Goal: Task Accomplishment & Management: Use online tool/utility

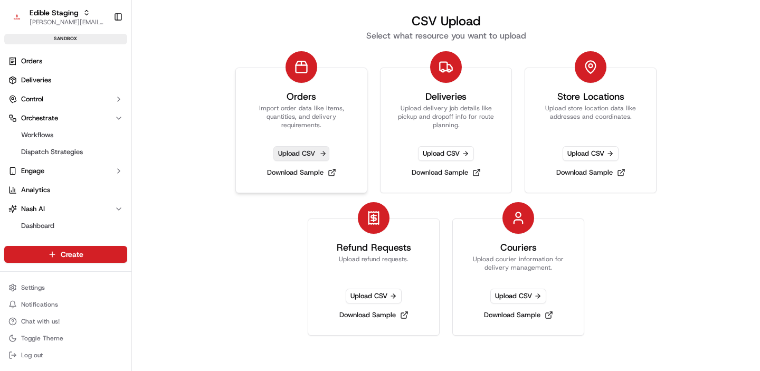
click at [300, 146] on span "Upload CSV" at bounding box center [301, 153] width 56 height 15
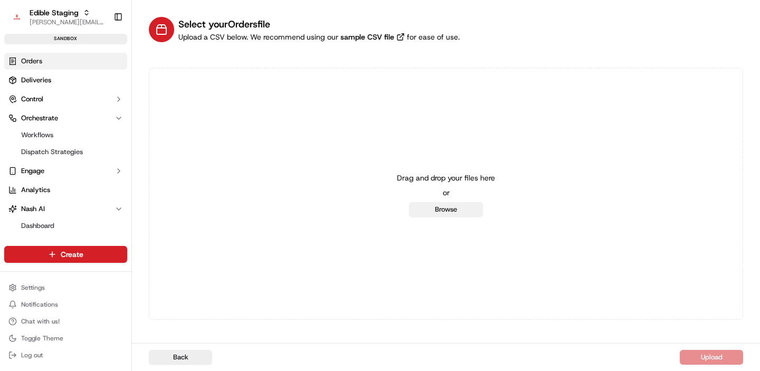
click at [441, 207] on button "Browse" at bounding box center [446, 209] width 74 height 15
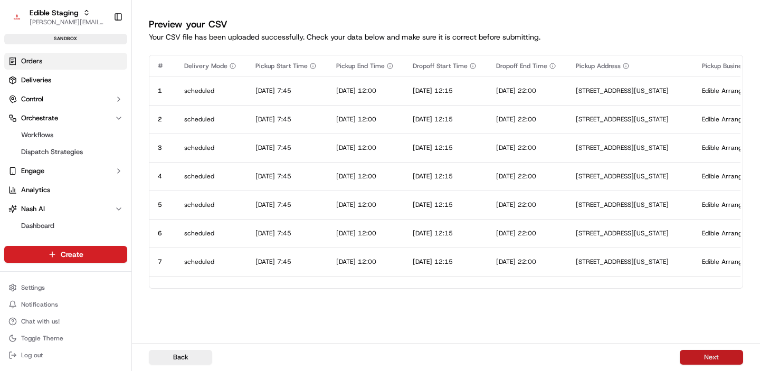
click at [711, 358] on button "Next" at bounding box center [710, 357] width 63 height 15
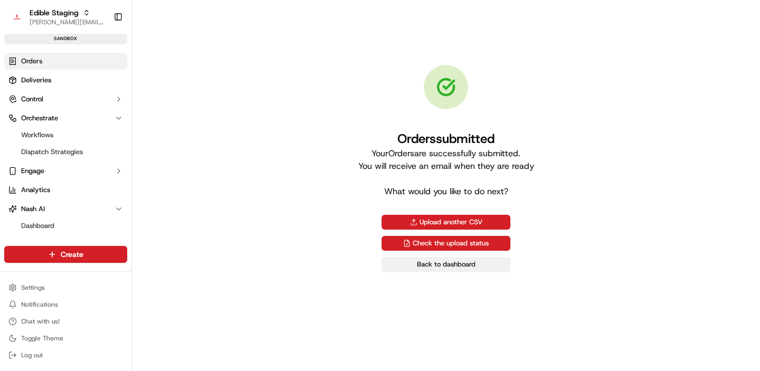
click at [433, 262] on link "Back to dashboard" at bounding box center [445, 264] width 129 height 15
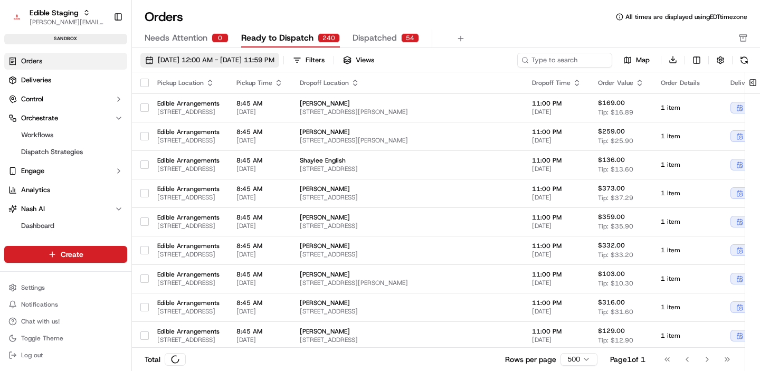
click at [198, 62] on span "[DATE] 12:00 AM - [DATE] 11:59 PM" at bounding box center [216, 59] width 117 height 9
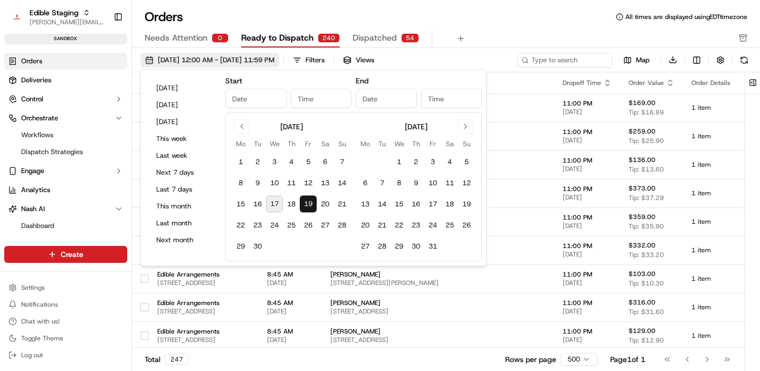
type input "[DATE]"
type input "12:00 AM"
type input "[DATE]"
type input "11:59 PM"
click at [311, 205] on button "19" at bounding box center [308, 204] width 17 height 17
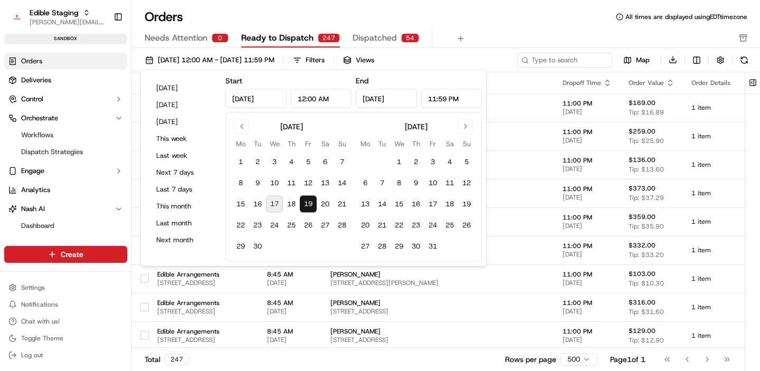
click at [572, 28] on div "Orders All times are displayed using EDT timezone Needs Attention 0 Ready to Di…" at bounding box center [446, 28] width 628 height 40
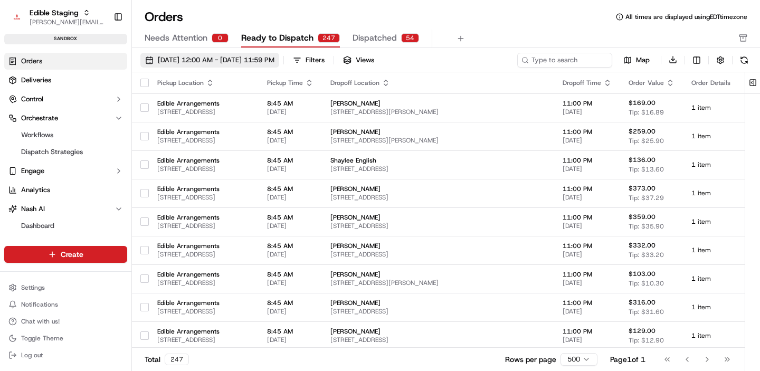
click at [250, 65] on button "09/19/2025 12:00 AM - 09/19/2025 11:59 PM" at bounding box center [209, 60] width 139 height 15
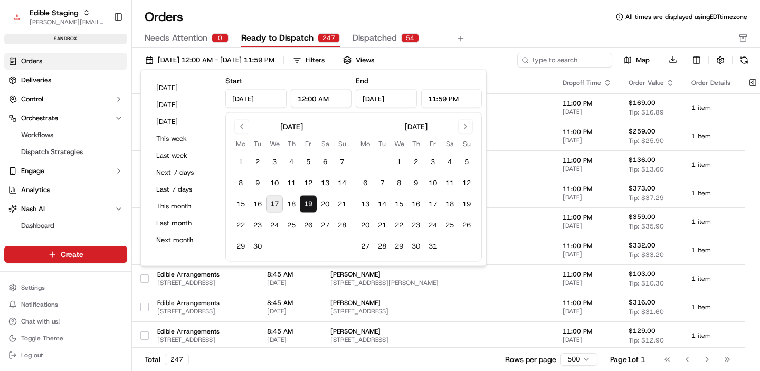
click at [311, 200] on button "19" at bounding box center [308, 204] width 17 height 17
click at [578, 20] on div "Orders All times are displayed using EDT timezone" at bounding box center [446, 16] width 628 height 17
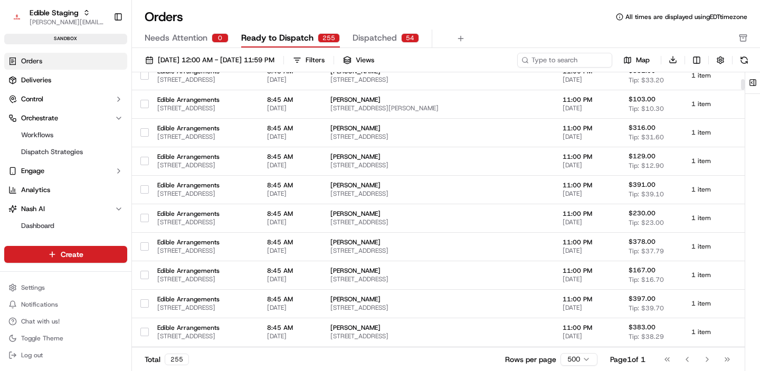
scroll to position [176, 0]
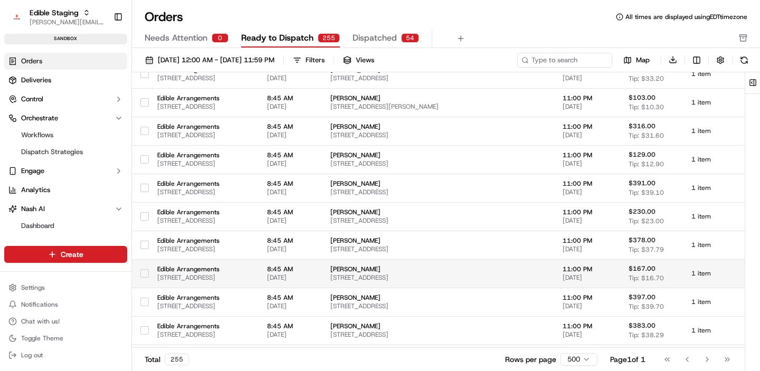
click at [147, 273] on button "button" at bounding box center [144, 273] width 8 height 8
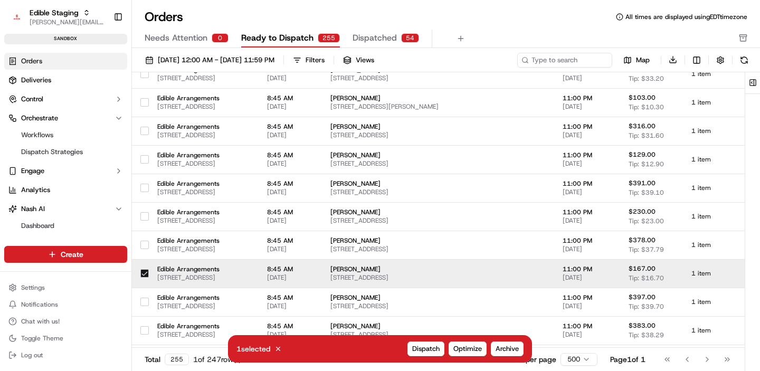
click at [145, 274] on button "button" at bounding box center [144, 273] width 8 height 8
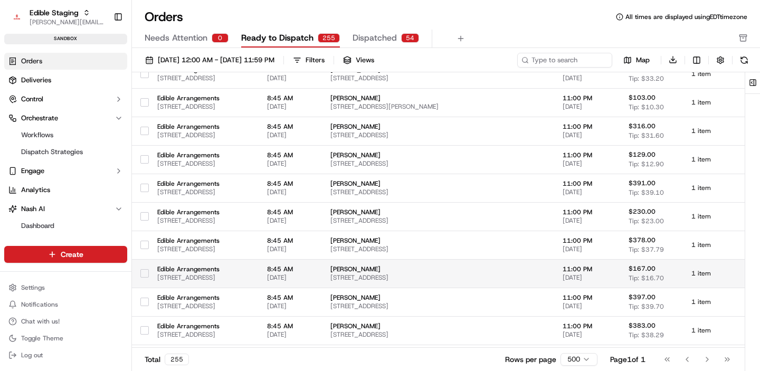
scroll to position [0, 0]
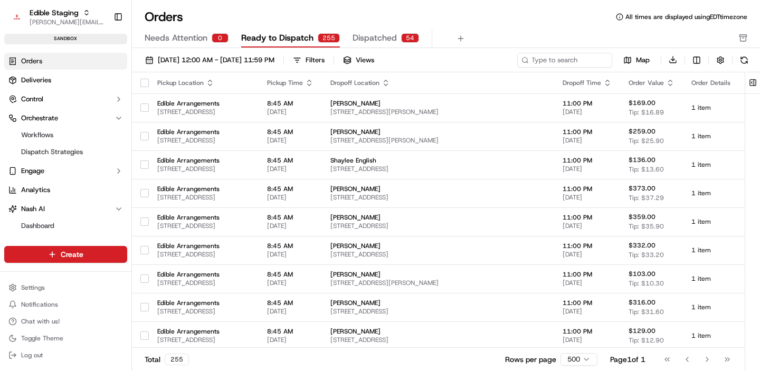
click at [144, 80] on button "button" at bounding box center [144, 83] width 8 height 8
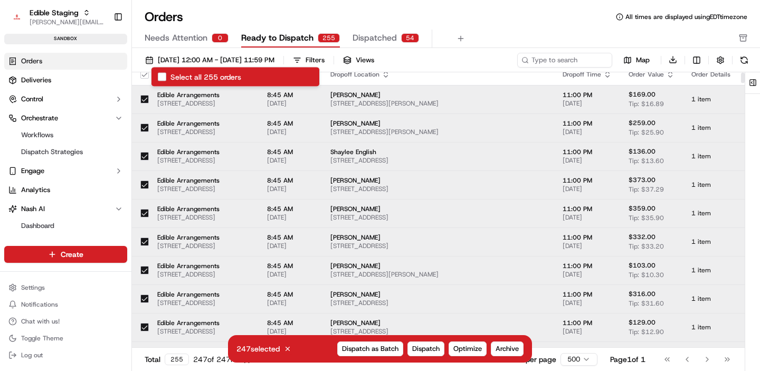
scroll to position [6, 0]
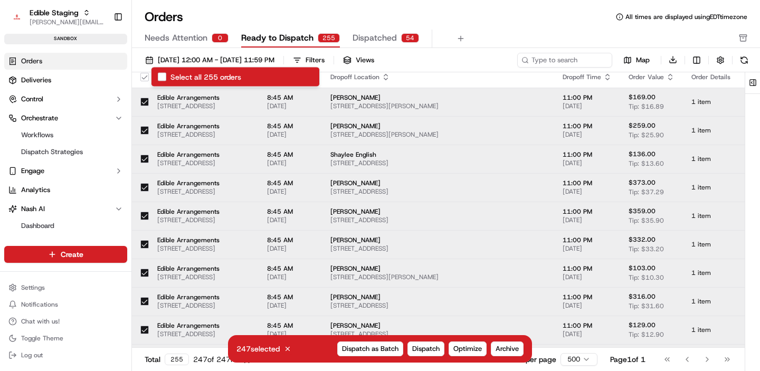
click at [143, 100] on button "button" at bounding box center [144, 102] width 8 height 8
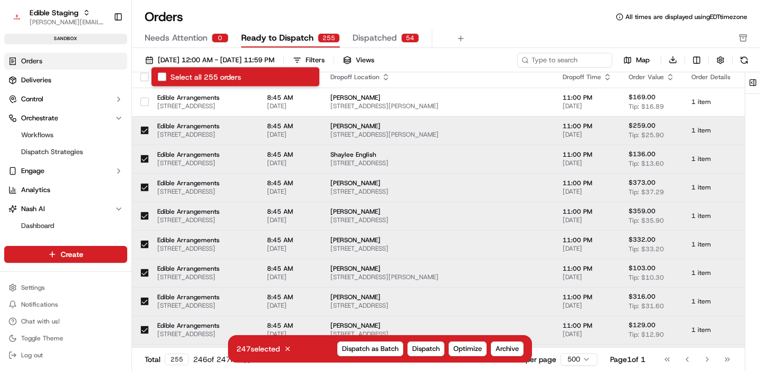
click at [143, 128] on button "button" at bounding box center [144, 130] width 8 height 8
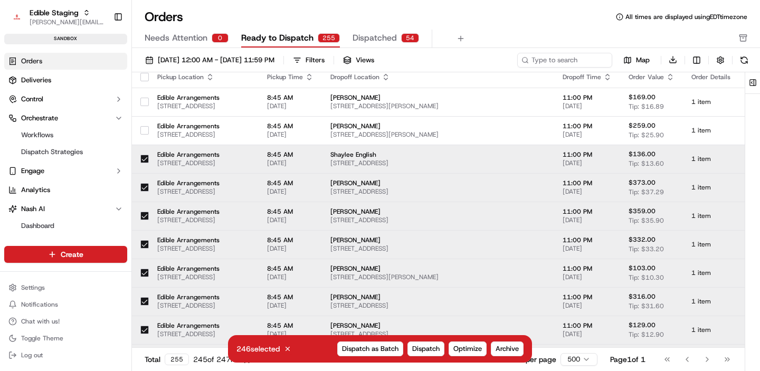
click at [143, 159] on button "button" at bounding box center [144, 159] width 8 height 8
click at [143, 186] on button "button" at bounding box center [144, 187] width 8 height 8
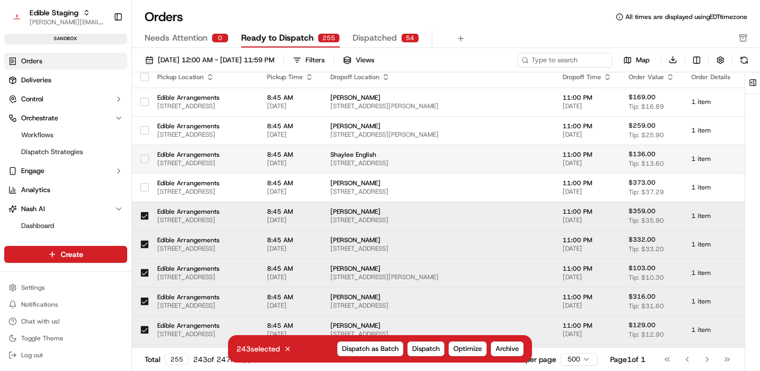
scroll to position [100, 0]
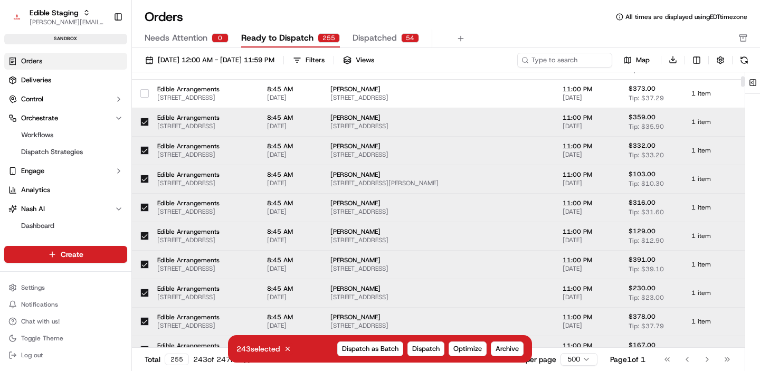
click at [145, 120] on button "button" at bounding box center [144, 122] width 8 height 8
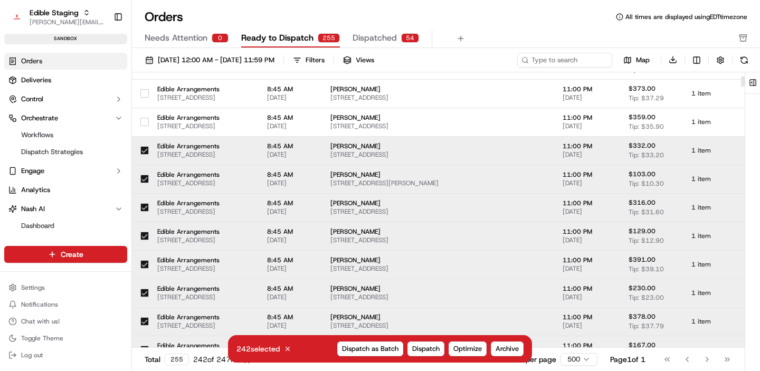
click at [144, 149] on button "button" at bounding box center [144, 150] width 8 height 8
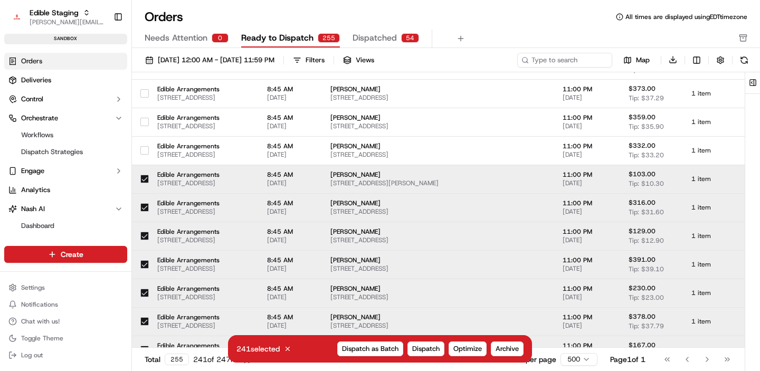
click at [144, 184] on div at bounding box center [144, 178] width 8 height 17
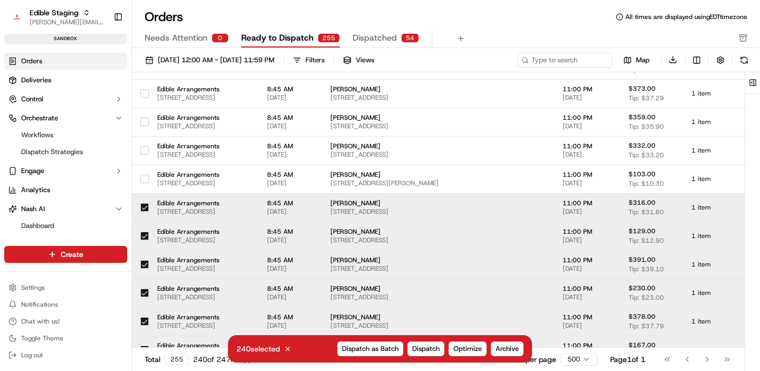
click at [147, 207] on button "button" at bounding box center [144, 207] width 8 height 8
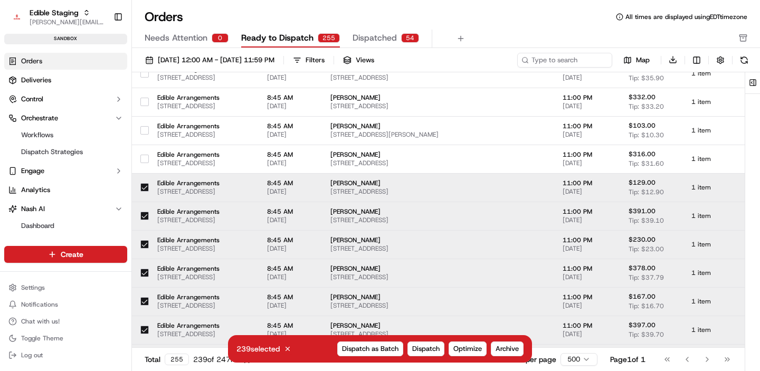
click at [141, 188] on button "button" at bounding box center [144, 187] width 8 height 8
click at [144, 186] on button "button" at bounding box center [144, 186] width 8 height 8
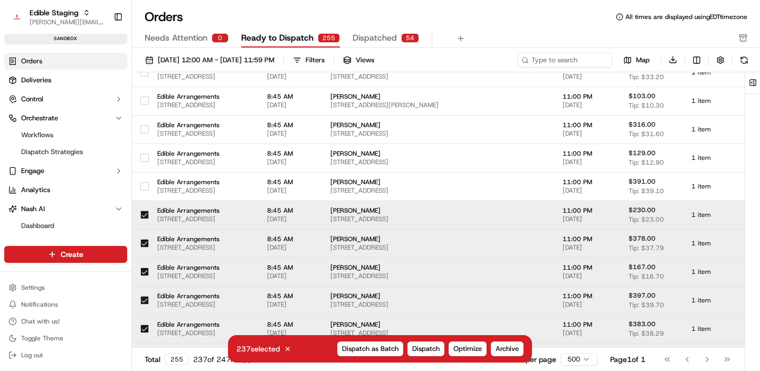
click at [145, 213] on button "button" at bounding box center [144, 214] width 8 height 8
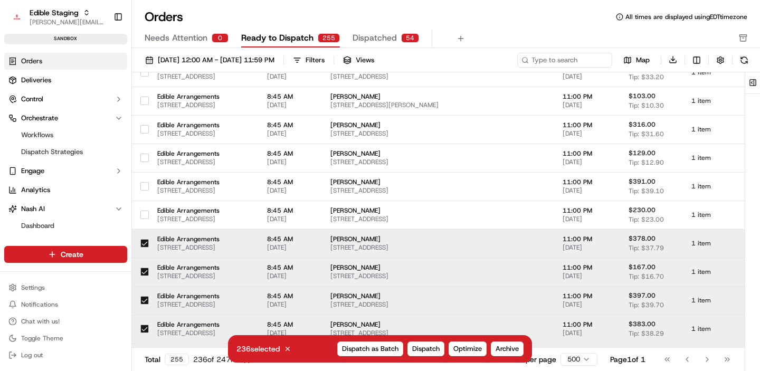
click at [147, 245] on button "button" at bounding box center [144, 243] width 8 height 8
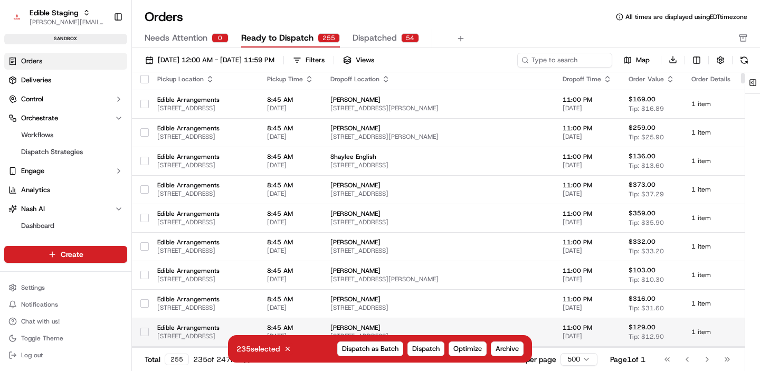
scroll to position [0, 0]
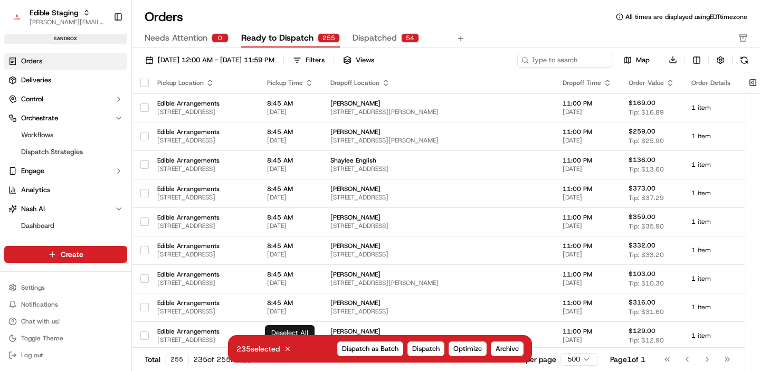
drag, startPoint x: 286, startPoint y: 349, endPoint x: 128, endPoint y: 83, distance: 309.9
click at [286, 349] on icon at bounding box center [287, 348] width 7 height 7
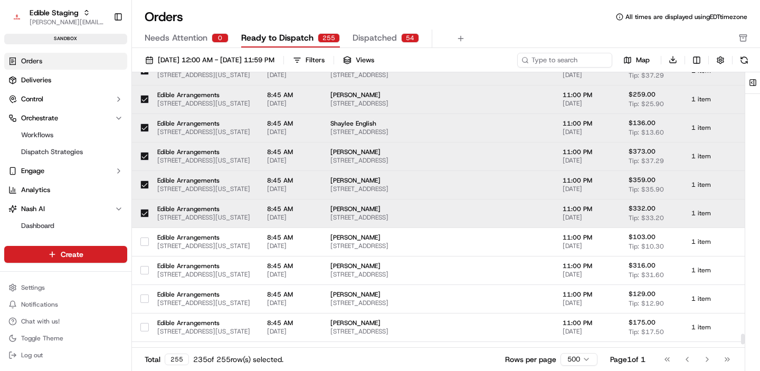
scroll to position [6879, 0]
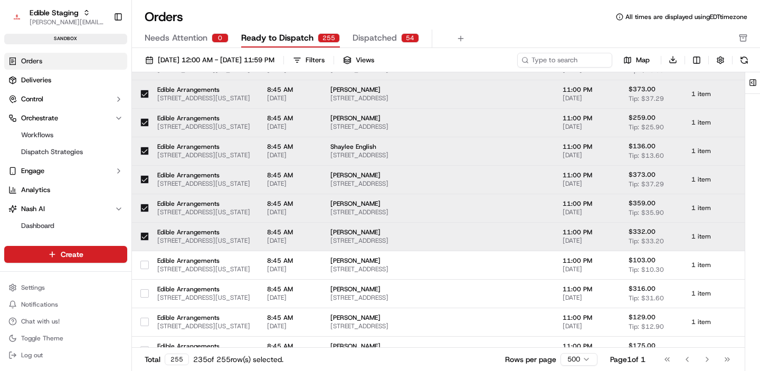
click at [142, 239] on button "button" at bounding box center [144, 236] width 8 height 8
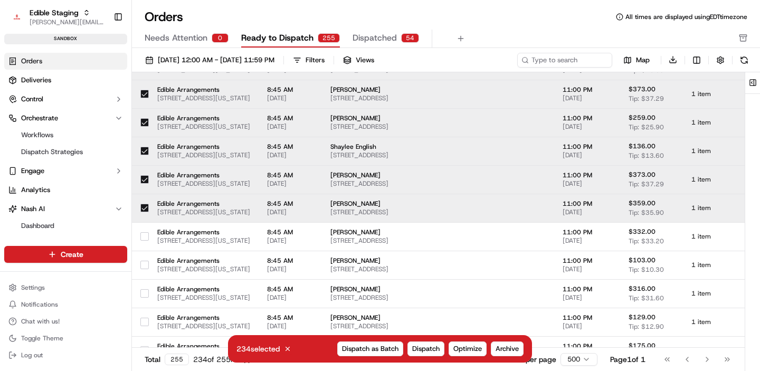
click at [143, 206] on button "button" at bounding box center [144, 208] width 8 height 8
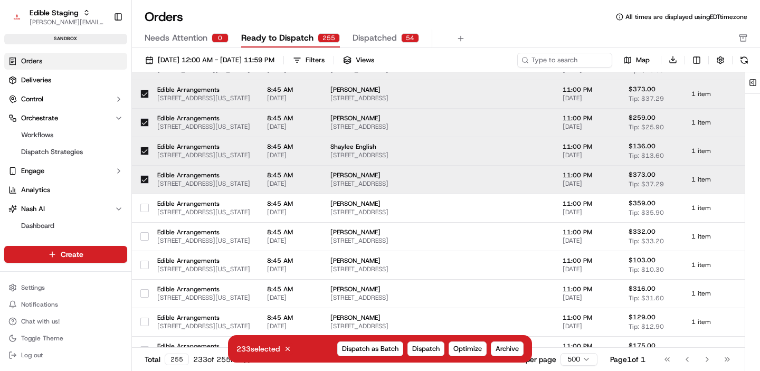
click at [143, 173] on div at bounding box center [144, 179] width 8 height 17
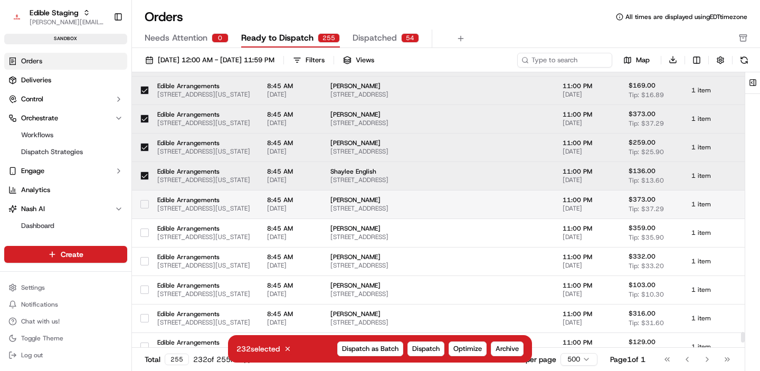
scroll to position [6853, 0]
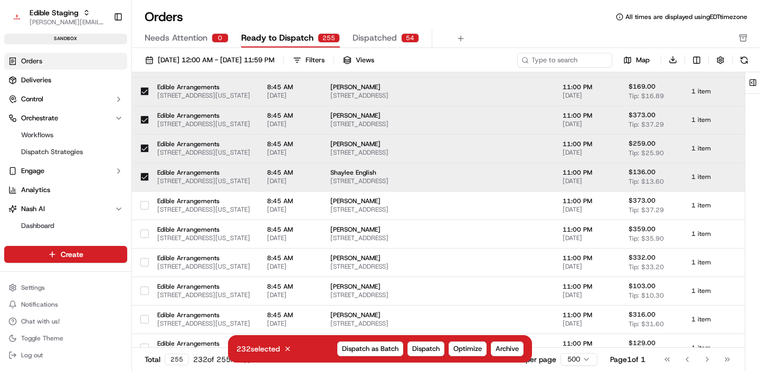
click at [143, 176] on button "button" at bounding box center [144, 177] width 8 height 8
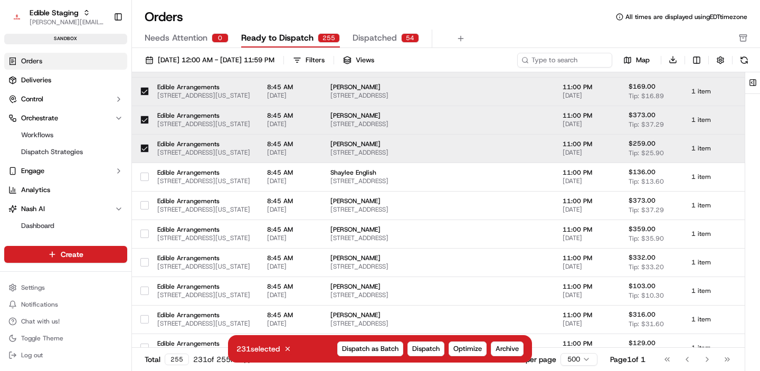
click at [143, 149] on button "button" at bounding box center [144, 148] width 8 height 8
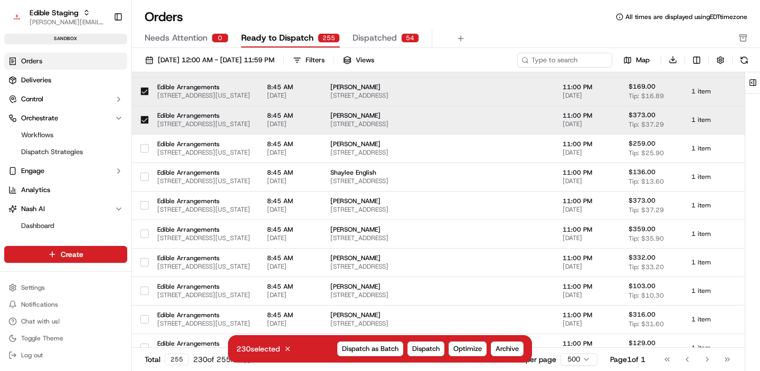
click at [143, 114] on div at bounding box center [144, 119] width 8 height 17
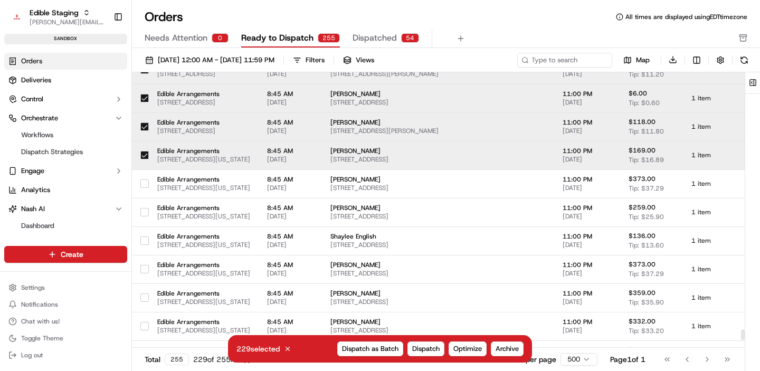
scroll to position [6789, 0]
click at [142, 156] on button "button" at bounding box center [144, 155] width 8 height 8
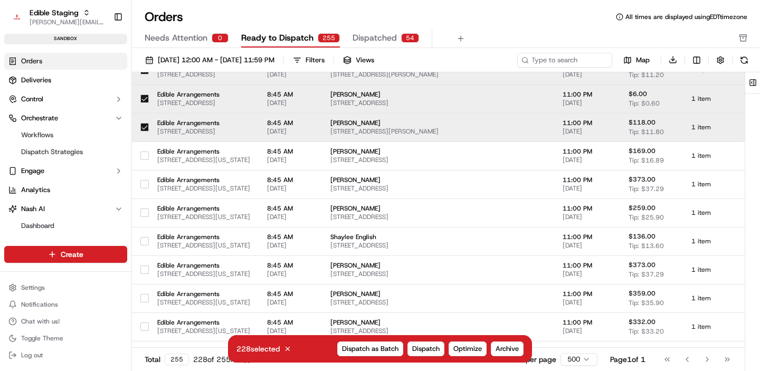
click at [138, 120] on td at bounding box center [140, 127] width 17 height 28
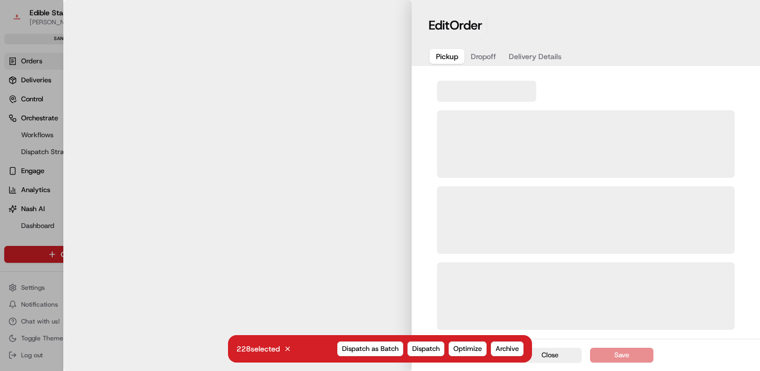
scroll to position [6740, 0]
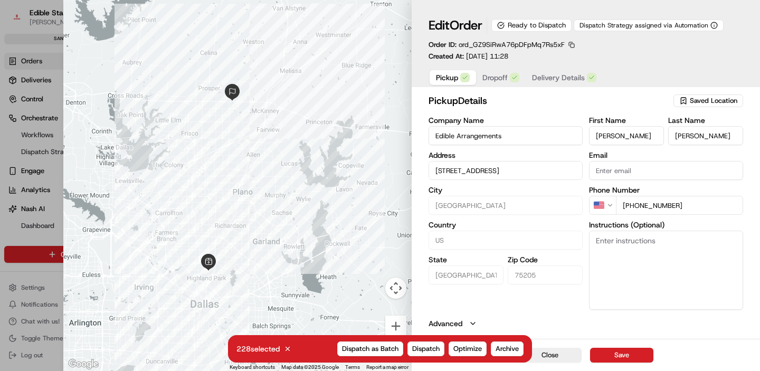
click at [291, 351] on div at bounding box center [237, 185] width 348 height 371
click at [550, 358] on button "Close" at bounding box center [549, 355] width 63 height 15
type input "+1"
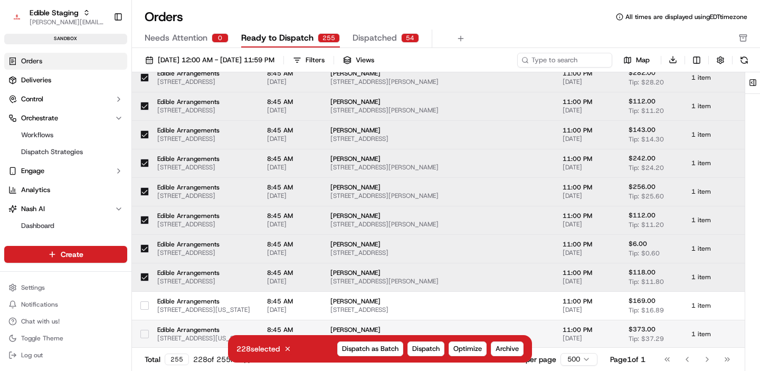
scroll to position [6568, 0]
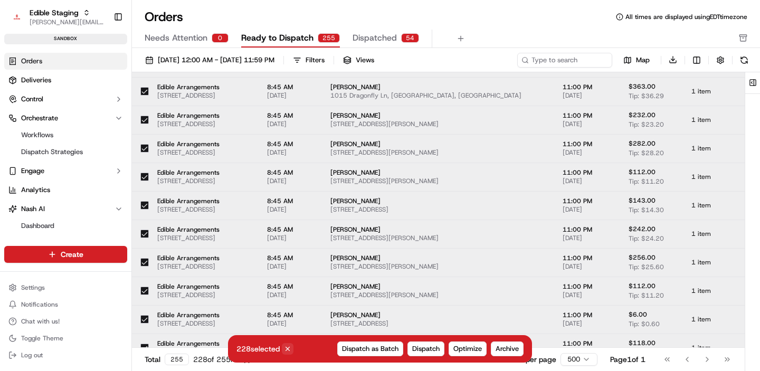
click at [290, 346] on icon at bounding box center [287, 348] width 7 height 7
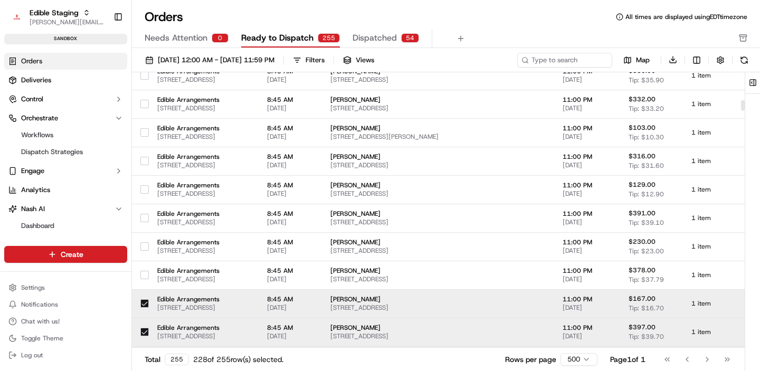
scroll to position [0, 0]
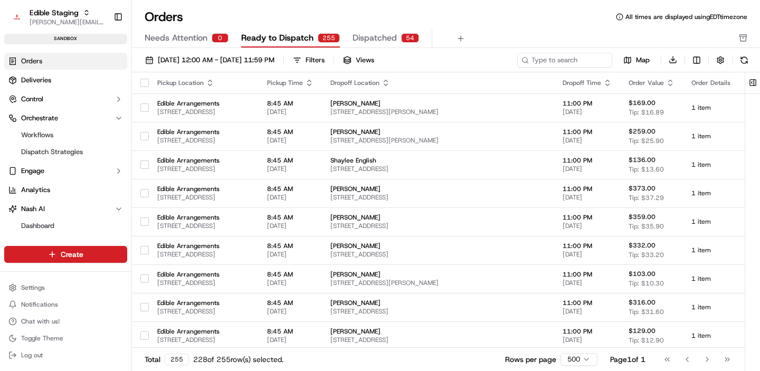
click at [144, 82] on button "button" at bounding box center [144, 83] width 8 height 8
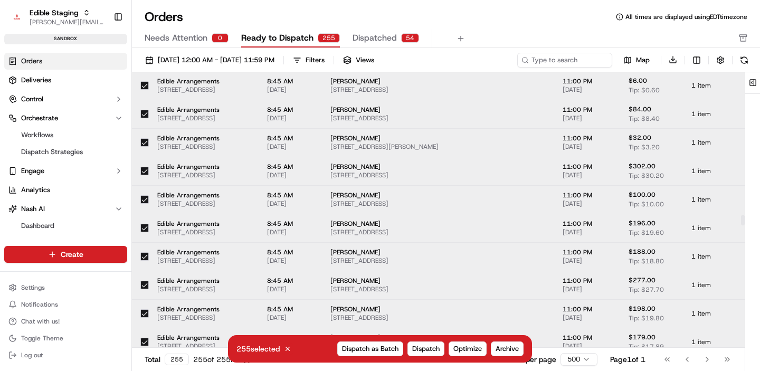
scroll to position [4784, 0]
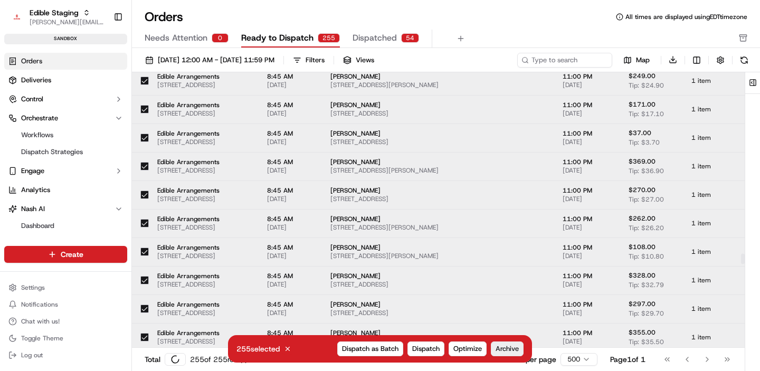
click at [502, 352] on span "Archive" at bounding box center [506, 348] width 23 height 9
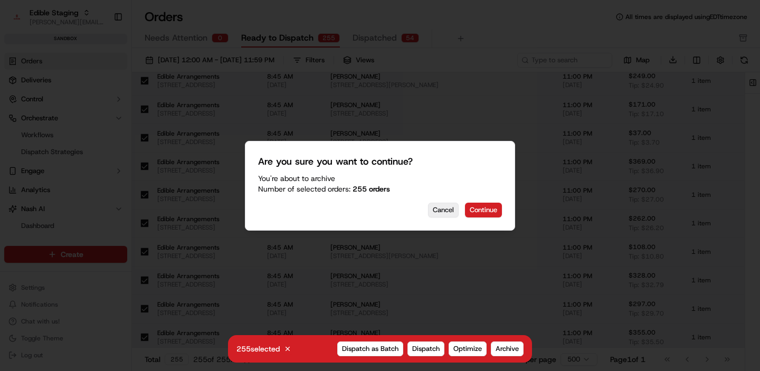
click at [451, 209] on button "Cancel" at bounding box center [443, 210] width 31 height 15
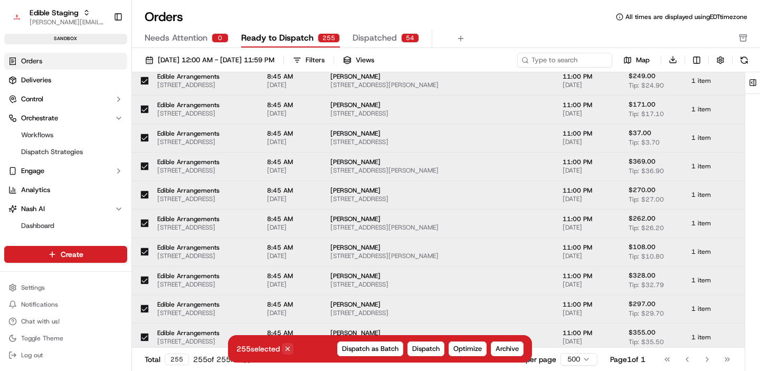
click at [286, 347] on icon at bounding box center [287, 348] width 7 height 7
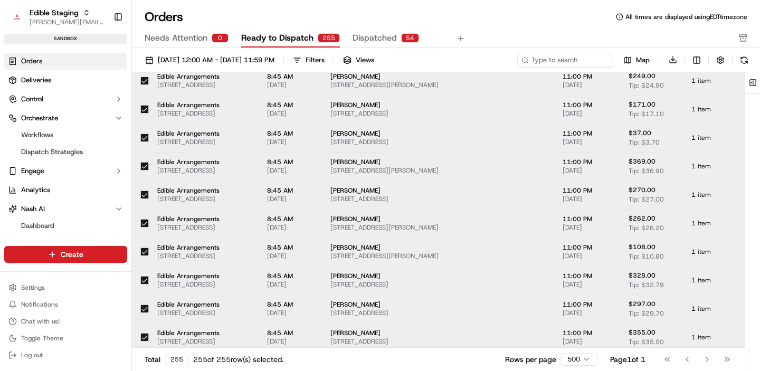
scroll to position [4450, 0]
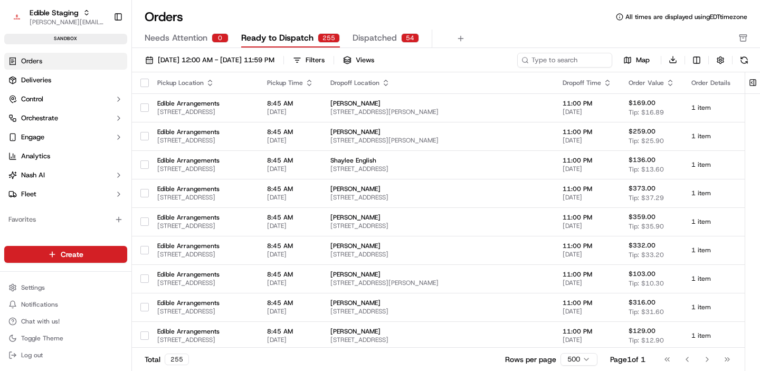
click at [221, 68] on div "09/19/2025 12:00 AM - 09/19/2025 11:59 PM Filters Views Map Download" at bounding box center [446, 62] width 628 height 20
click at [233, 61] on span "09/19/2025 12:00 AM - 09/19/2025 11:59 PM" at bounding box center [216, 59] width 117 height 9
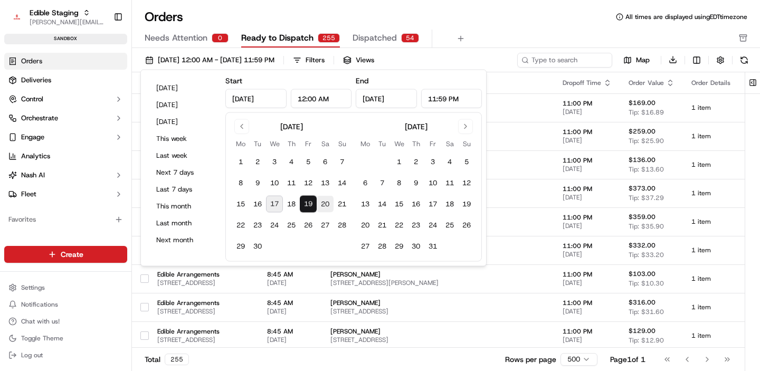
click at [323, 204] on button "20" at bounding box center [325, 204] width 17 height 17
type input "Sep 20, 2025"
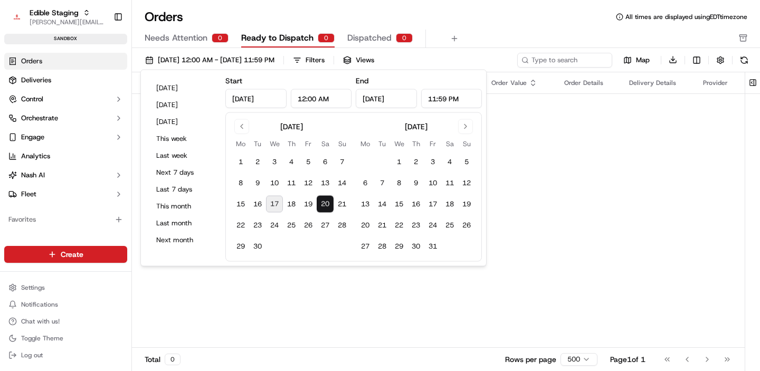
click at [485, 18] on div "Orders All times are displayed using EDT timezone" at bounding box center [446, 16] width 628 height 17
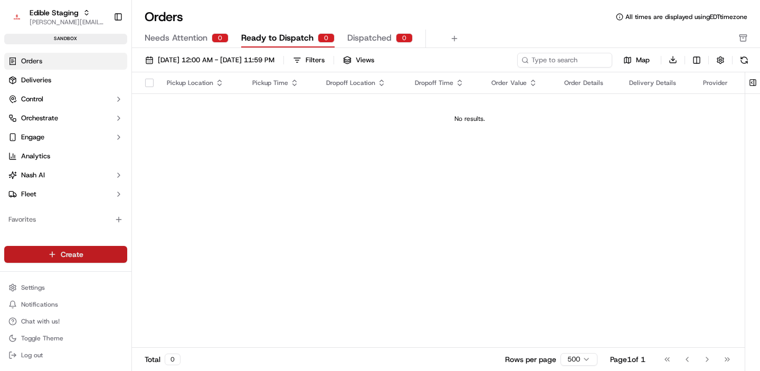
click at [58, 254] on html "Edible Staging jake@usenash.com Toggle Sidebar sandbox Orders Deliveries Contro…" at bounding box center [380, 185] width 760 height 371
click at [161, 310] on link "CSV Upload" at bounding box center [191, 311] width 118 height 19
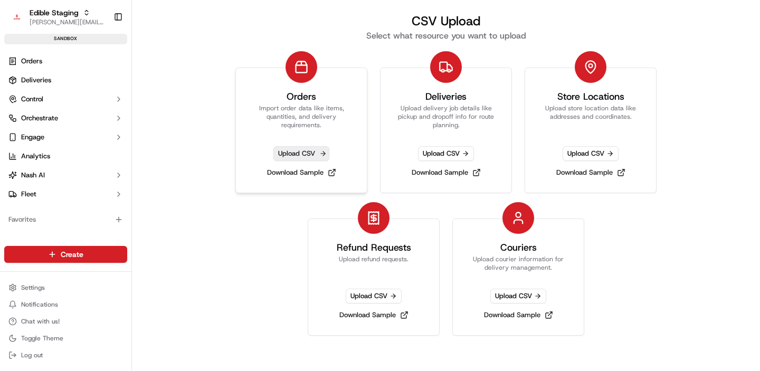
click at [284, 152] on span "Upload CSV" at bounding box center [301, 153] width 56 height 15
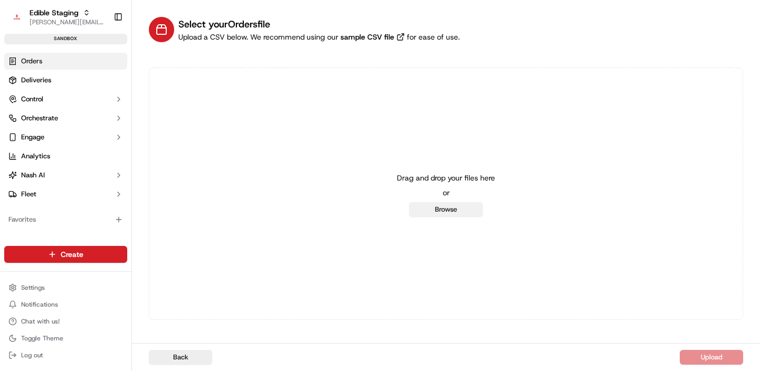
click at [434, 204] on button "Browse" at bounding box center [446, 209] width 74 height 15
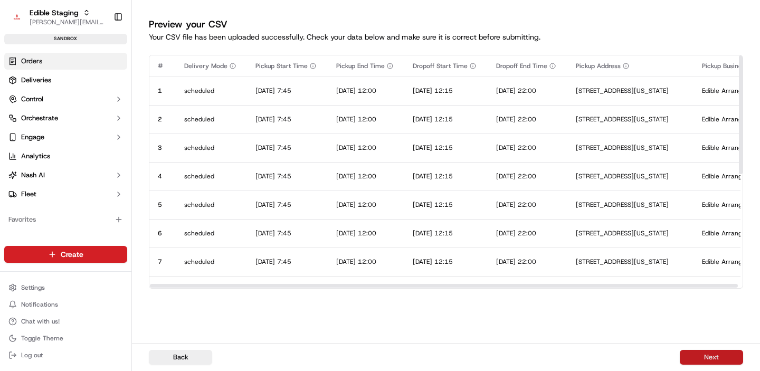
click at [697, 353] on button "Next" at bounding box center [710, 357] width 63 height 15
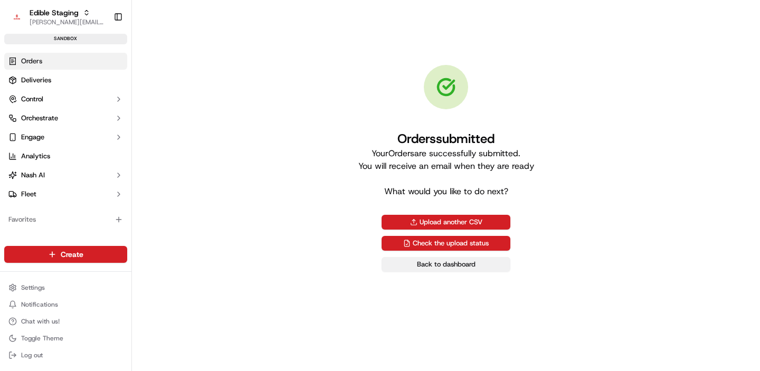
click at [455, 263] on link "Back to dashboard" at bounding box center [445, 264] width 129 height 15
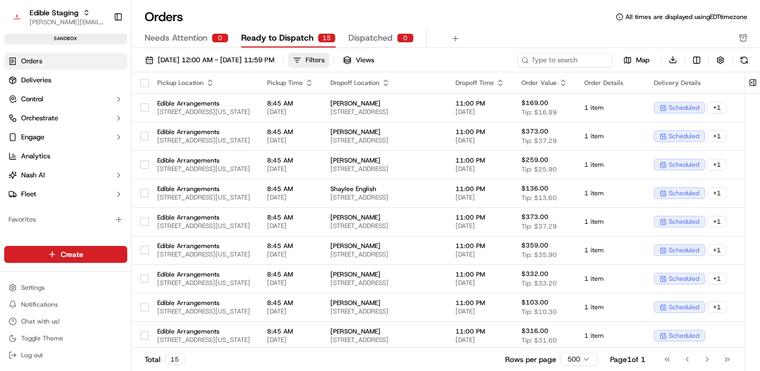
click at [324, 61] on div "Filters" at bounding box center [314, 59] width 19 height 9
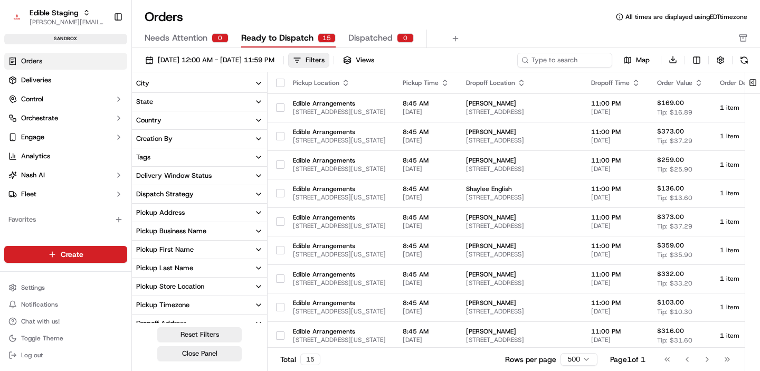
click at [212, 194] on button "Dispatch Strategy" at bounding box center [199, 194] width 135 height 18
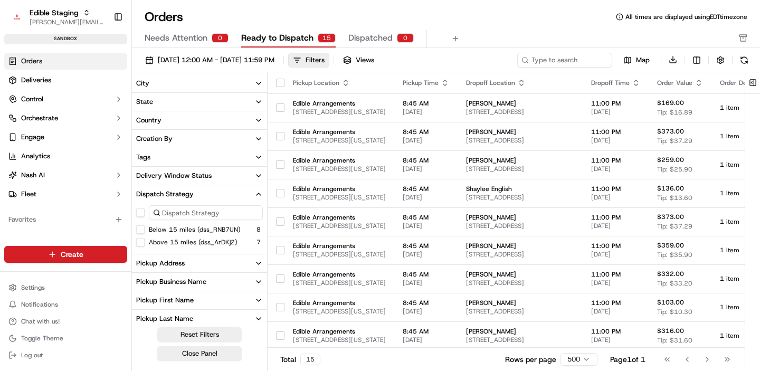
click at [141, 231] on button "Below 15 miles (dss_RNB7UN)" at bounding box center [140, 229] width 8 height 8
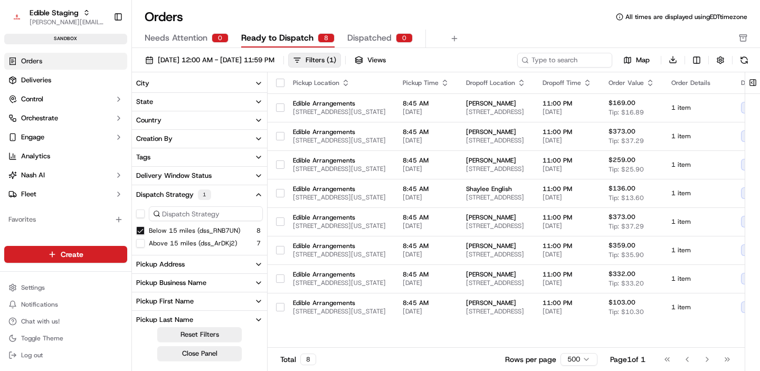
click at [281, 84] on button "button" at bounding box center [280, 83] width 8 height 8
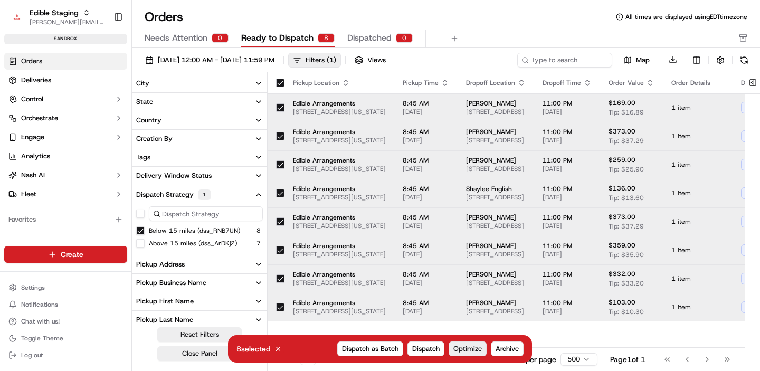
click at [468, 342] on button "Optimize" at bounding box center [467, 348] width 38 height 15
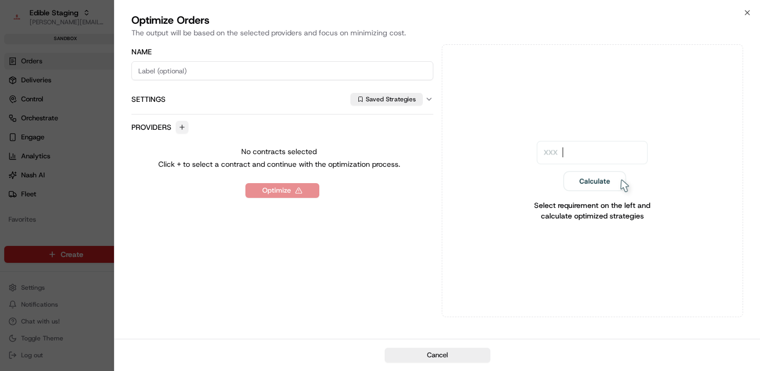
click at [178, 121] on button "button" at bounding box center [182, 127] width 13 height 13
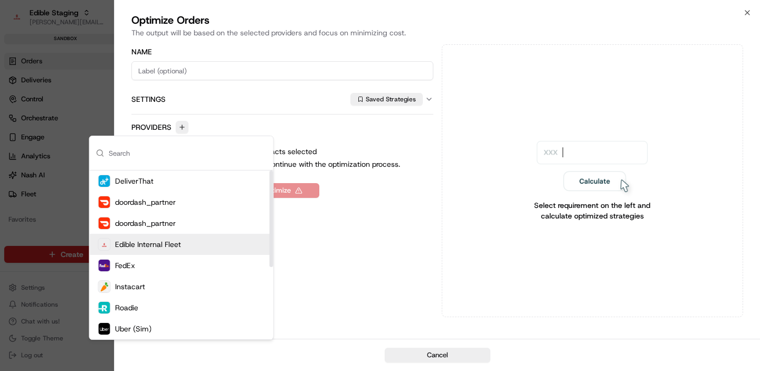
click at [167, 243] on span "Edible Internal Fleet" at bounding box center [148, 244] width 66 height 11
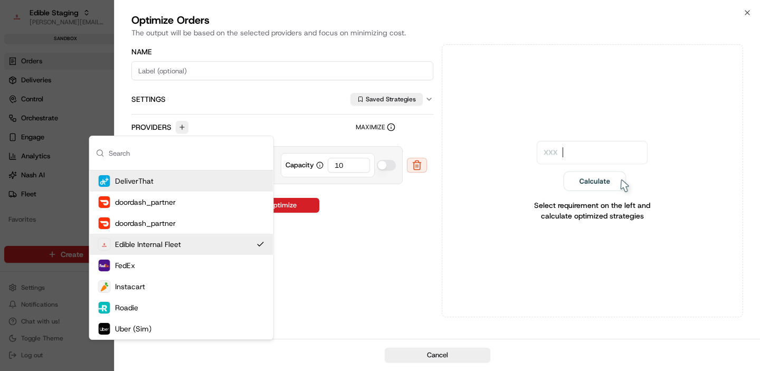
click at [340, 164] on input "10" at bounding box center [349, 165] width 42 height 15
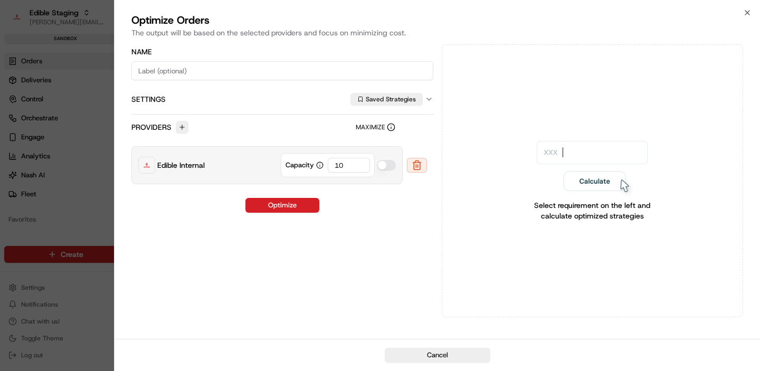
click at [340, 164] on input "10" at bounding box center [349, 165] width 42 height 15
type input "1"
click at [290, 204] on button "Optimize" at bounding box center [282, 205] width 74 height 15
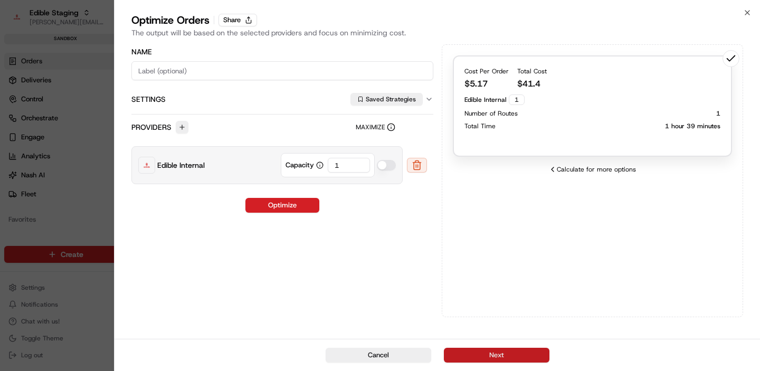
click at [487, 358] on button "Next" at bounding box center [497, 355] width 106 height 15
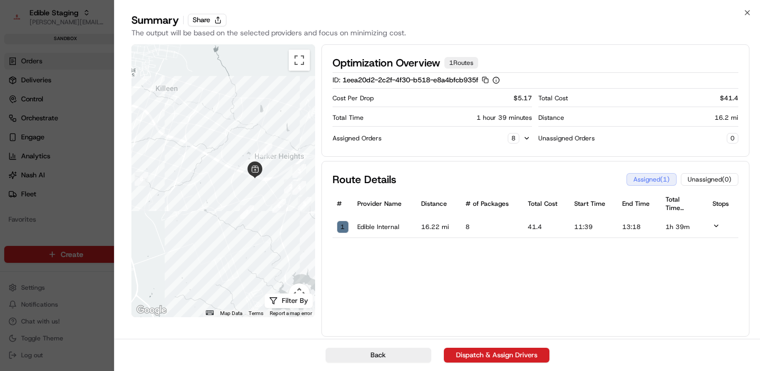
click at [716, 224] on icon at bounding box center [715, 225] width 7 height 7
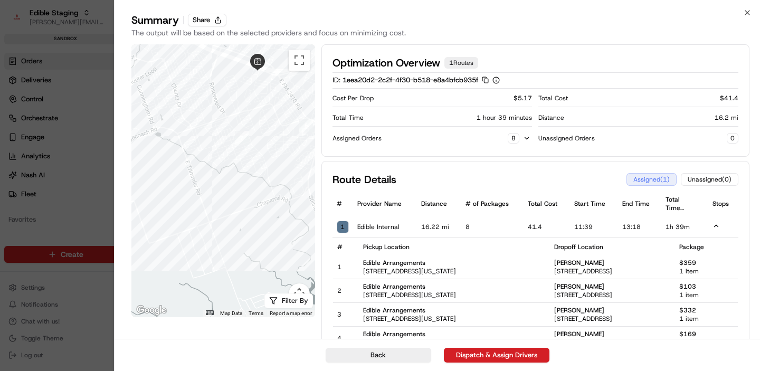
drag, startPoint x: 280, startPoint y: 209, endPoint x: 310, endPoint y: 170, distance: 48.5
click at [310, 170] on div at bounding box center [223, 180] width 184 height 273
drag, startPoint x: 275, startPoint y: 154, endPoint x: 252, endPoint y: 184, distance: 37.9
click at [252, 184] on div at bounding box center [223, 180] width 184 height 273
click at [746, 11] on icon "button" at bounding box center [747, 12] width 8 height 8
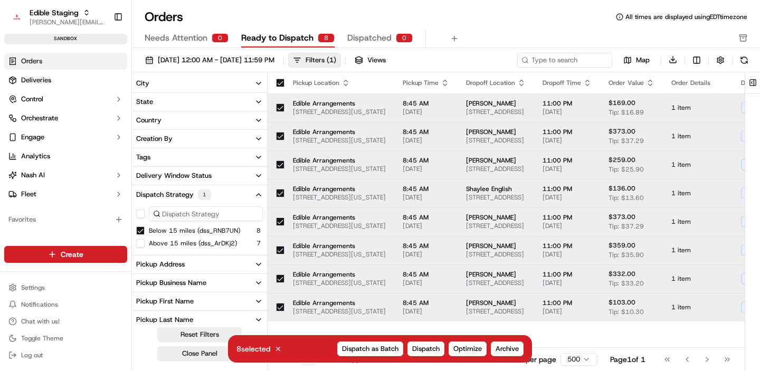
click at [281, 82] on button "button" at bounding box center [280, 83] width 8 height 8
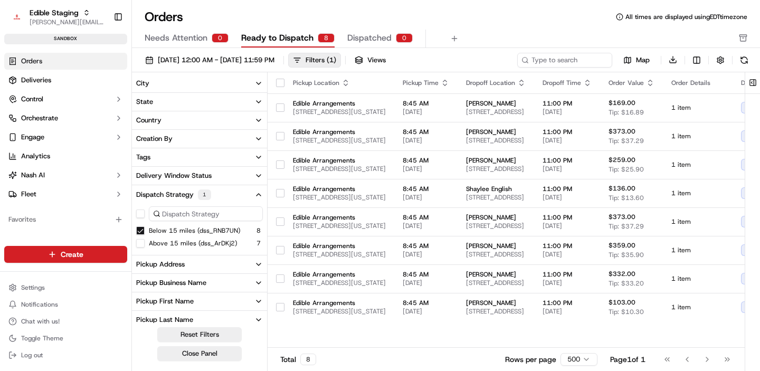
click at [140, 234] on button "Below 15 miles (dss_RNB7UN)" at bounding box center [140, 230] width 8 height 8
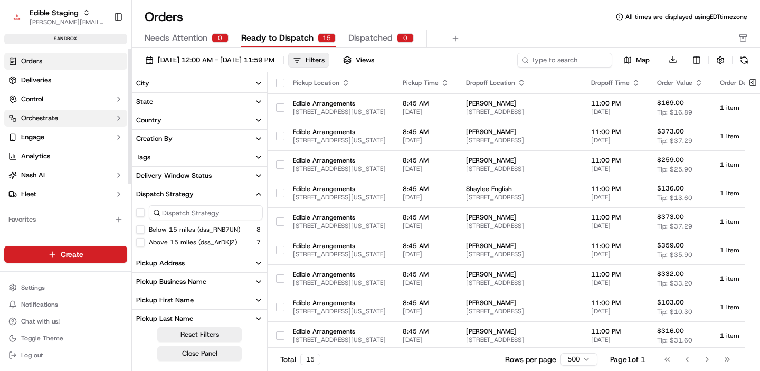
click at [59, 116] on button "Orchestrate" at bounding box center [65, 118] width 123 height 17
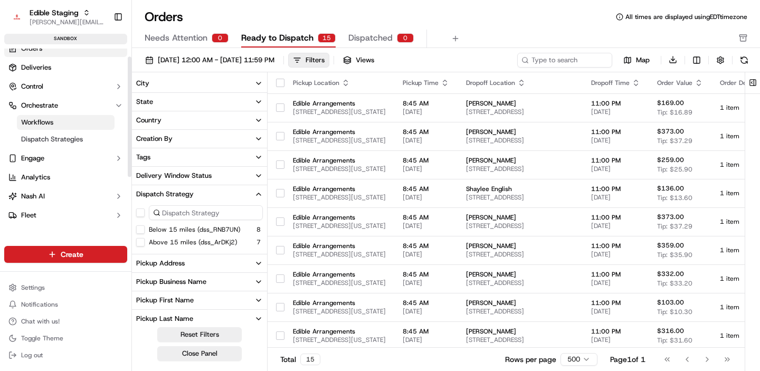
click at [63, 120] on link "Workflows" at bounding box center [66, 122] width 98 height 15
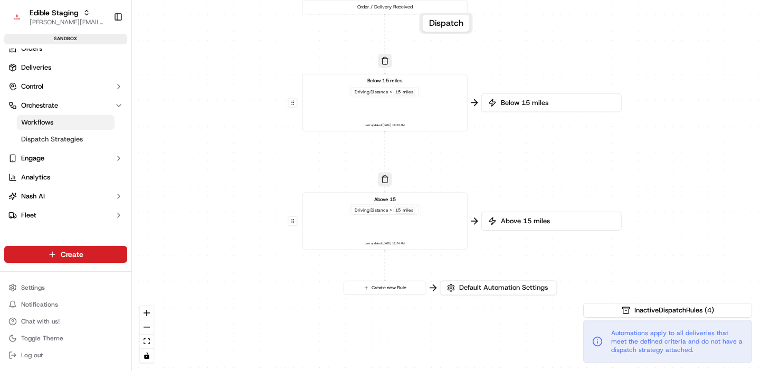
drag, startPoint x: 351, startPoint y: 198, endPoint x: 269, endPoint y: 147, distance: 97.2
click at [269, 147] on div "0 0 0 Order / Delivery Received Below 15 miles Driving Distance < 15 miles Last…" at bounding box center [446, 185] width 628 height 371
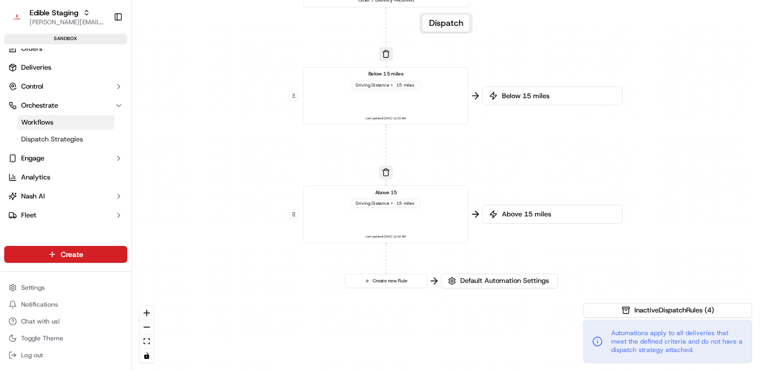
click at [328, 95] on div "Below 15 miles Driving Distance < 15 miles Last updated: 09/17/2025 11:23 AM" at bounding box center [385, 95] width 153 height 51
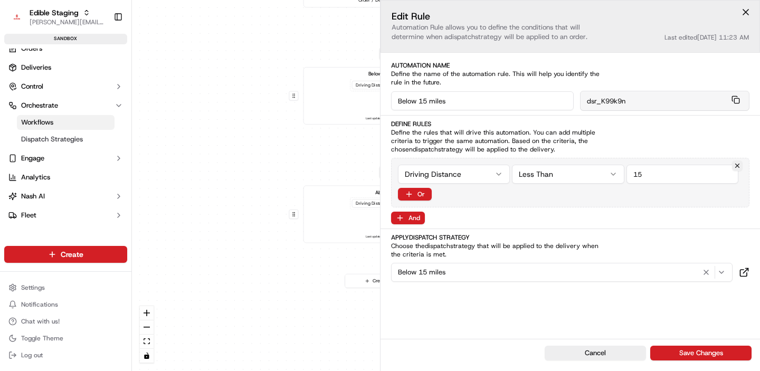
click at [245, 155] on div "0 0 0 Order / Delivery Received Below 15 miles Driving Distance < 15 miles Last…" at bounding box center [446, 185] width 628 height 371
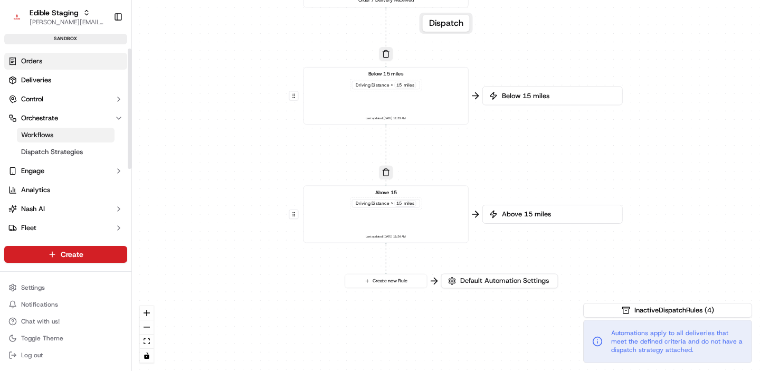
click at [27, 65] on span "Orders" at bounding box center [31, 60] width 21 height 9
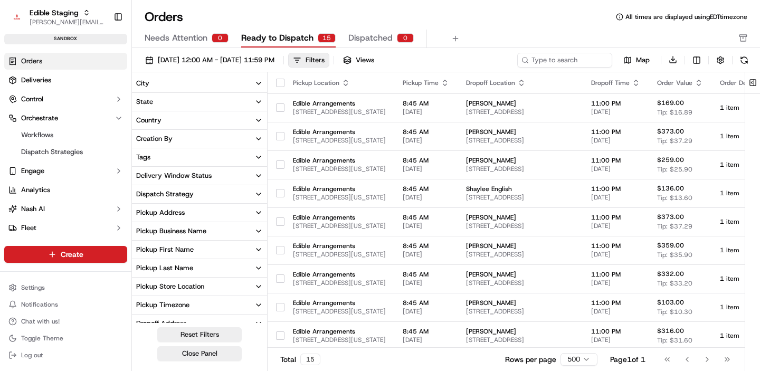
click at [171, 194] on div "Dispatch Strategy" at bounding box center [165, 193] width 58 height 9
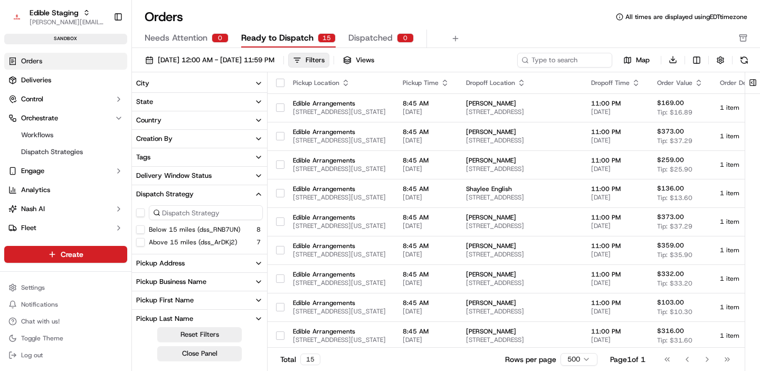
scroll to position [15, 0]
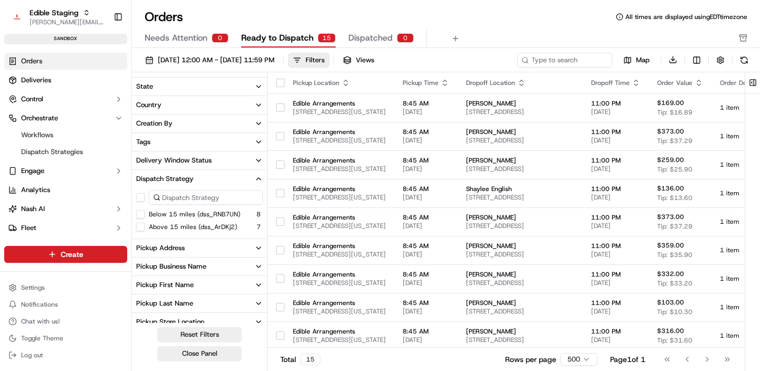
click at [140, 215] on button "Below 15 miles (dss_RNB7UN)" at bounding box center [140, 214] width 8 height 8
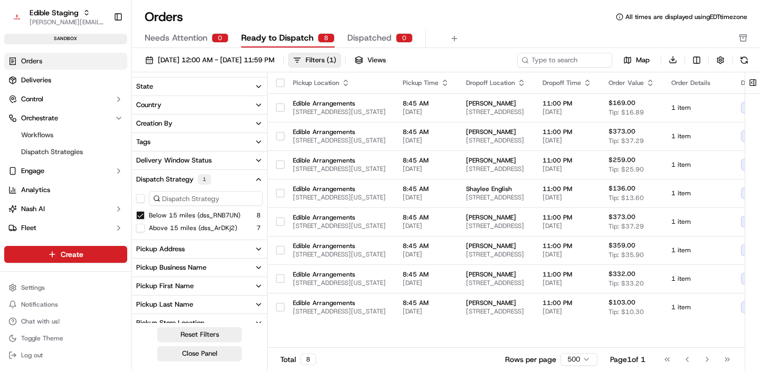
click at [280, 82] on button "button" at bounding box center [280, 83] width 8 height 8
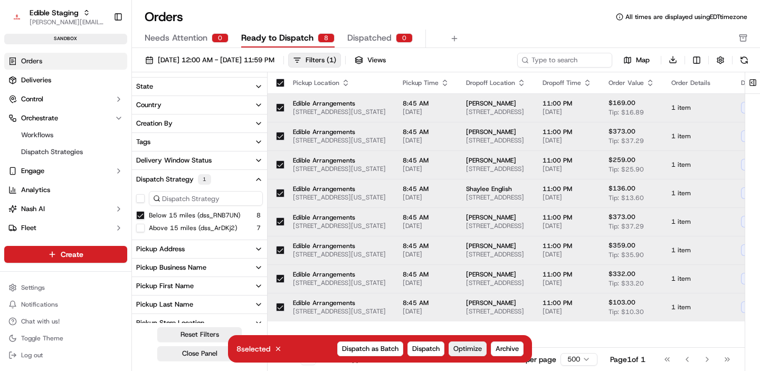
click at [453, 344] on button "Optimize" at bounding box center [467, 348] width 38 height 15
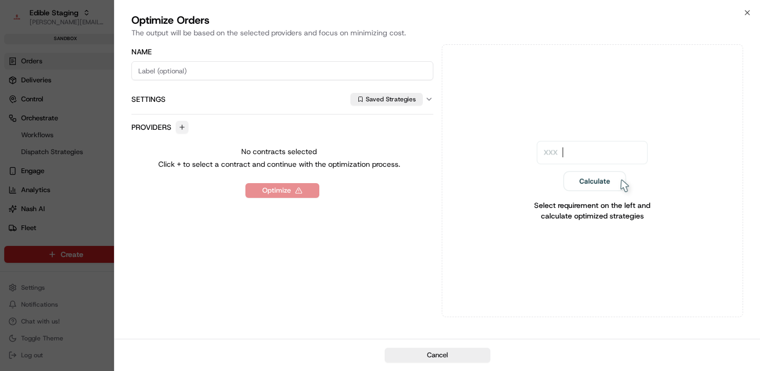
click at [179, 128] on button "button" at bounding box center [182, 127] width 13 height 13
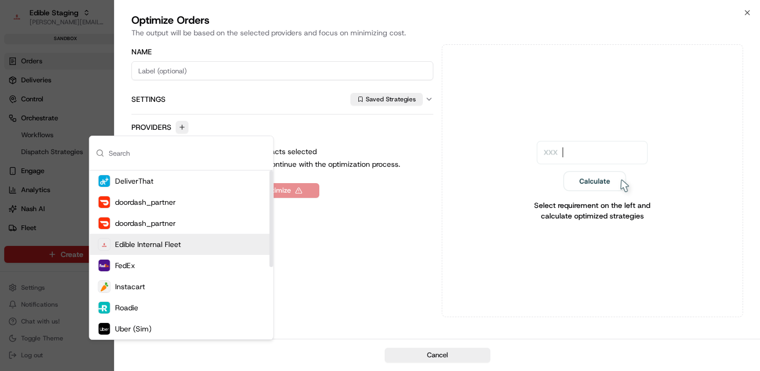
click at [148, 241] on span "Edible Internal Fleet" at bounding box center [148, 244] width 66 height 11
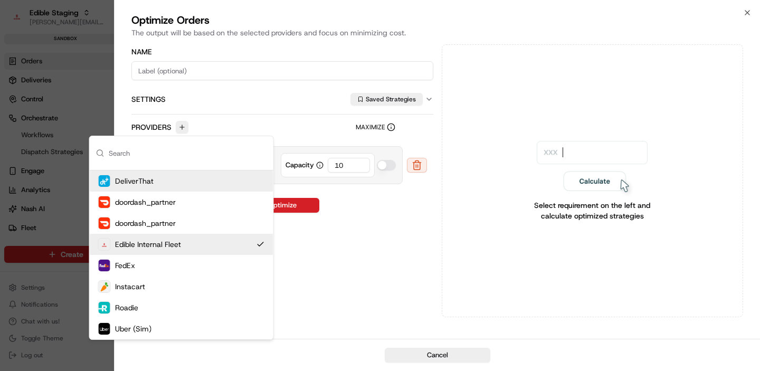
click at [285, 111] on button "Settings Saved Strategies" at bounding box center [282, 99] width 302 height 30
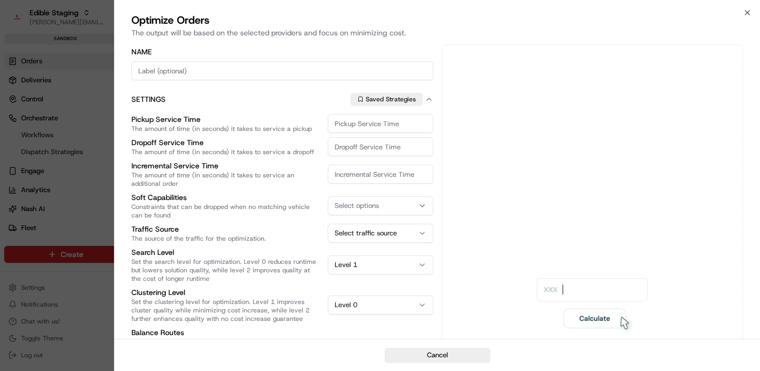
click at [297, 105] on button "Settings Saved Strategies" at bounding box center [282, 99] width 302 height 30
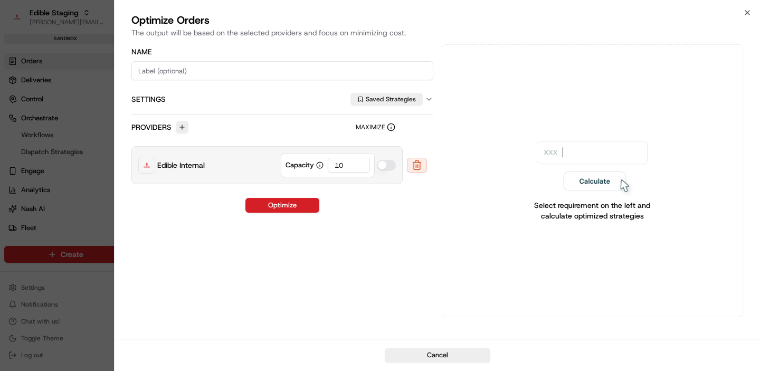
click at [344, 164] on input "10" at bounding box center [349, 165] width 42 height 15
type input "1"
click at [304, 211] on button "Optimize" at bounding box center [282, 205] width 74 height 15
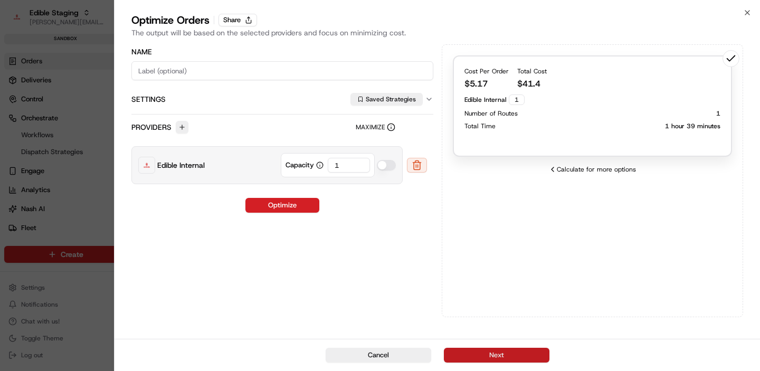
click at [494, 348] on button "Next" at bounding box center [497, 355] width 106 height 15
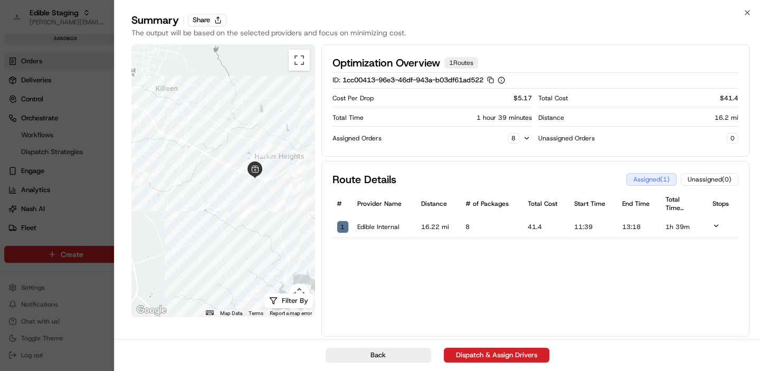
click at [657, 226] on td "13:18" at bounding box center [640, 227] width 44 height 22
click at [649, 227] on td "13:18" at bounding box center [640, 227] width 44 height 22
click at [715, 225] on icon at bounding box center [715, 225] width 7 height 7
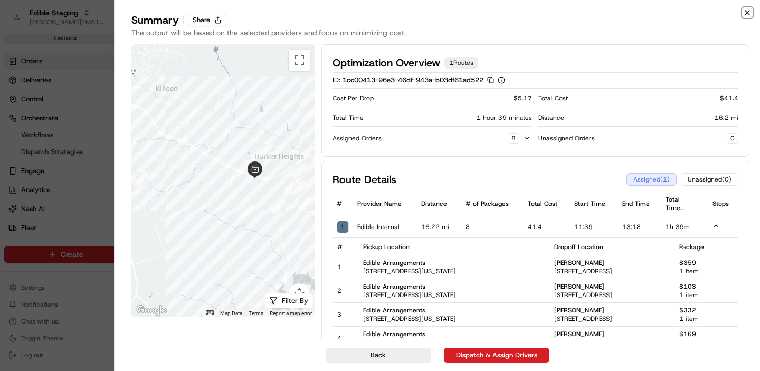
click at [746, 8] on icon "button" at bounding box center [747, 12] width 8 height 8
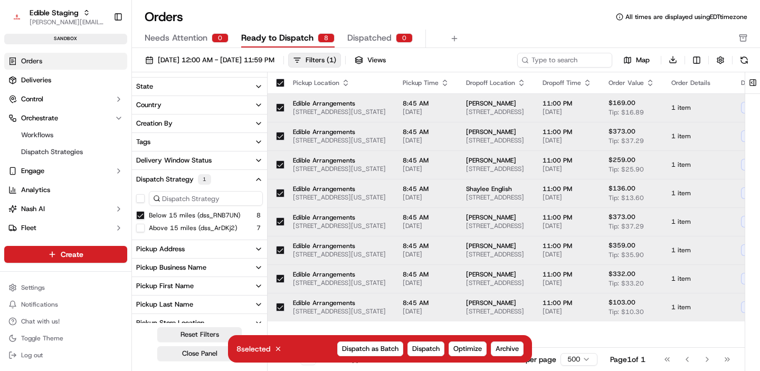
click at [141, 215] on button "Below 15 miles (dss_RNB7UN)" at bounding box center [140, 215] width 8 height 8
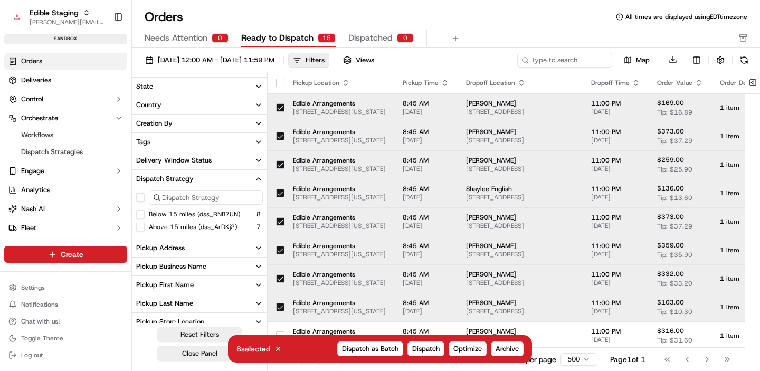
click at [140, 229] on button "Above 15 miles (dss_ArDKj2)" at bounding box center [140, 227] width 8 height 8
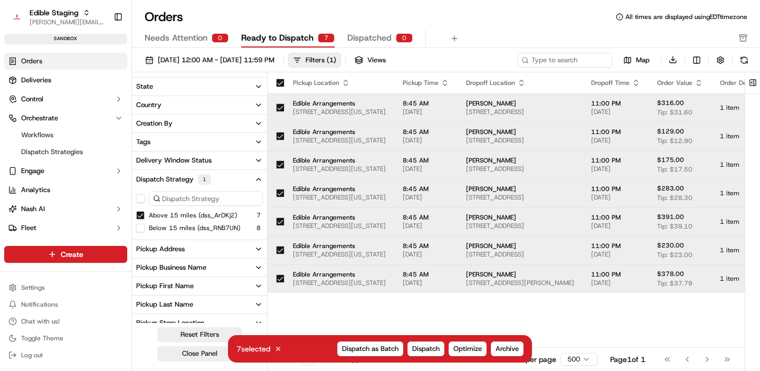
click at [139, 216] on button "Above 15 miles (dss_ArDKj2)" at bounding box center [140, 215] width 8 height 8
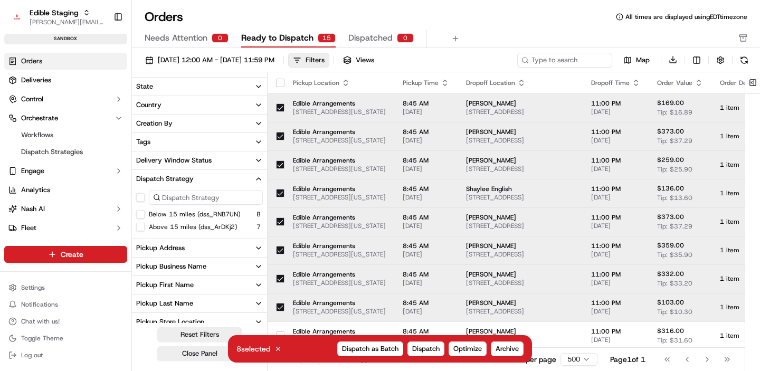
click at [141, 226] on button "Above 15 miles (dss_ArDKj2)" at bounding box center [140, 227] width 8 height 8
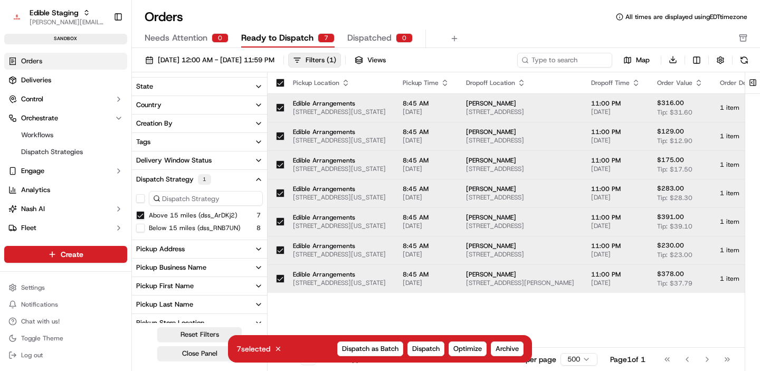
click at [141, 226] on button "Below 15 miles (dss_RNB7UN)" at bounding box center [140, 228] width 8 height 8
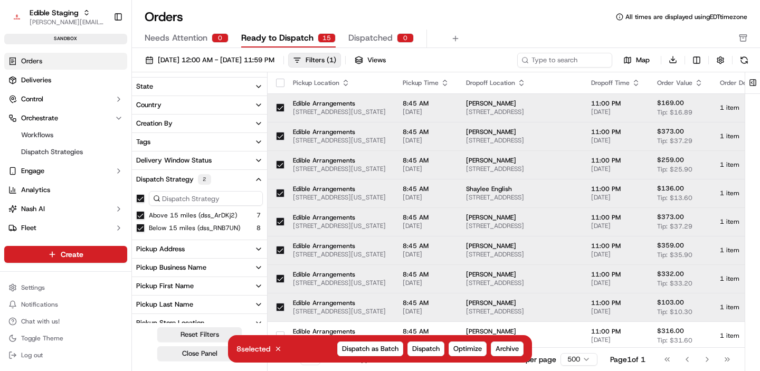
click at [139, 218] on button "Above 15 miles (dss_ArDKj2)" at bounding box center [140, 215] width 8 height 8
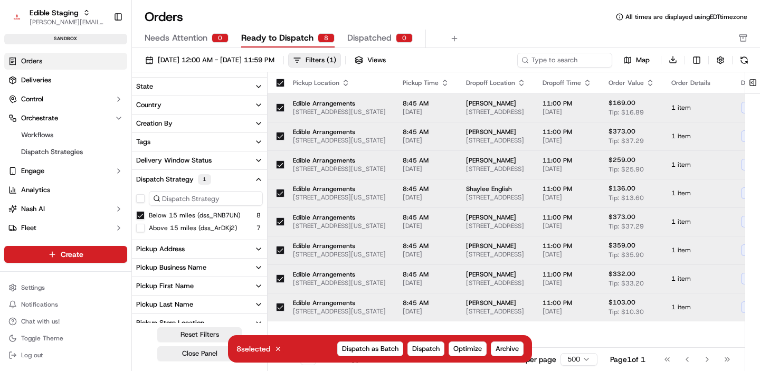
click at [139, 214] on button "Below 15 miles (dss_RNB7UN)" at bounding box center [140, 215] width 8 height 8
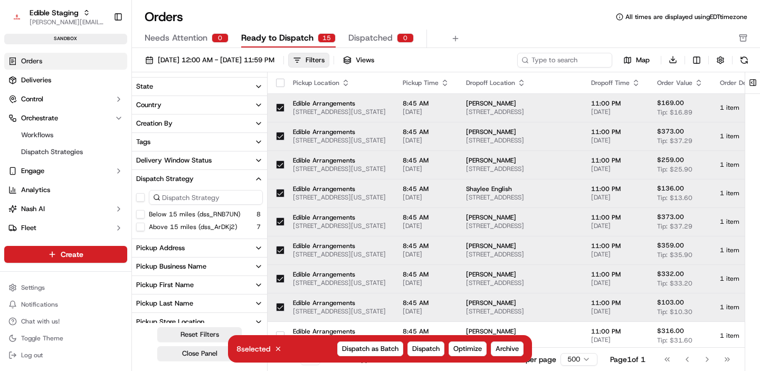
click at [140, 228] on button "Above 15 miles (dss_ArDKj2)" at bounding box center [140, 227] width 8 height 8
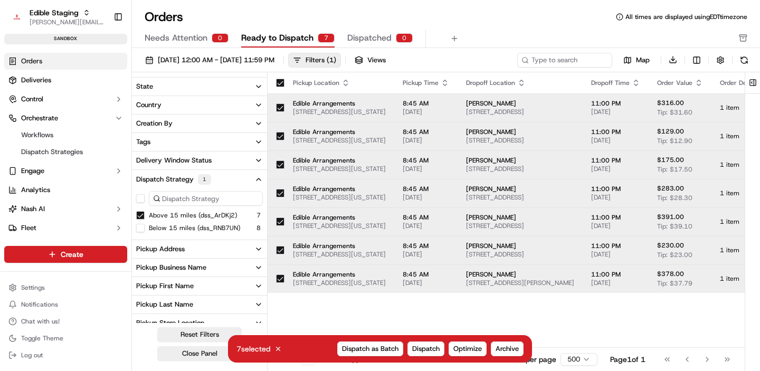
click at [360, 315] on div "Pickup Location Pickup Time Dropoff Location Dropoff Time Order Value Order Det…" at bounding box center [653, 210] width 772 height 276
click at [418, 314] on div "Pickup Location Pickup Time Dropoff Location Dropoff Time Order Value Order Det…" at bounding box center [653, 210] width 772 height 276
click at [279, 82] on button "button" at bounding box center [280, 83] width 8 height 8
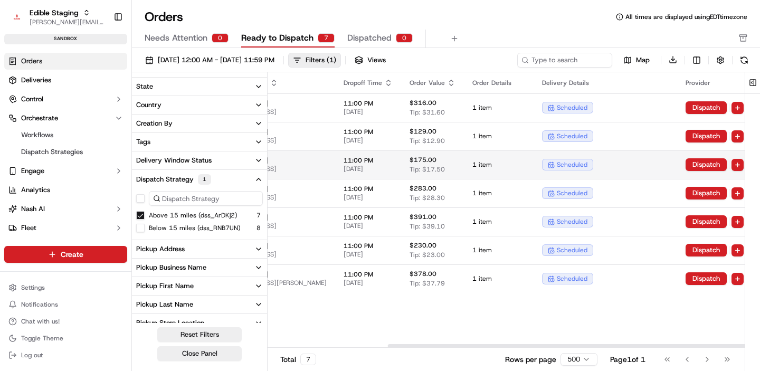
scroll to position [0, 413]
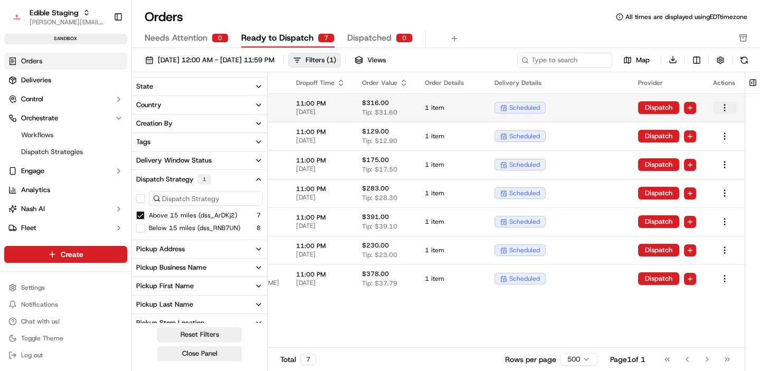
click at [722, 110] on html "Edible Staging jake@usenash.com Toggle Sidebar sandbox Orders Deliveries Contro…" at bounding box center [380, 185] width 760 height 371
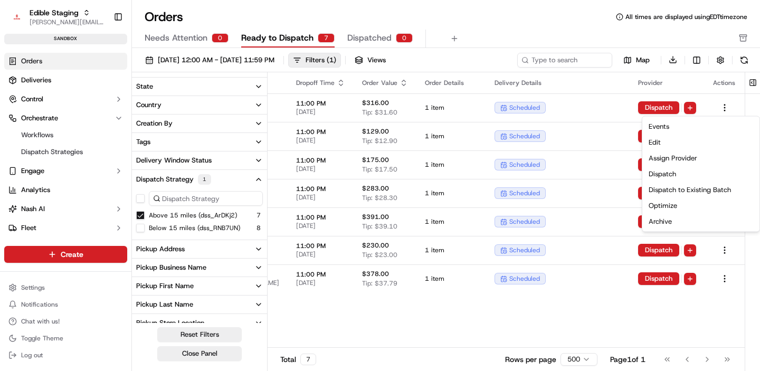
click at [669, 104] on html "Edible Staging jake@usenash.com Toggle Sidebar sandbox Orders Deliveries Contro…" at bounding box center [380, 185] width 760 height 371
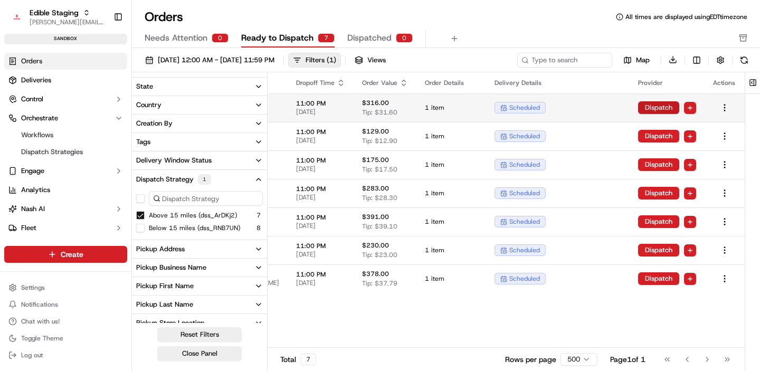
click at [649, 111] on button "Dispatch" at bounding box center [658, 107] width 41 height 13
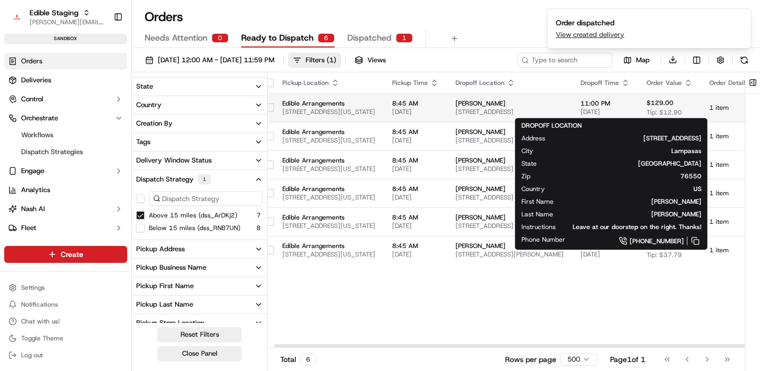
scroll to position [0, 11]
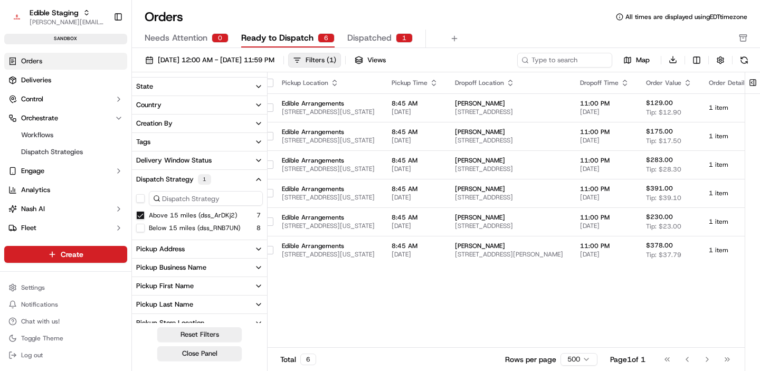
click at [336, 61] on span "( 1 )" at bounding box center [331, 59] width 9 height 9
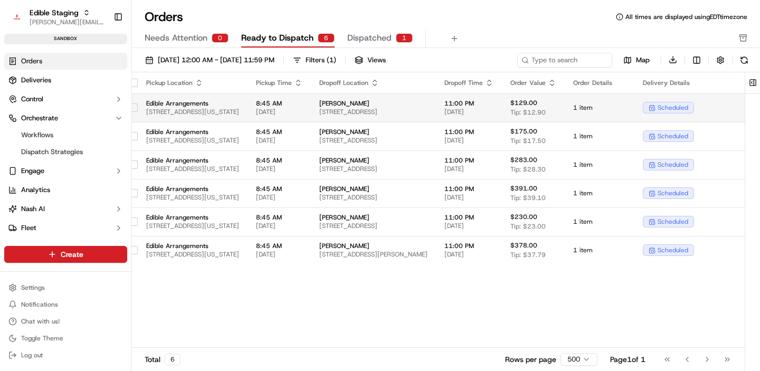
scroll to position [0, 277]
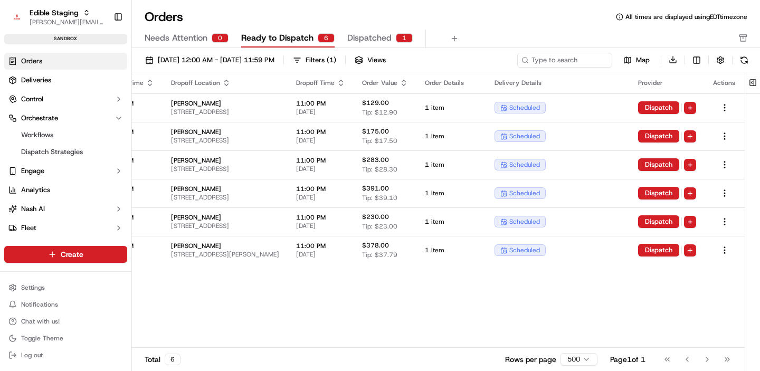
click at [384, 31] on button "Dispatched 1" at bounding box center [379, 39] width 65 height 18
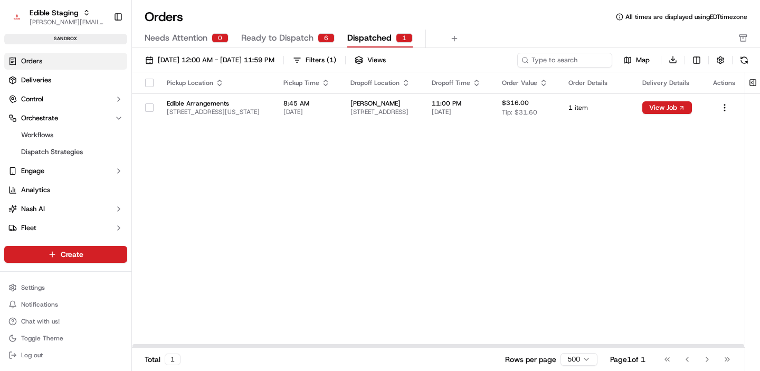
click at [298, 33] on span "Ready to Dispatch" at bounding box center [277, 38] width 72 height 13
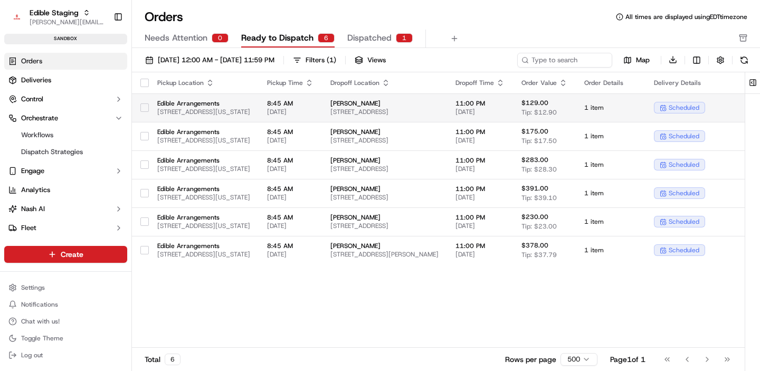
scroll to position [0, 277]
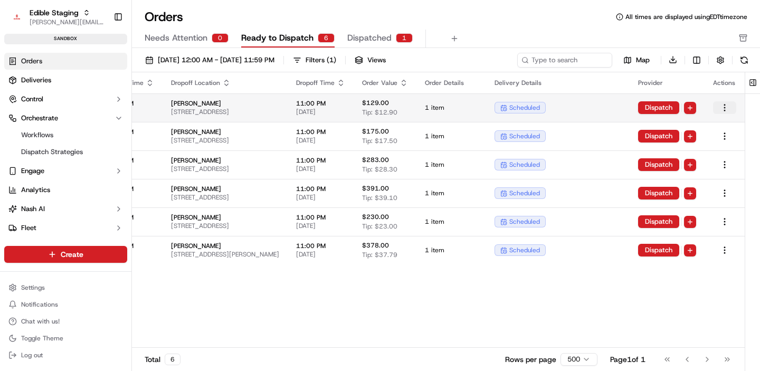
click at [726, 108] on html "Edible Staging jake@usenash.com Toggle Sidebar sandbox Orders Deliveries Contro…" at bounding box center [380, 185] width 760 height 371
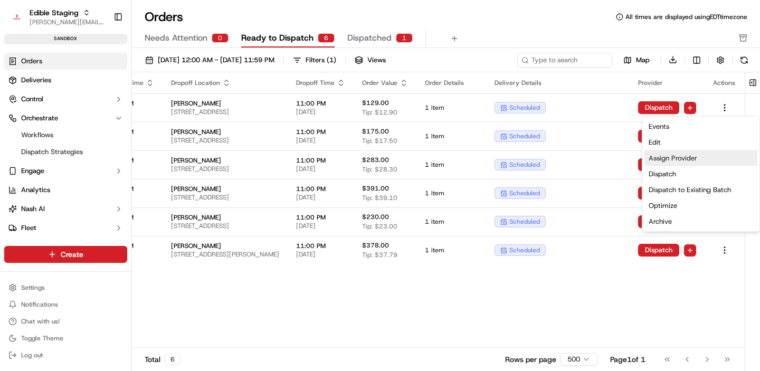
click at [705, 155] on div "Assign Provider" at bounding box center [700, 158] width 113 height 16
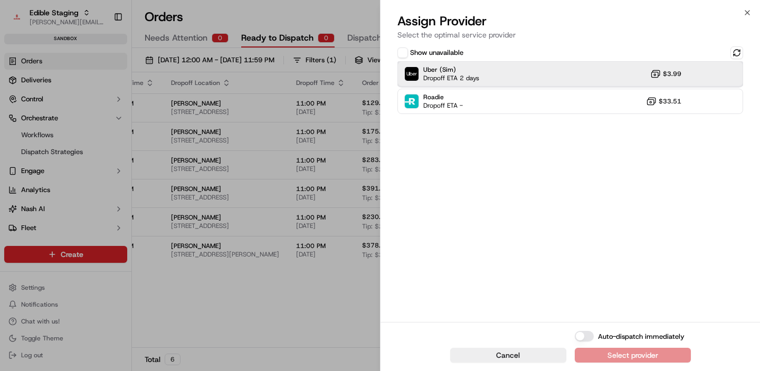
click at [487, 76] on div "Uber (Sim) Dropoff ETA 2 days $3.99" at bounding box center [570, 73] width 346 height 25
click at [462, 354] on button "Cancel" at bounding box center [508, 355] width 116 height 15
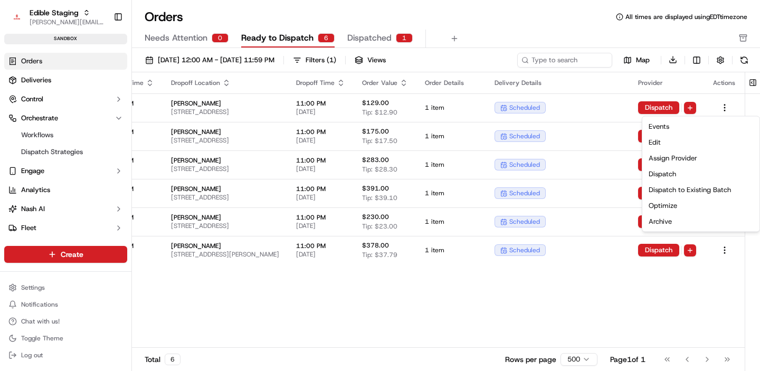
click at [472, 313] on div "Pickup Location Pickup Time Dropoff Location Dropoff Time Order Value Order Det…" at bounding box center [359, 210] width 772 height 276
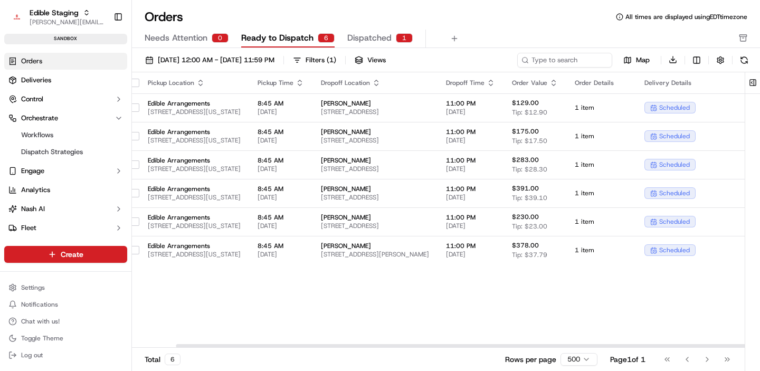
scroll to position [0, 0]
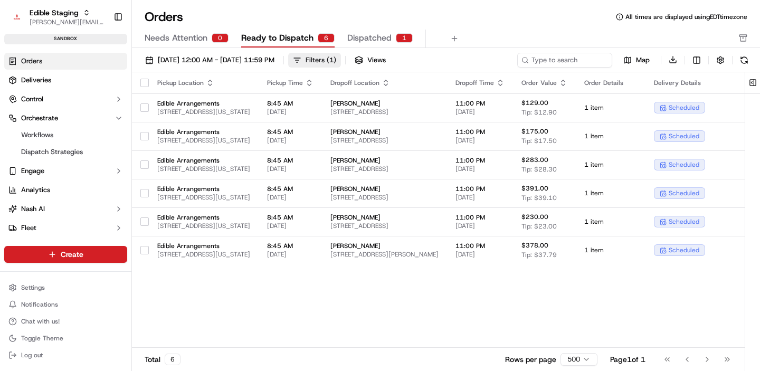
click at [341, 65] on button "Filters ( 1 )" at bounding box center [314, 60] width 53 height 15
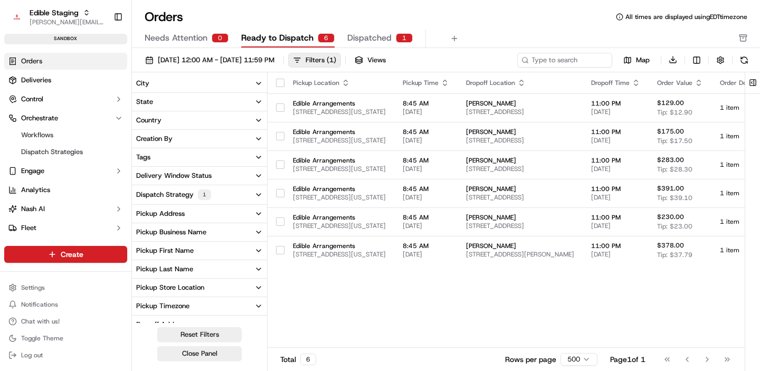
click at [243, 196] on button "Dispatch Strategy 1" at bounding box center [199, 194] width 135 height 19
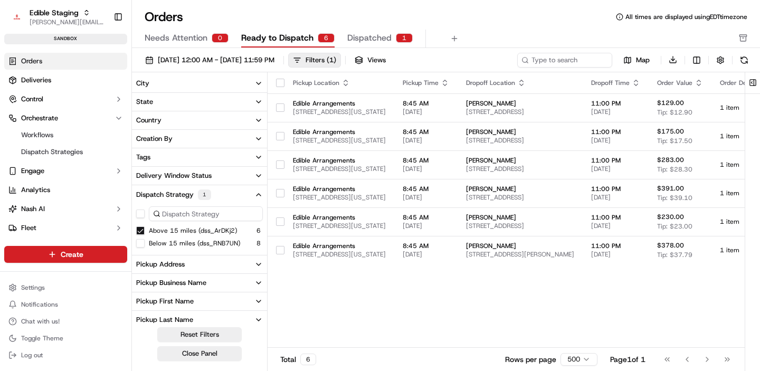
click at [141, 229] on button "Above 15 miles (dss_ArDKj2)" at bounding box center [140, 230] width 8 height 8
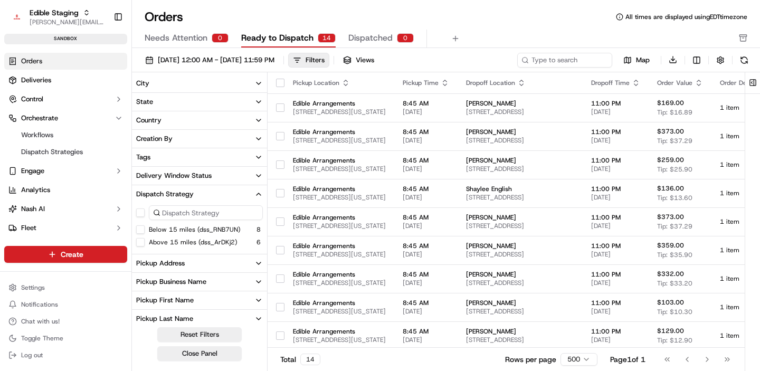
click at [281, 83] on button "button" at bounding box center [280, 83] width 8 height 8
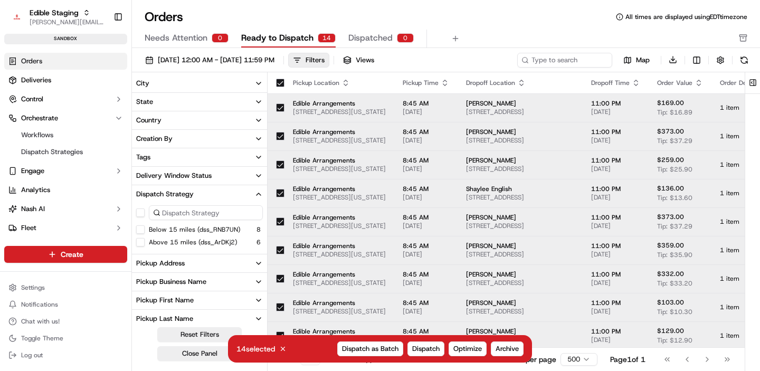
click at [281, 82] on button "button" at bounding box center [280, 83] width 8 height 8
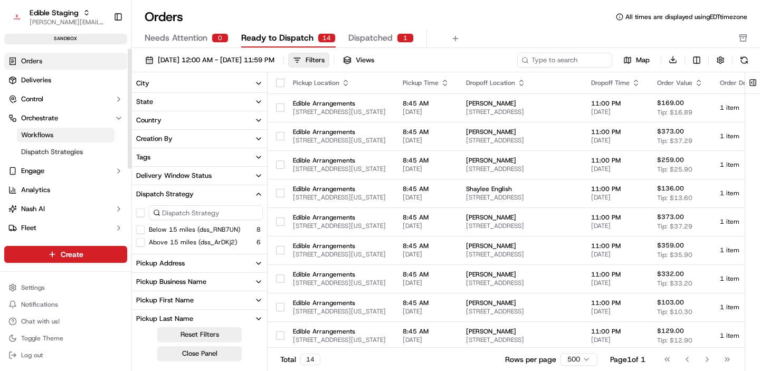
click at [68, 131] on link "Workflows" at bounding box center [66, 135] width 98 height 15
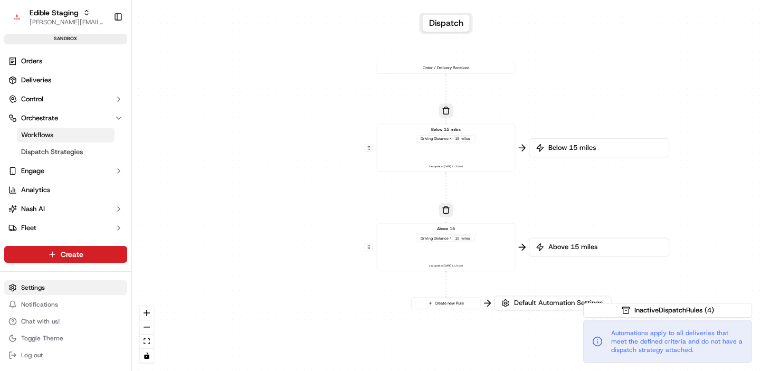
click at [43, 283] on html "Edible Staging jake@usenash.com Toggle Sidebar sandbox Orders Deliveries Contro…" at bounding box center [380, 185] width 760 height 371
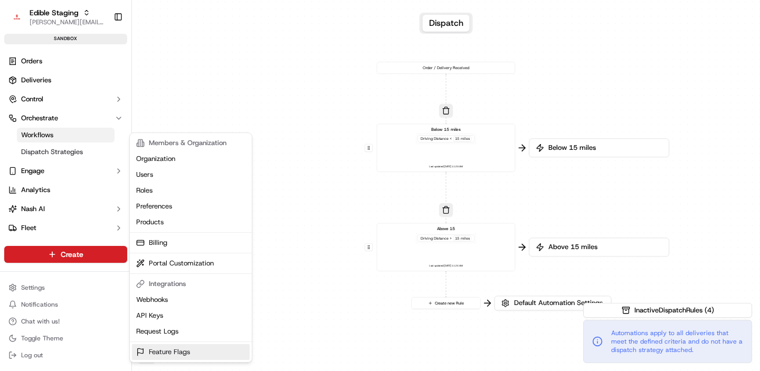
click at [199, 350] on link "Feature Flags" at bounding box center [191, 352] width 118 height 16
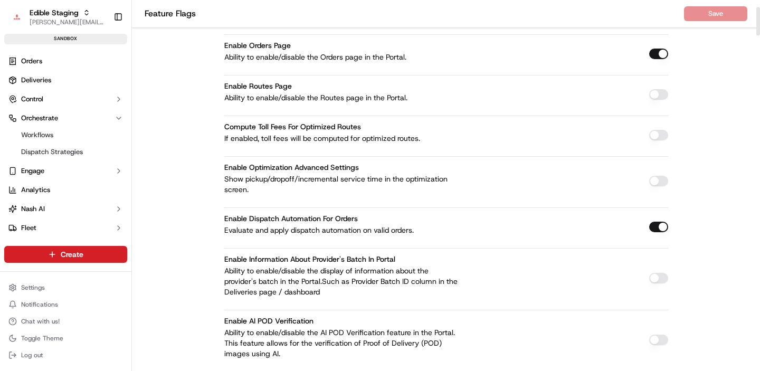
scroll to position [92, 0]
click at [33, 285] on html "Edible Staging jake@usenash.com Toggle Sidebar sandbox Orders Deliveries Contro…" at bounding box center [380, 185] width 760 height 371
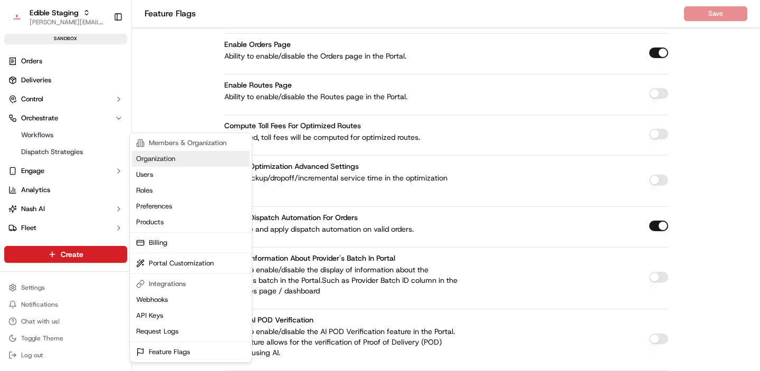
click at [165, 159] on link "Organization" at bounding box center [191, 159] width 118 height 16
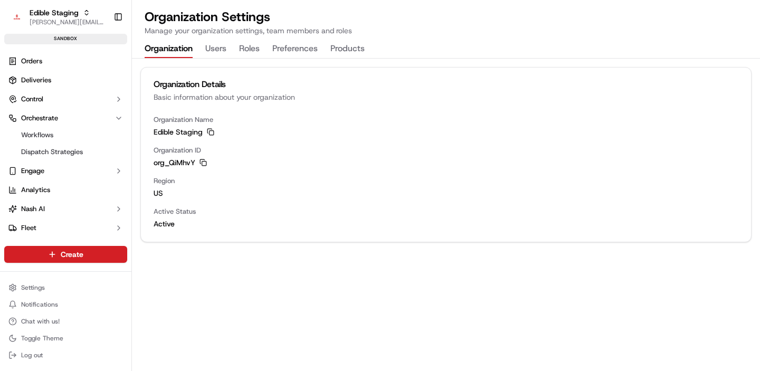
click at [339, 52] on button "Products" at bounding box center [347, 49] width 34 height 18
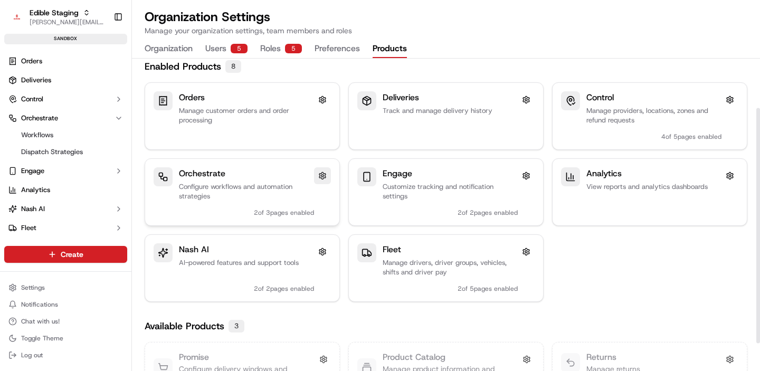
scroll to position [69, 0]
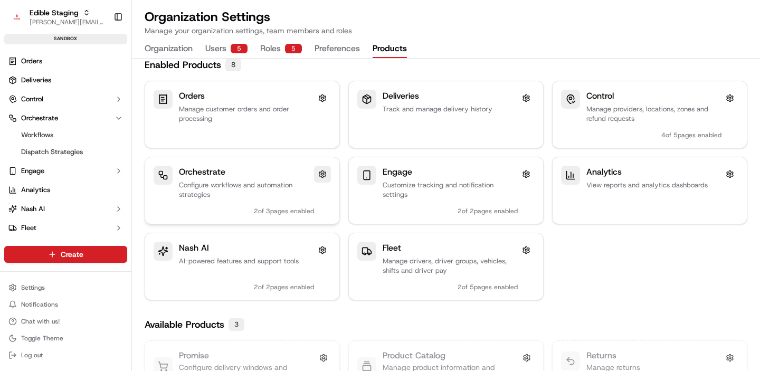
click at [323, 171] on button at bounding box center [322, 174] width 17 height 17
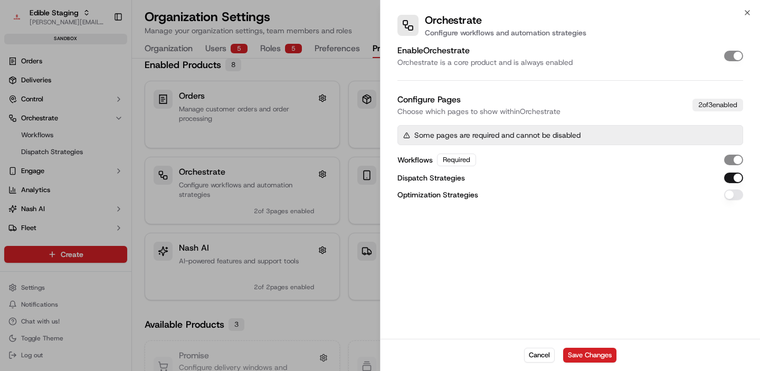
click at [726, 195] on button "Optimization Strategies" at bounding box center [733, 194] width 19 height 11
click at [595, 353] on button "Save Changes" at bounding box center [589, 355] width 53 height 15
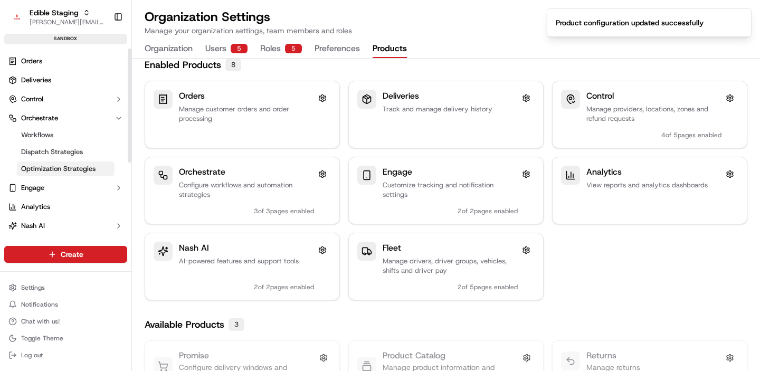
click at [49, 165] on span "Optimization Strategies" at bounding box center [58, 168] width 74 height 9
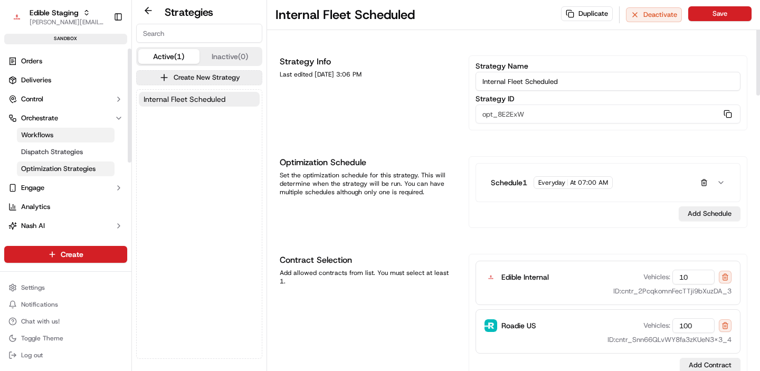
click at [62, 128] on link "Workflows" at bounding box center [66, 135] width 98 height 15
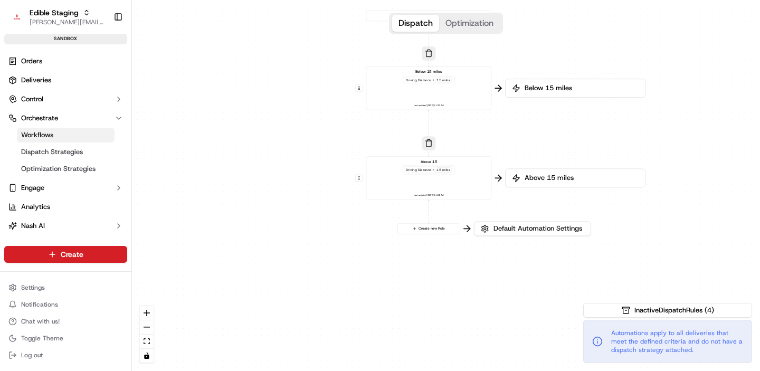
drag, startPoint x: 341, startPoint y: 239, endPoint x: 331, endPoint y: 174, distance: 66.2
click at [331, 174] on div "0 0 0 Order / Delivery Received Below 15 miles Driving Distance < 15 miles Last…" at bounding box center [446, 185] width 628 height 371
click at [466, 31] on button "Optimization" at bounding box center [469, 23] width 61 height 17
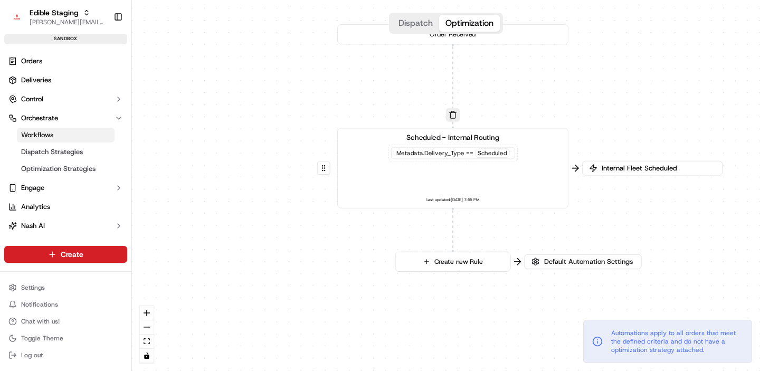
drag, startPoint x: 291, startPoint y: 289, endPoint x: 300, endPoint y: 250, distance: 39.4
click at [300, 251] on div "0 0 Order Received Scheduled - Internal Routing Metadata .Delivery_Type == Sche…" at bounding box center [446, 185] width 628 height 371
click at [454, 118] on button "button" at bounding box center [454, 114] width 14 height 14
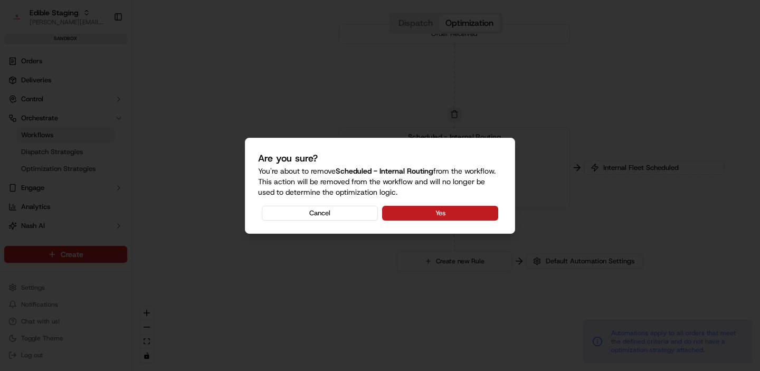
click at [435, 211] on button "Yes" at bounding box center [440, 213] width 116 height 15
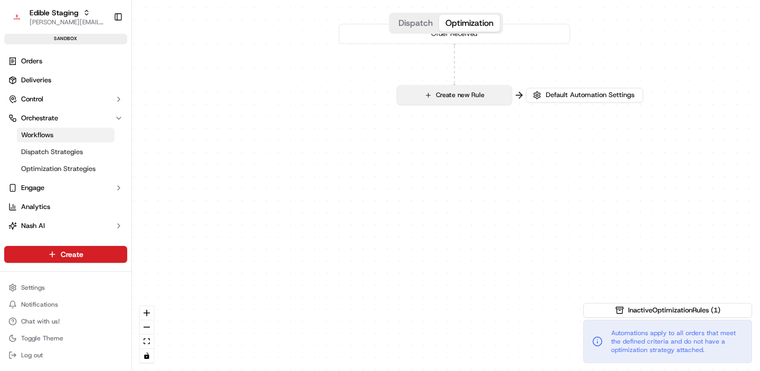
click at [451, 101] on button "Create new Rule" at bounding box center [454, 94] width 114 height 19
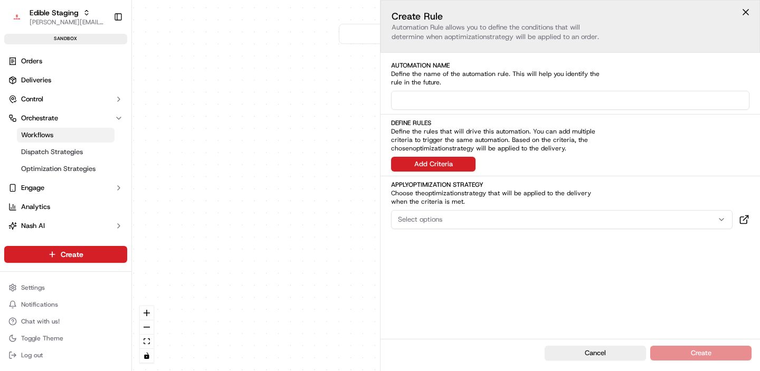
click at [327, 86] on div "0 Order Received Create new Rule" at bounding box center [446, 185] width 628 height 371
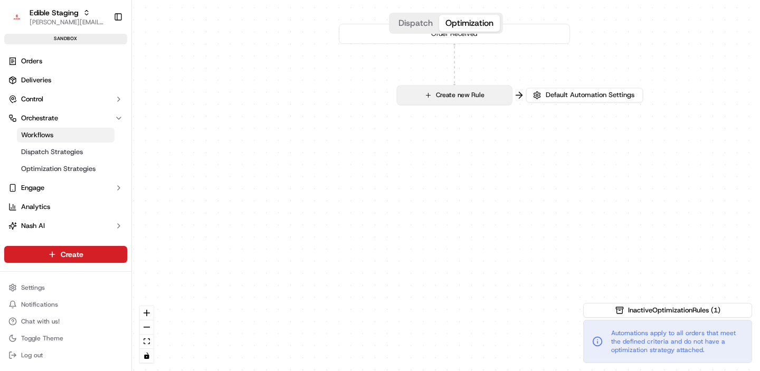
click at [452, 99] on button "Create new Rule" at bounding box center [454, 94] width 114 height 19
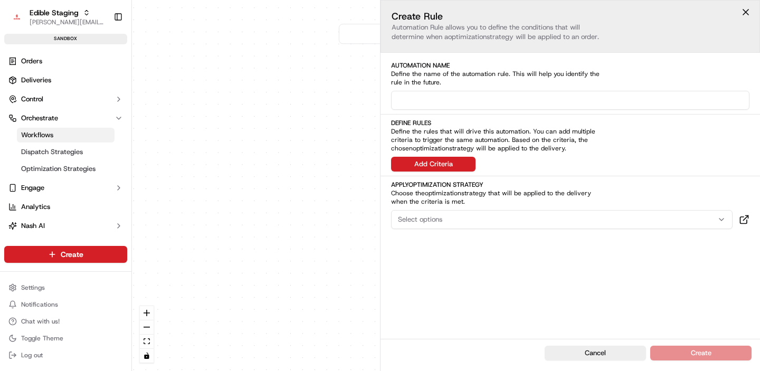
click at [298, 113] on div "0 Order Received Create new Rule" at bounding box center [446, 185] width 628 height 371
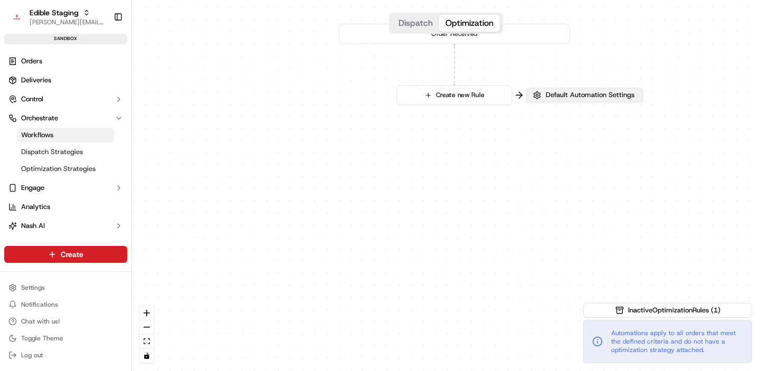
click at [528, 98] on button "Default Automation Settings" at bounding box center [584, 95] width 117 height 15
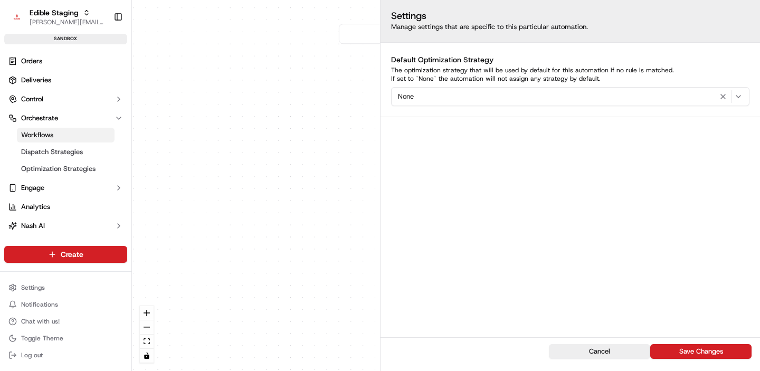
click at [528, 98] on div "None" at bounding box center [570, 96] width 353 height 13
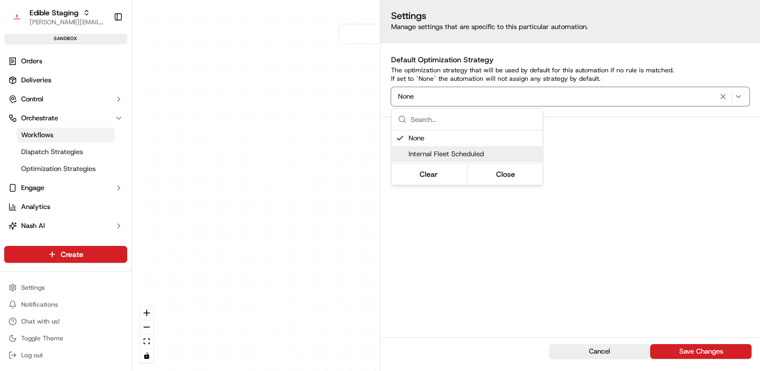
click at [467, 155] on span "Internal Fleet Scheduled" at bounding box center [473, 153] width 130 height 9
click at [678, 354] on div "Automations apply to all orders that meet the defined criteria and do not have …" at bounding box center [667, 341] width 169 height 43
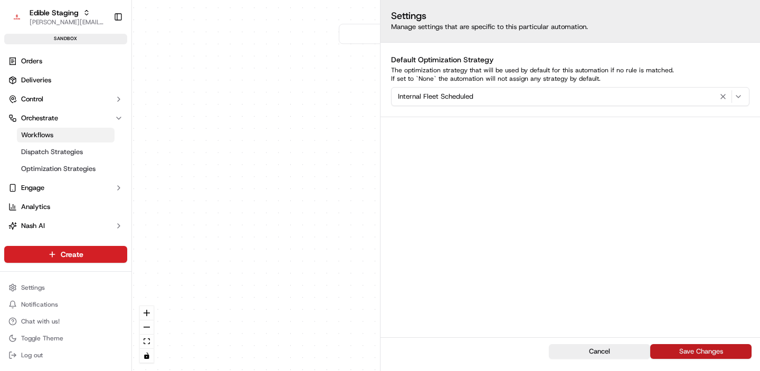
click at [691, 350] on button "Save Changes" at bounding box center [700, 351] width 101 height 15
click at [703, 350] on button "Save Changes" at bounding box center [700, 351] width 101 height 15
click at [50, 168] on span "Optimization Strategies" at bounding box center [58, 168] width 74 height 9
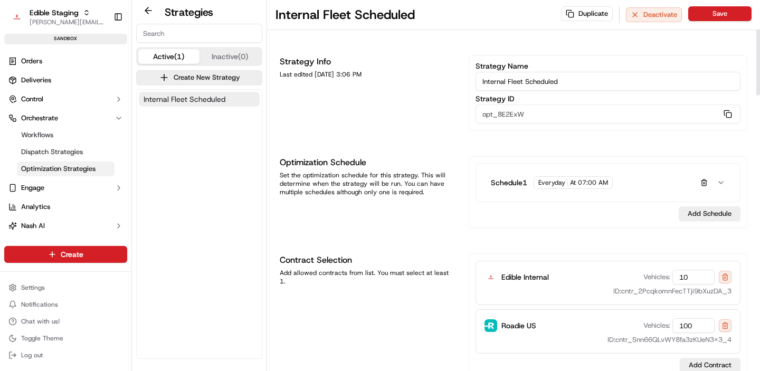
click at [219, 97] on span "Internal Fleet Scheduled" at bounding box center [184, 99] width 82 height 11
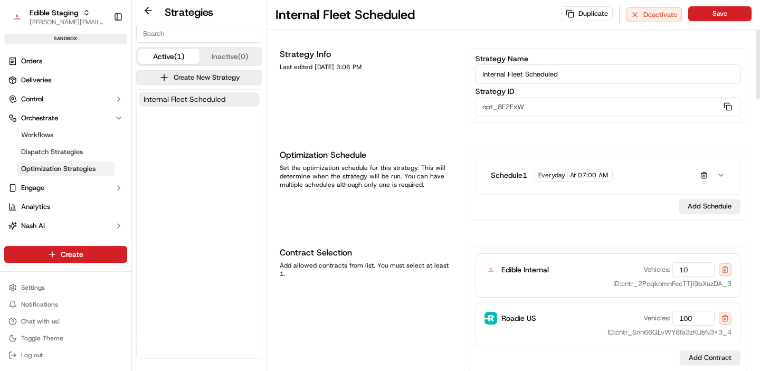
scroll to position [51, 0]
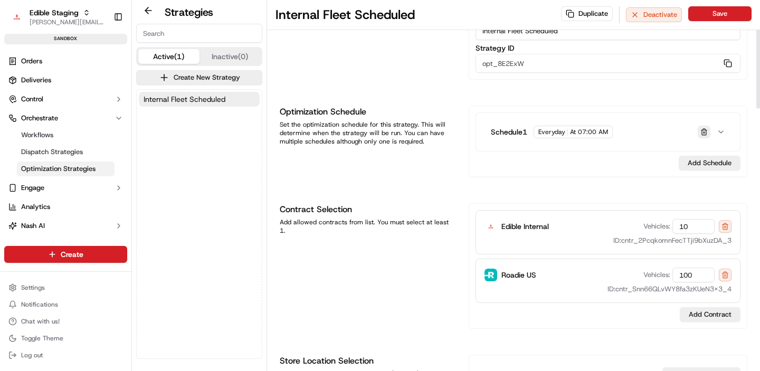
click at [703, 137] on button "button" at bounding box center [703, 132] width 13 height 13
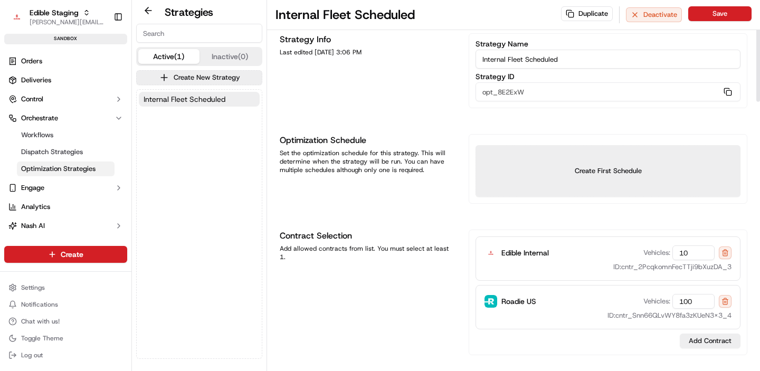
scroll to position [112, 0]
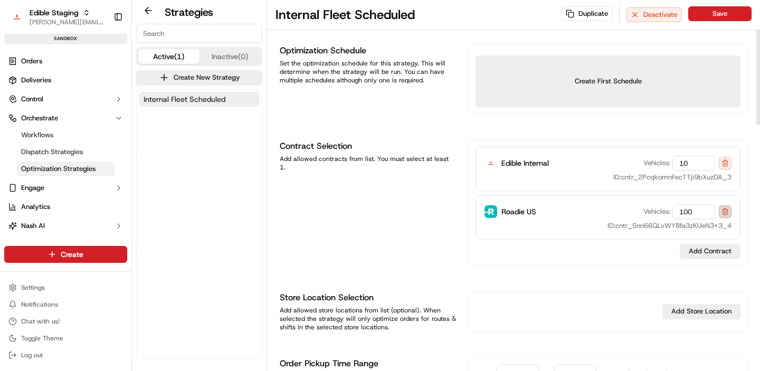
click at [723, 210] on button at bounding box center [724, 211] width 13 height 13
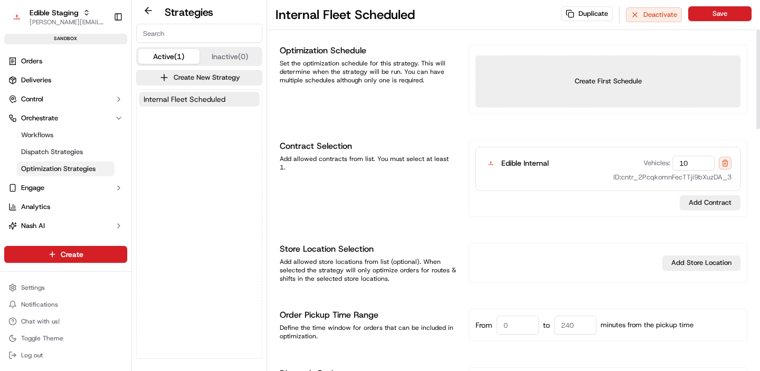
click at [690, 167] on input "10" at bounding box center [693, 163] width 42 height 15
type input "1"
click at [423, 184] on div "Contract Selection Add allowed contracts from list. You must select at least 1." at bounding box center [368, 178] width 176 height 77
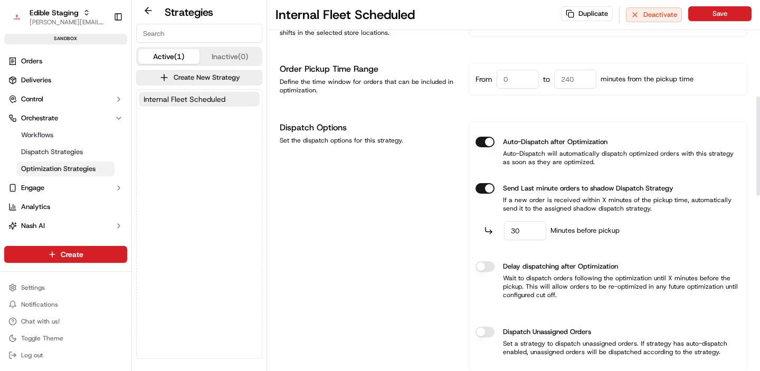
scroll to position [361, 0]
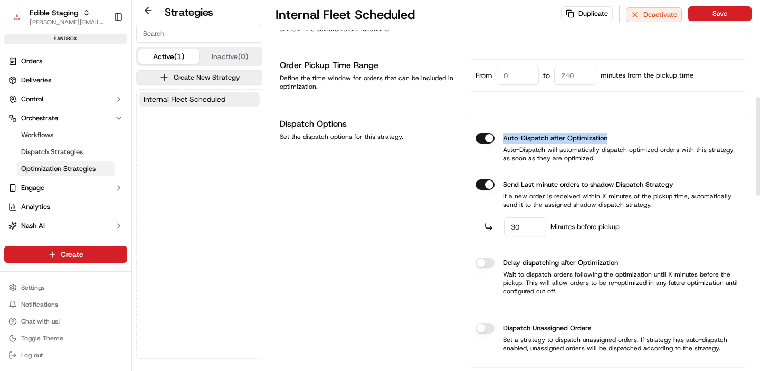
click at [490, 144] on div "Auto-Dispatch after Optimization Auto-Dispatch will automatically dispatch opti…" at bounding box center [607, 147] width 265 height 46
click at [489, 142] on button "Auto-Dispatch after Optimization" at bounding box center [484, 138] width 19 height 11
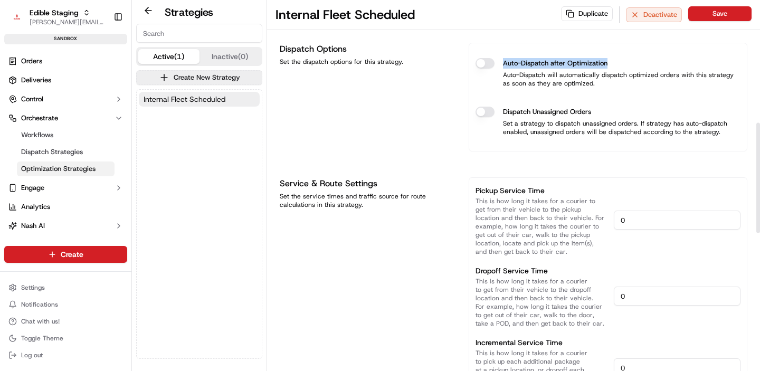
scroll to position [391, 0]
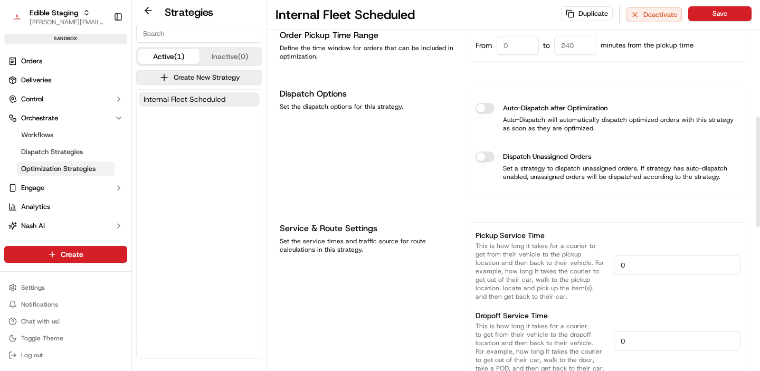
click at [494, 155] on div "Dispatch Unassigned Orders" at bounding box center [607, 156] width 265 height 11
click at [483, 156] on button "Dispatch Unassigned Orders" at bounding box center [484, 156] width 19 height 11
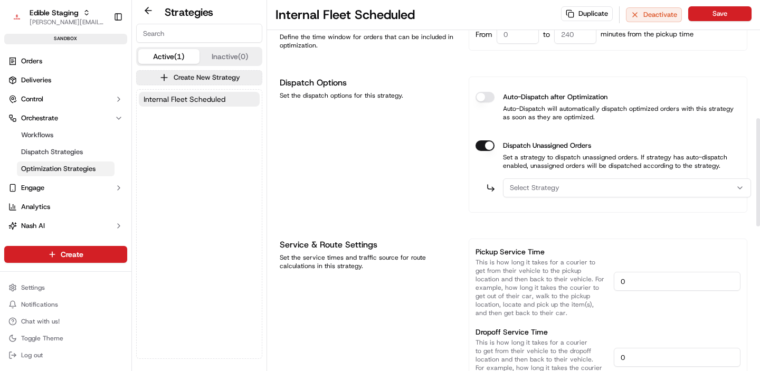
scroll to position [407, 0]
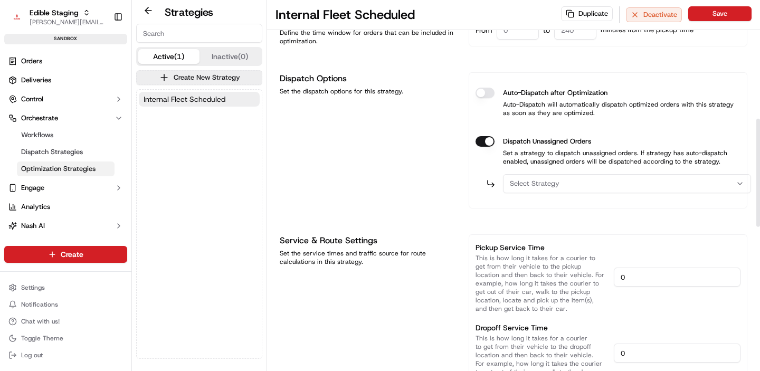
click at [568, 182] on div "Select Strategy" at bounding box center [626, 183] width 243 height 9
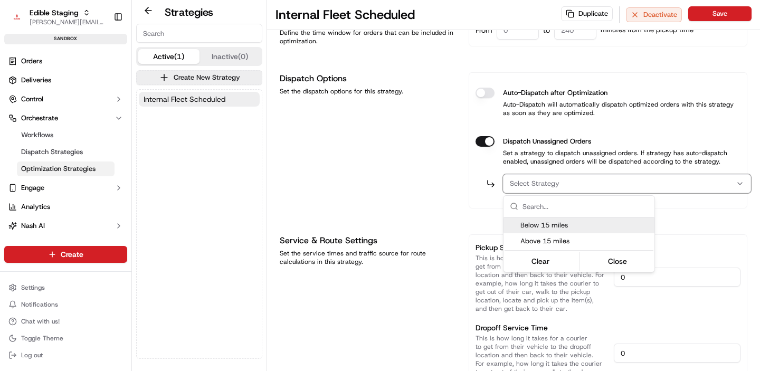
click at [440, 209] on html "Edible Staging jake@usenash.com Toggle Sidebar sandbox Orders Deliveries Contro…" at bounding box center [380, 185] width 760 height 371
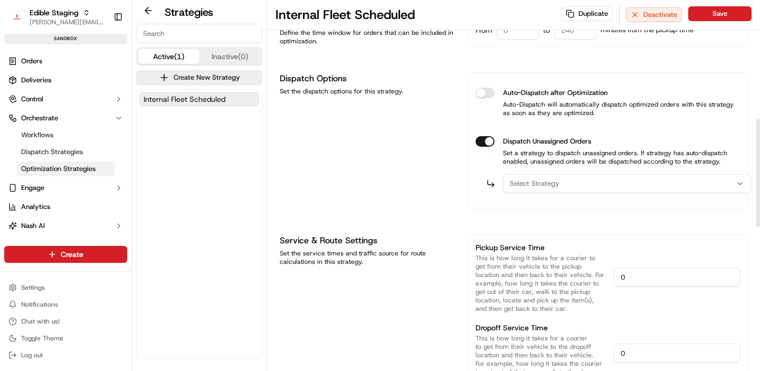
click at [415, 183] on div "Dispatch Options Set the dispatch options for this strategy." at bounding box center [368, 140] width 176 height 136
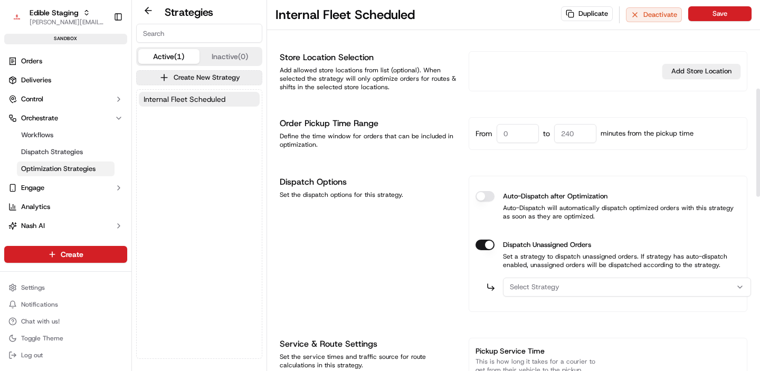
scroll to position [302, 0]
click at [536, 287] on span "Select Strategy" at bounding box center [535, 287] width 50 height 9
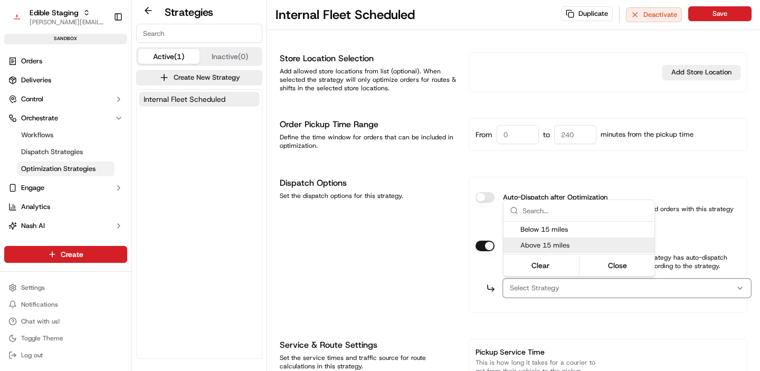
click at [390, 245] on html "Edible Staging jake@usenash.com Toggle Sidebar sandbox Orders Deliveries Contro…" at bounding box center [380, 185] width 760 height 371
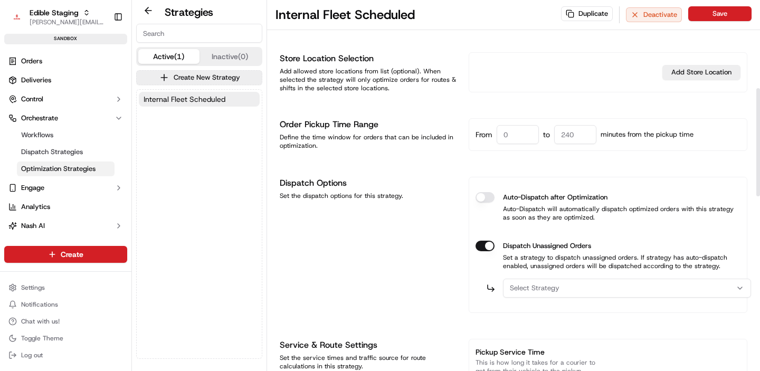
click at [415, 251] on div "Dispatch Options Set the dispatch options for this strategy." at bounding box center [368, 245] width 176 height 136
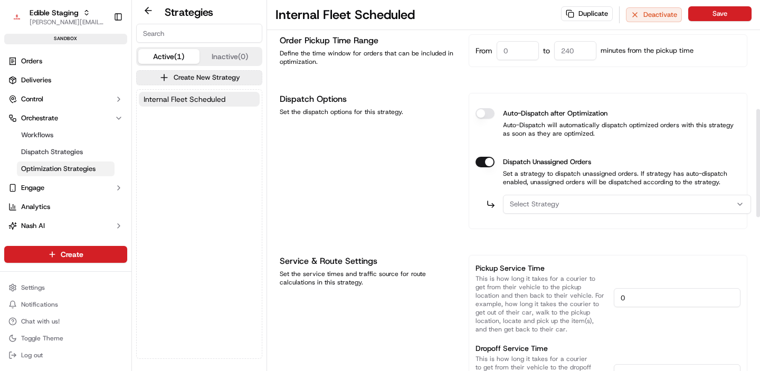
scroll to position [372, 0]
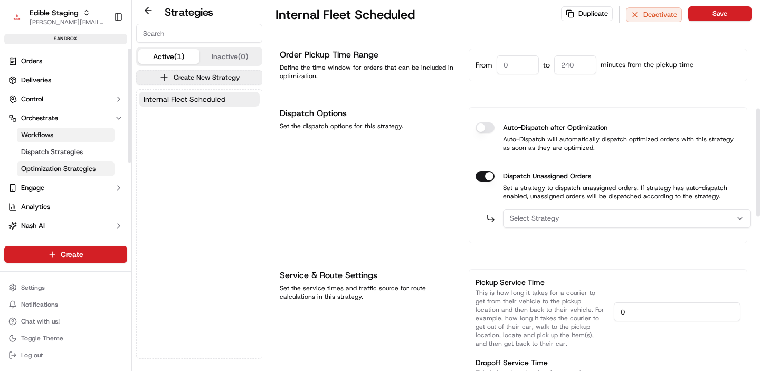
click at [51, 135] on span "Workflows" at bounding box center [37, 134] width 32 height 9
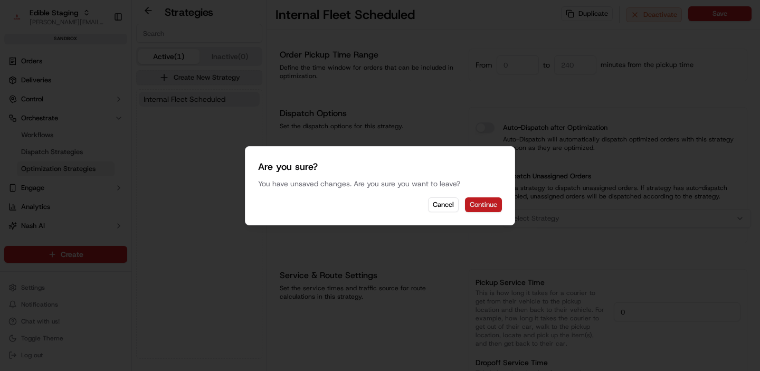
click at [483, 203] on button "Continue" at bounding box center [483, 204] width 37 height 15
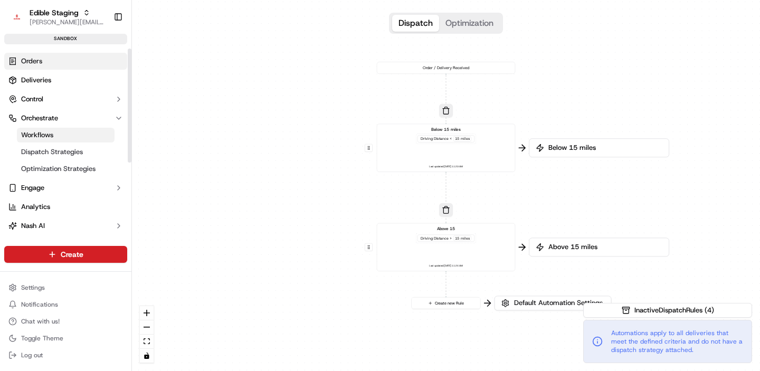
click at [36, 59] on span "Orders" at bounding box center [31, 60] width 21 height 9
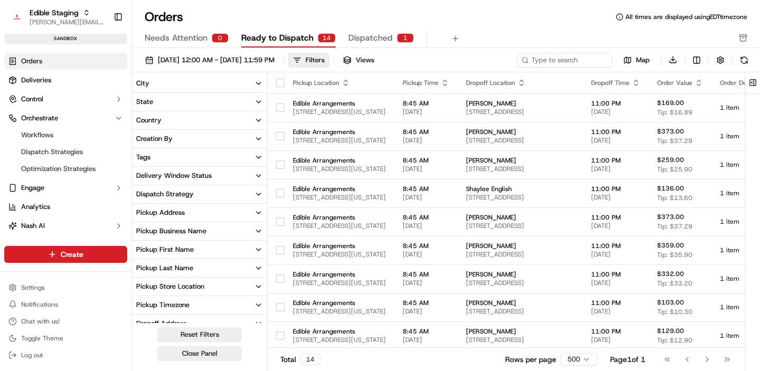
click at [498, 11] on div "Orders All times are displayed using EDT timezone" at bounding box center [446, 16] width 628 height 17
click at [70, 141] on link "Workflows" at bounding box center [66, 135] width 98 height 15
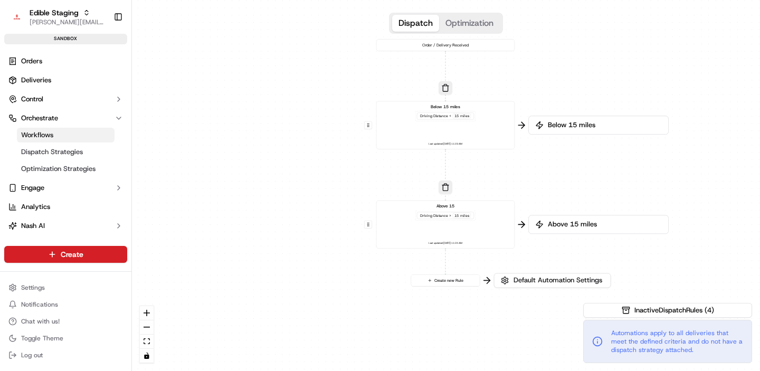
drag, startPoint x: 313, startPoint y: 202, endPoint x: 312, endPoint y: 177, distance: 24.8
click at [312, 177] on div "0 0 0 Order / Delivery Received Below 15 miles Driving Distance < 15 miles Last…" at bounding box center [446, 185] width 628 height 371
click at [411, 132] on div "Below 15 miles Driving Distance < 15 miles Last updated: 09/17/2025 11:23 AM" at bounding box center [445, 123] width 128 height 43
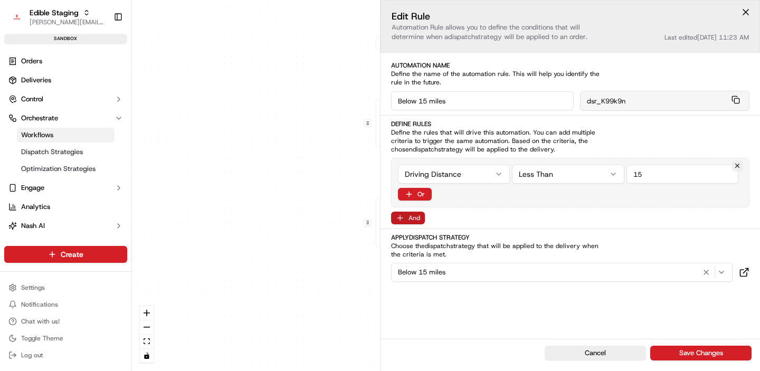
click at [418, 220] on button "And" at bounding box center [408, 218] width 34 height 13
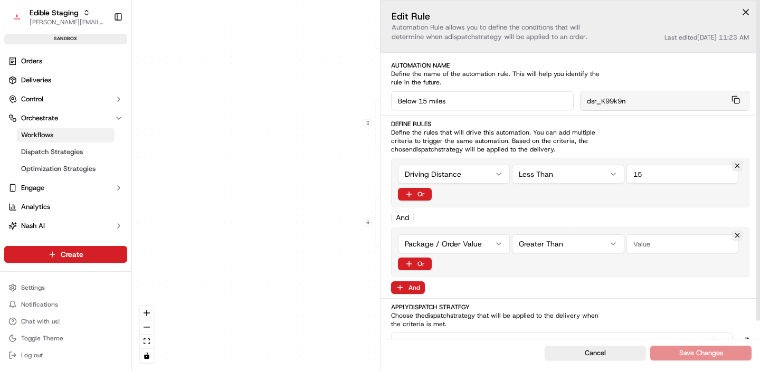
click at [458, 242] on div "0 0 0 Order / Delivery Received Below 15 miles Driving Distance < 15 miles Last…" at bounding box center [446, 185] width 628 height 371
click at [633, 241] on input "string" at bounding box center [682, 243] width 112 height 19
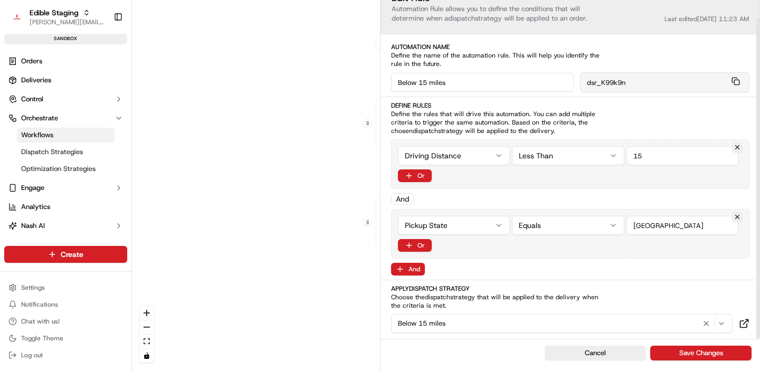
type input "[GEOGRAPHIC_DATA]"
click at [580, 228] on html "Edible Staging jake@usenash.com Toggle Sidebar sandbox Orders Deliveries Contro…" at bounding box center [380, 185] width 760 height 371
click at [540, 256] on div "Pickup State Contains Or" at bounding box center [570, 234] width 358 height 50
click at [678, 350] on button "Save Changes" at bounding box center [700, 353] width 101 height 15
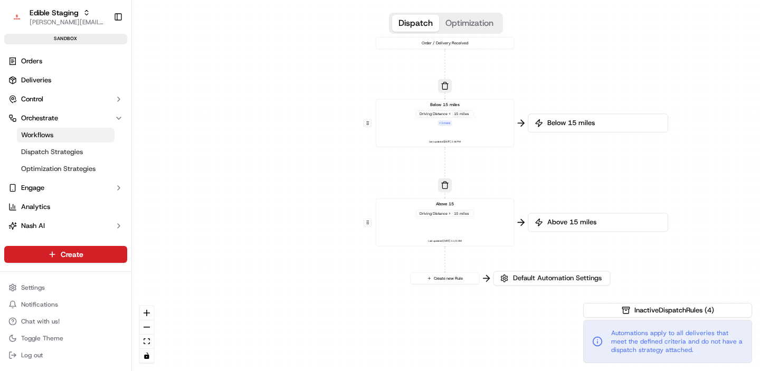
click at [442, 232] on div "Above 15 Driving Distance > 15 miles Last updated: 09/17/2025 11:24 AM" at bounding box center [445, 222] width 128 height 43
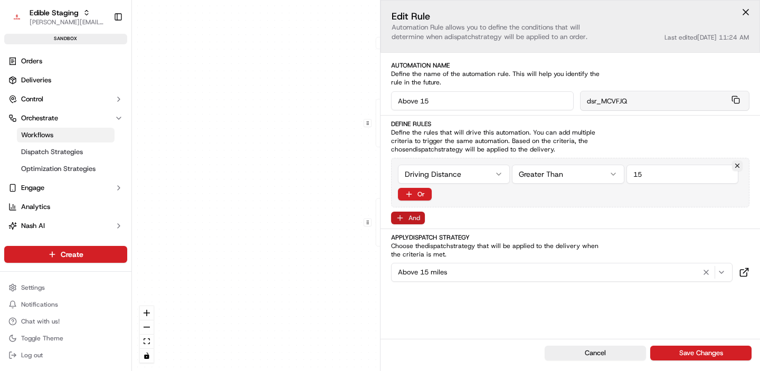
click at [406, 216] on button "And" at bounding box center [408, 218] width 34 height 13
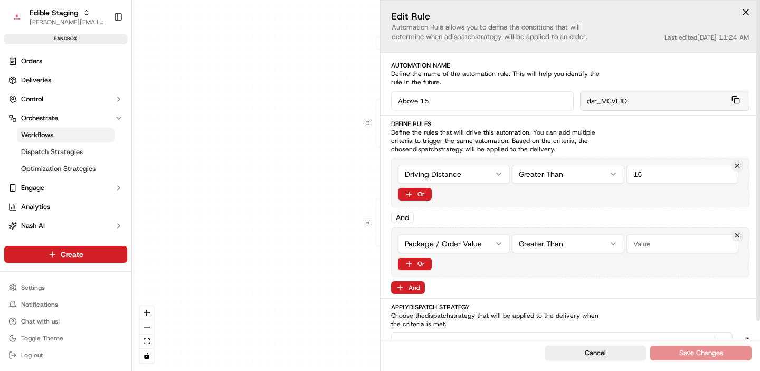
click at [483, 249] on html "Edible Staging jake@usenash.com Toggle Sidebar sandbox Orders Deliveries Contro…" at bounding box center [380, 185] width 760 height 371
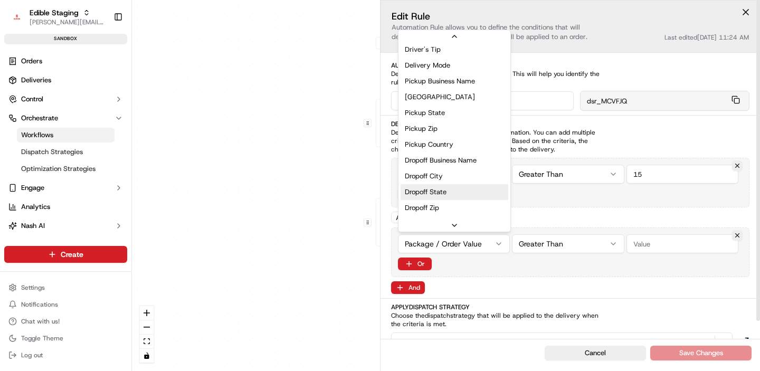
scroll to position [16, 0]
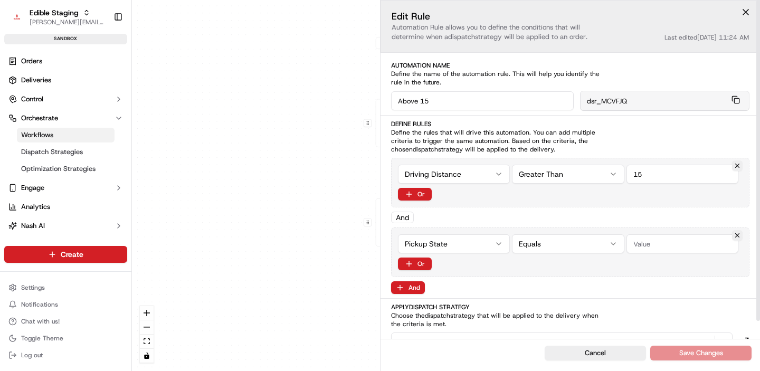
click at [579, 244] on html "Edible Staging jake@usenash.com Toggle Sidebar sandbox Orders Deliveries Contro…" at bounding box center [380, 185] width 760 height 371
click at [647, 246] on input "string" at bounding box center [682, 243] width 112 height 19
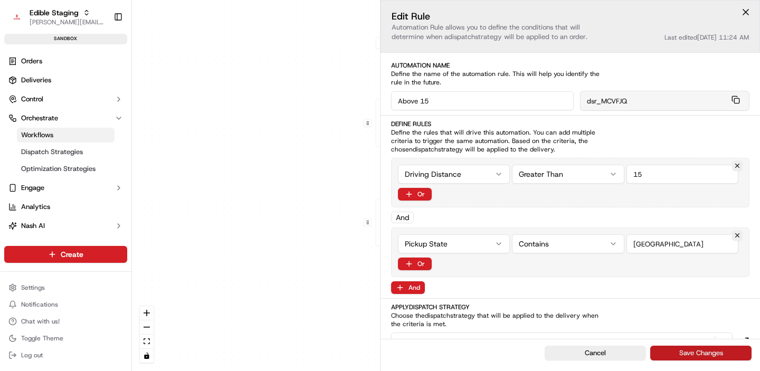
type input "[GEOGRAPHIC_DATA]"
click at [693, 351] on button "Save Changes" at bounding box center [700, 353] width 101 height 15
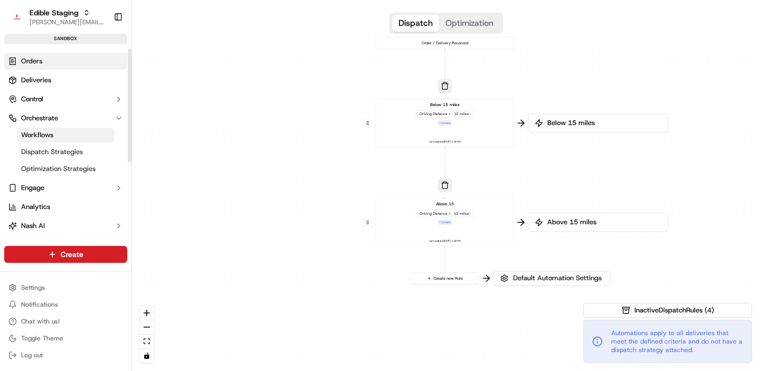
click at [34, 58] on span "Orders" at bounding box center [31, 60] width 21 height 9
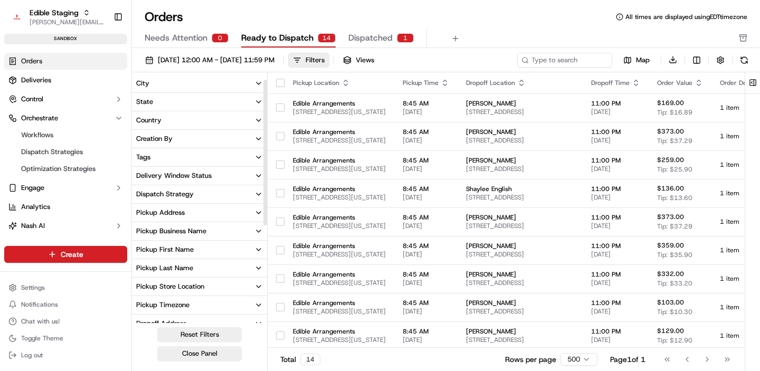
scroll to position [21, 0]
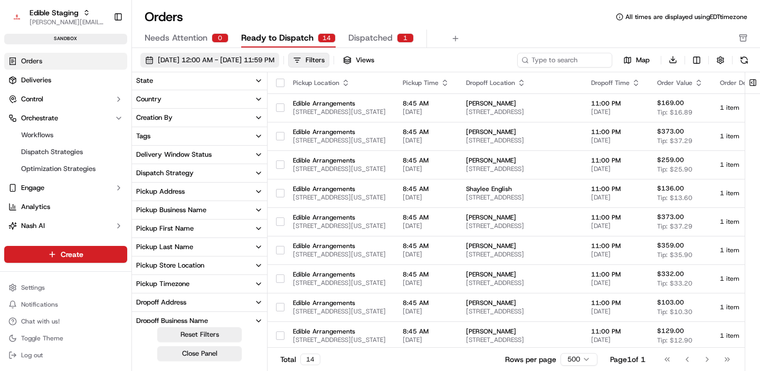
click at [199, 64] on span "09/20/2025 12:00 AM - 09/20/2025 11:59 PM" at bounding box center [216, 59] width 117 height 9
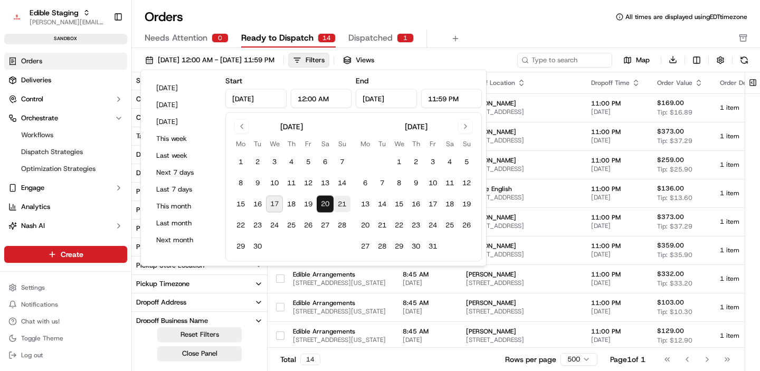
click at [343, 207] on button "21" at bounding box center [341, 204] width 17 height 17
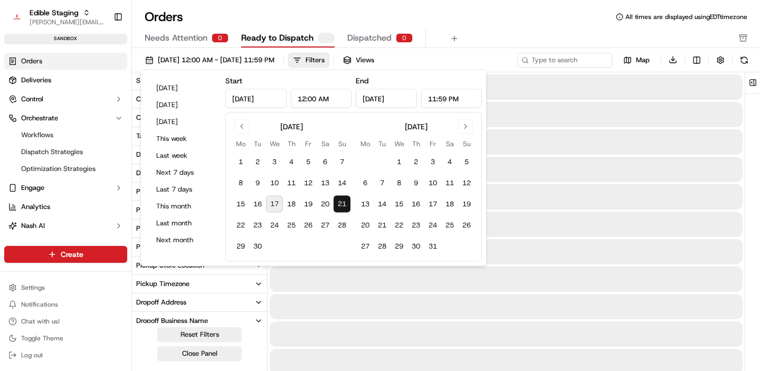
type input "Sep 21, 2025"
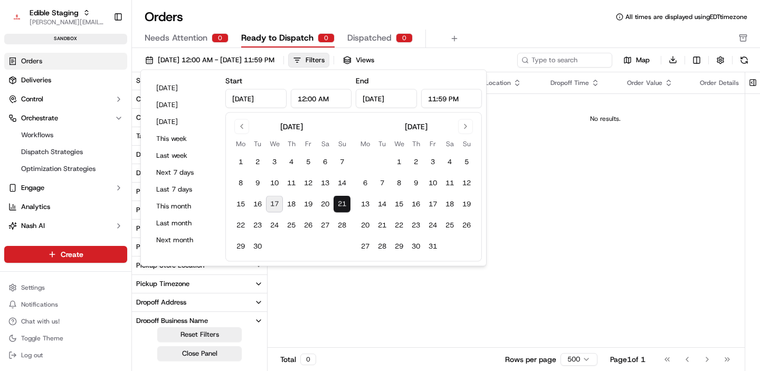
click at [496, 28] on div "Orders All times are displayed using EDT timezone Needs Attention 0 Ready to Di…" at bounding box center [446, 28] width 628 height 40
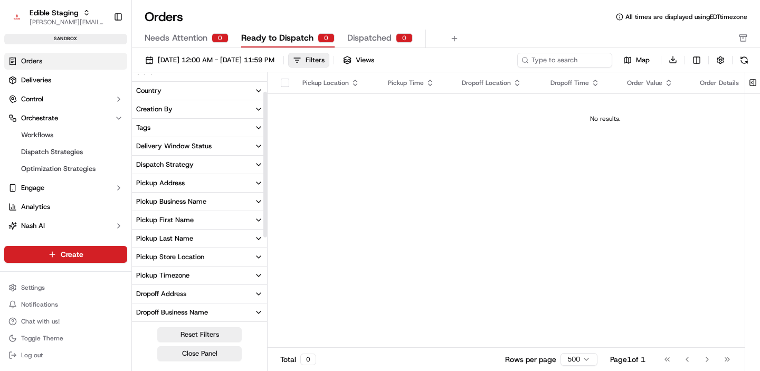
scroll to position [34, 0]
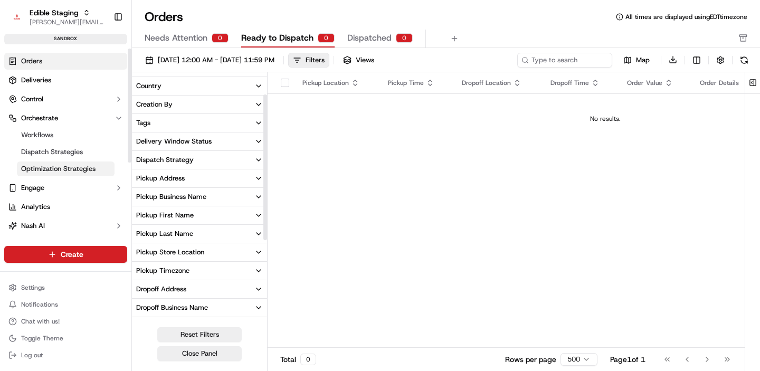
click at [59, 169] on span "Optimization Strategies" at bounding box center [58, 168] width 74 height 9
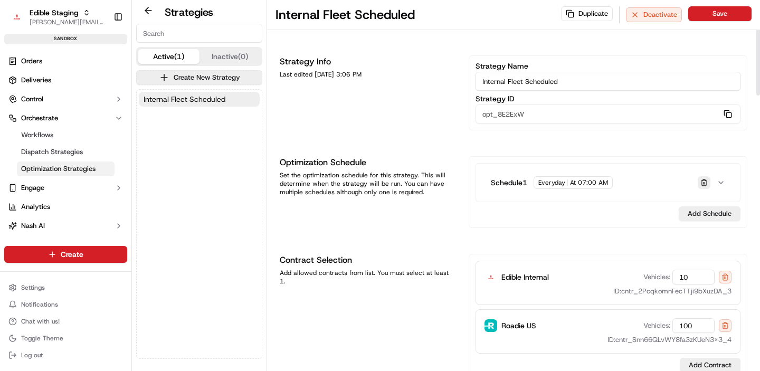
click at [705, 186] on button "button" at bounding box center [703, 182] width 13 height 13
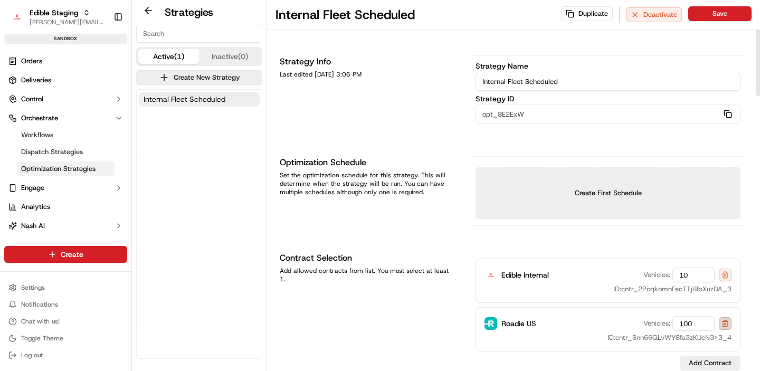
click at [727, 324] on button at bounding box center [724, 323] width 13 height 13
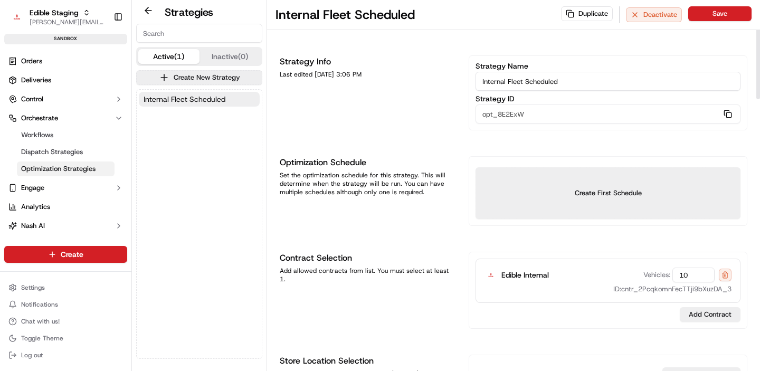
click at [689, 271] on input "10" at bounding box center [693, 274] width 42 height 15
type input "1"
click at [411, 318] on div "Contract Selection Add allowed contracts from list. You must select at least 1." at bounding box center [368, 290] width 176 height 77
drag, startPoint x: 566, startPoint y: 82, endPoint x: 526, endPoint y: 82, distance: 39.6
click at [526, 82] on input "Internal Fleet Scheduled" at bounding box center [607, 81] width 265 height 19
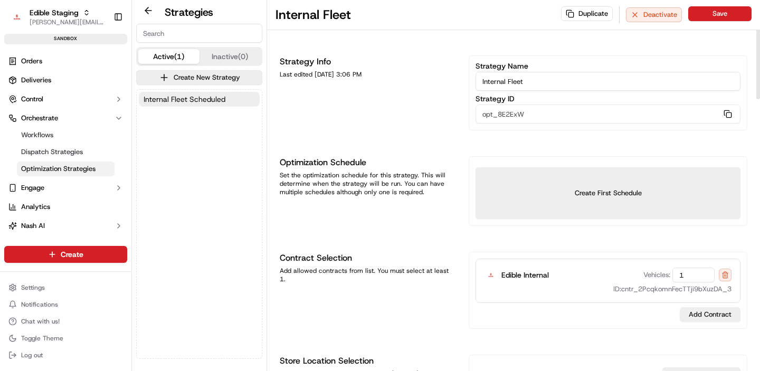
type input "Internal Fleet"
click at [428, 220] on div "Optimization Schedule Set the optimization schedule for this strategy. This wil…" at bounding box center [368, 191] width 176 height 70
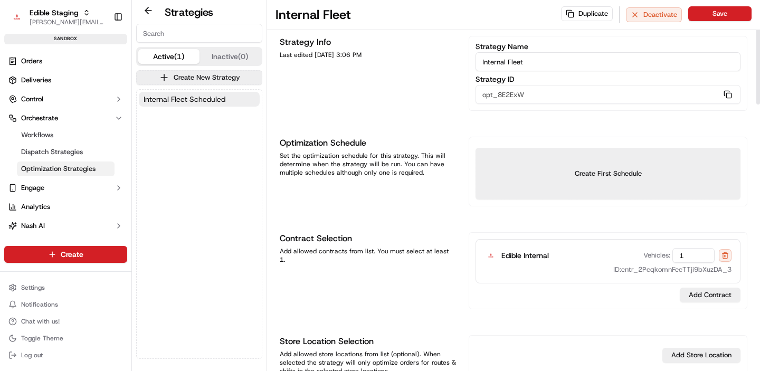
scroll to position [23, 0]
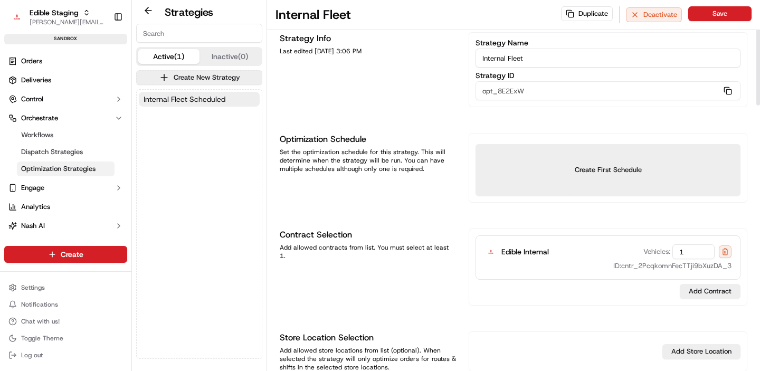
click at [689, 253] on input "1" at bounding box center [693, 251] width 42 height 15
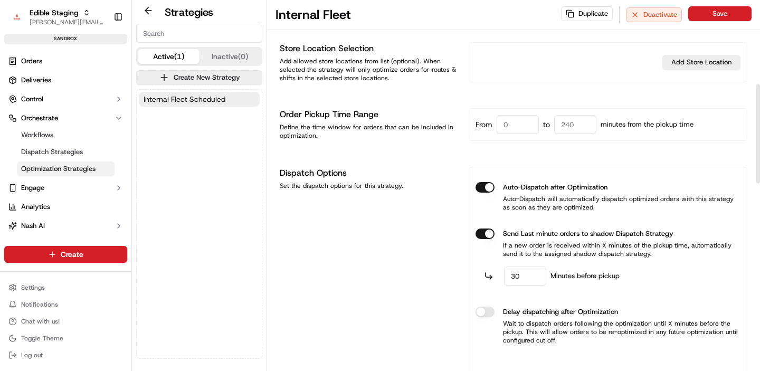
scroll to position [314, 0]
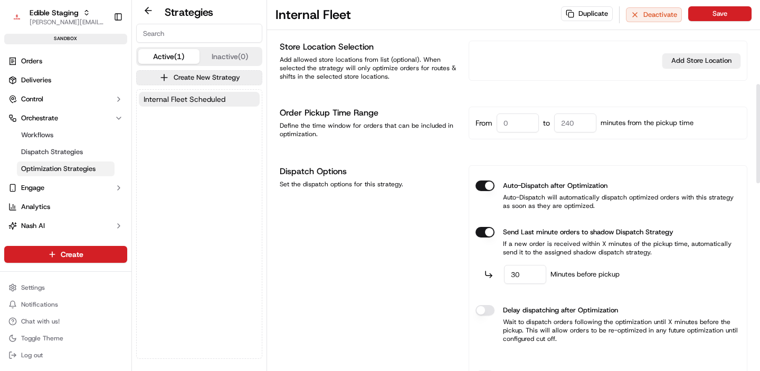
click at [486, 188] on button "Auto-Dispatch after Optimization" at bounding box center [484, 185] width 19 height 11
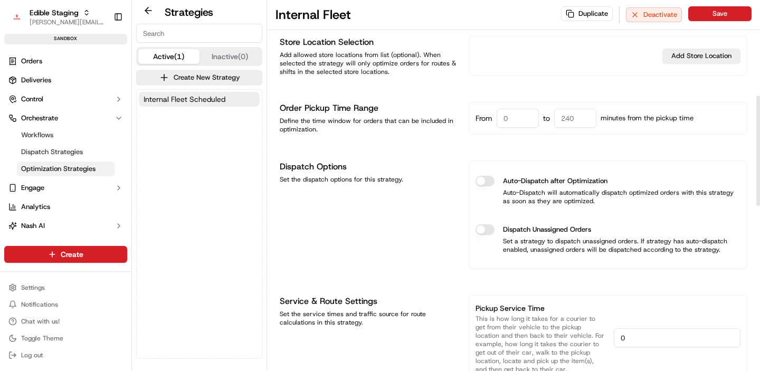
scroll to position [321, 0]
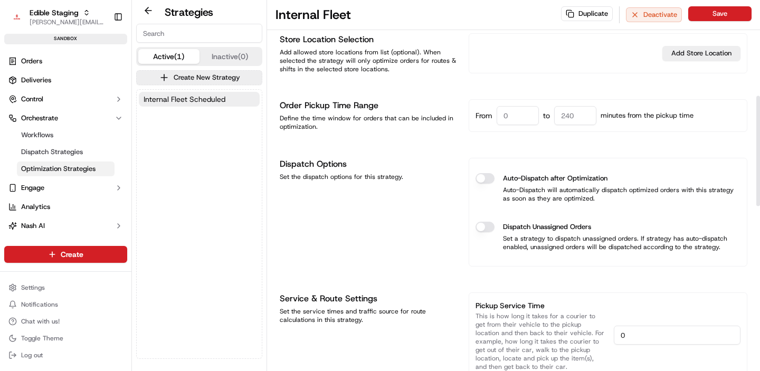
click at [483, 227] on button "Dispatch Unassigned Orders" at bounding box center [484, 227] width 19 height 11
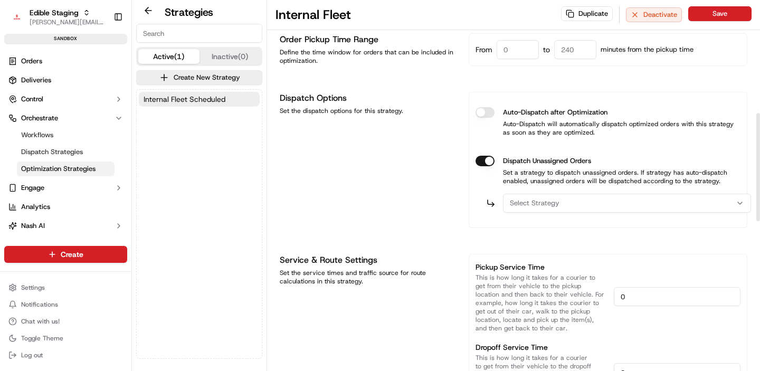
scroll to position [388, 0]
click at [555, 199] on span "Select Strategy" at bounding box center [535, 202] width 50 height 9
click at [582, 211] on button "Select Strategy" at bounding box center [627, 202] width 248 height 19
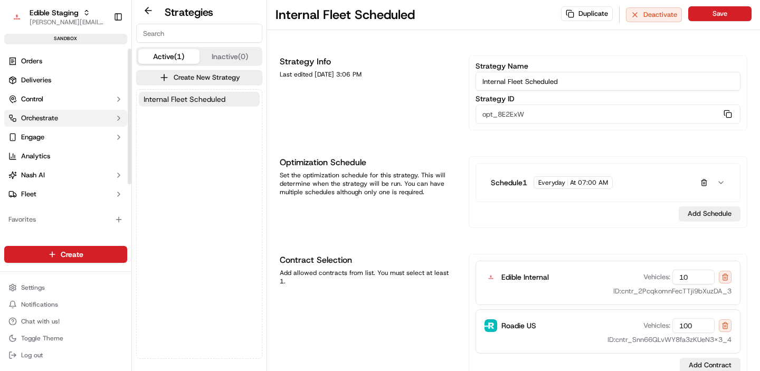
click at [36, 110] on button "Orchestrate" at bounding box center [65, 118] width 123 height 17
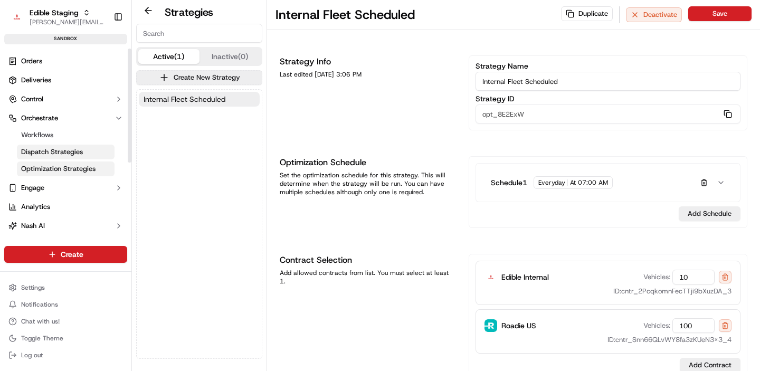
click at [50, 149] on span "Dispatch Strategies" at bounding box center [52, 151] width 62 height 9
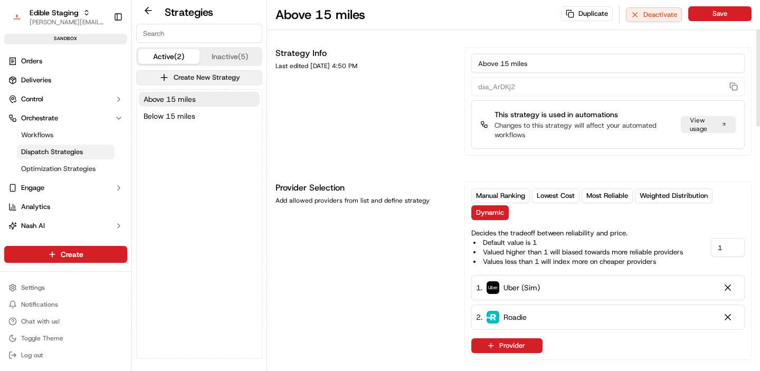
click at [193, 80] on button "Create New Strategy" at bounding box center [199, 77] width 126 height 15
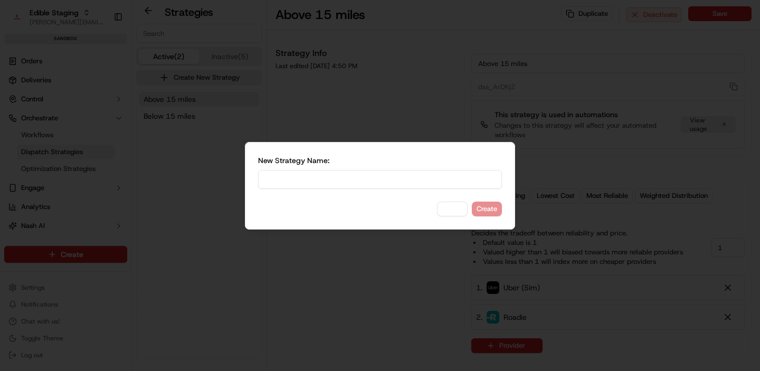
click at [328, 176] on input at bounding box center [380, 179] width 244 height 19
type input "Dynamic"
click at [490, 210] on button "Create" at bounding box center [487, 209] width 30 height 15
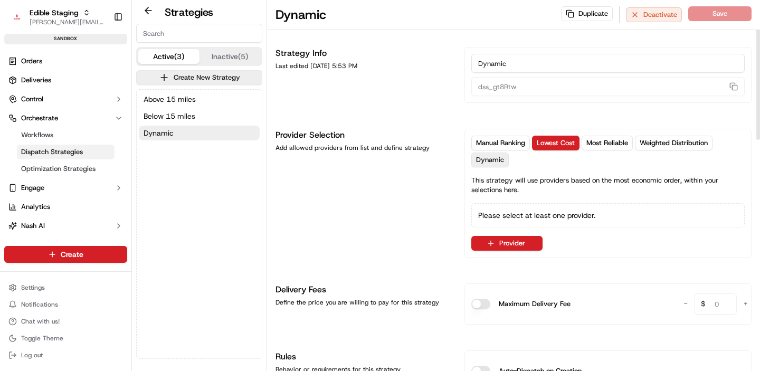
click at [492, 158] on span "Dynamic" at bounding box center [490, 159] width 28 height 9
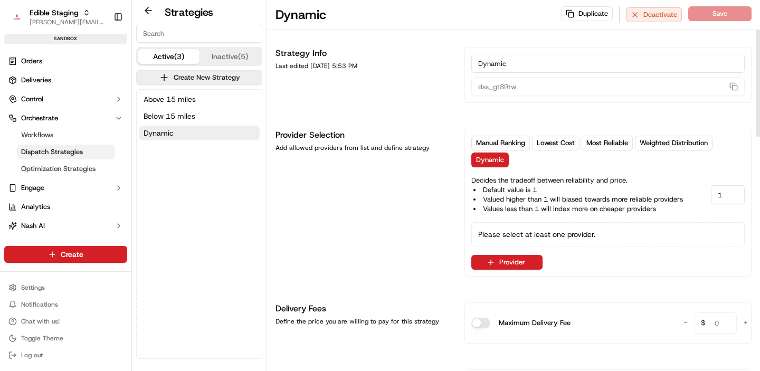
click at [499, 271] on div "Manual Ranking Lowest Cost Most Reliable Weighted Distribution Dynamic Decides …" at bounding box center [607, 203] width 287 height 148
click at [504, 263] on button "Provider" at bounding box center [506, 262] width 71 height 15
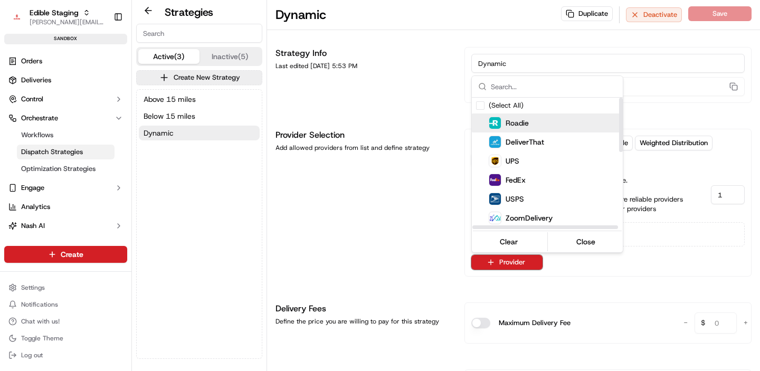
click at [513, 117] on div "Roadie" at bounding box center [508, 123] width 40 height 13
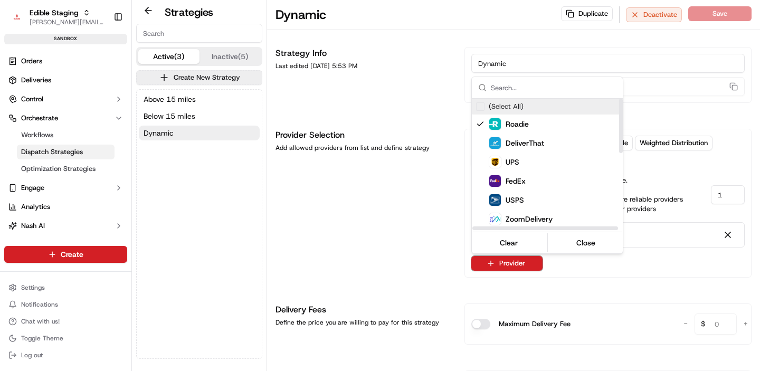
click at [514, 87] on input "text" at bounding box center [554, 87] width 126 height 21
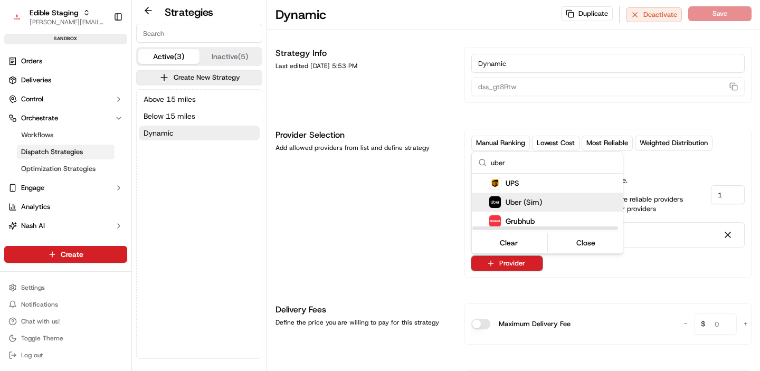
click at [509, 199] on span "Uber (Sim)" at bounding box center [523, 202] width 36 height 11
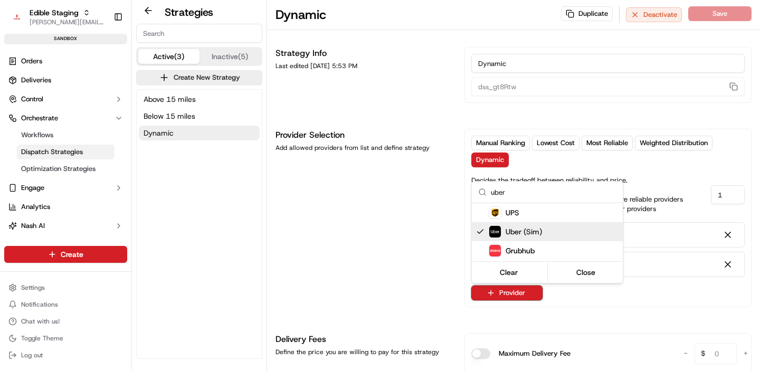
click at [514, 190] on input "uber" at bounding box center [554, 191] width 126 height 21
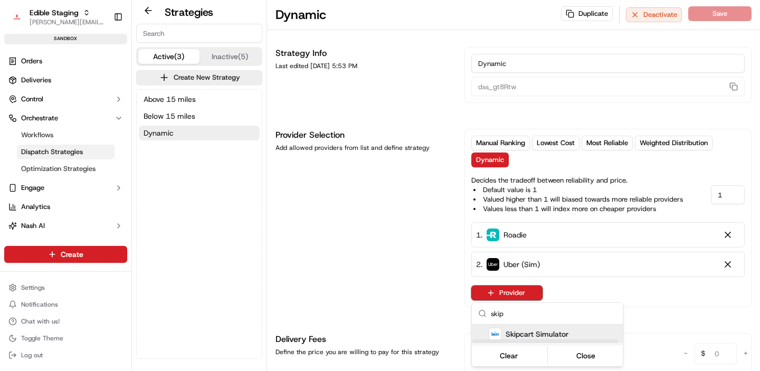
type input "skip"
click at [505, 334] on span "Skipcart Simulator" at bounding box center [536, 334] width 63 height 11
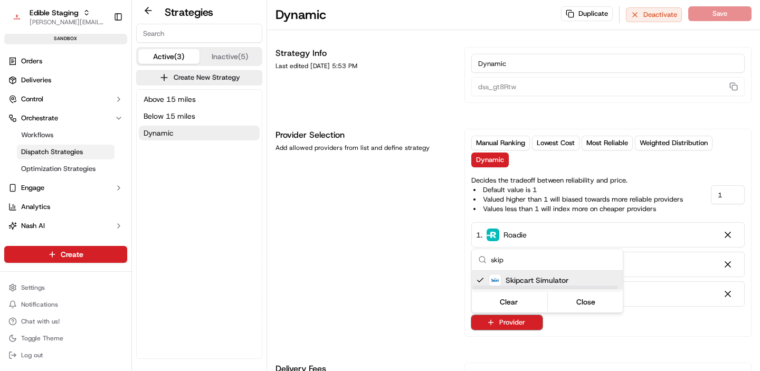
click at [511, 261] on input "skip" at bounding box center [554, 259] width 126 height 21
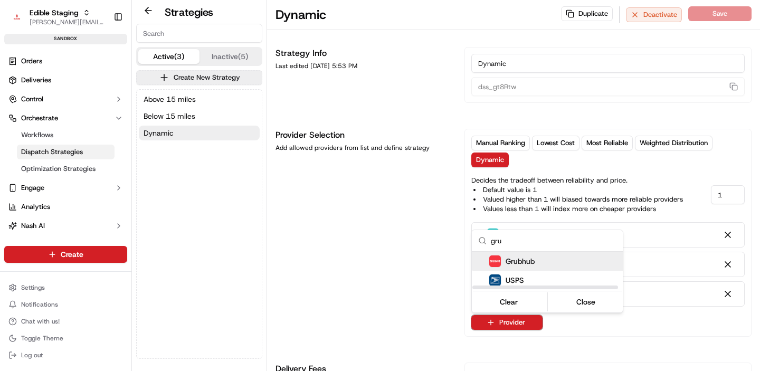
type input "gru"
click at [524, 260] on span "Grubhub" at bounding box center [519, 261] width 29 height 11
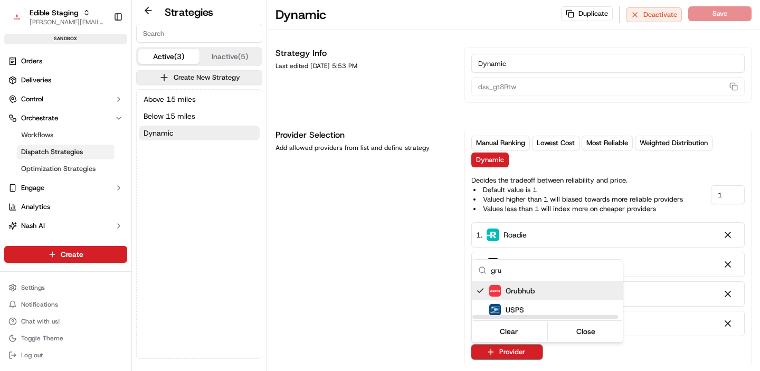
click at [389, 272] on html "Edible Staging jake@usenash.com Toggle Sidebar sandbox Orders Deliveries Contro…" at bounding box center [380, 185] width 760 height 371
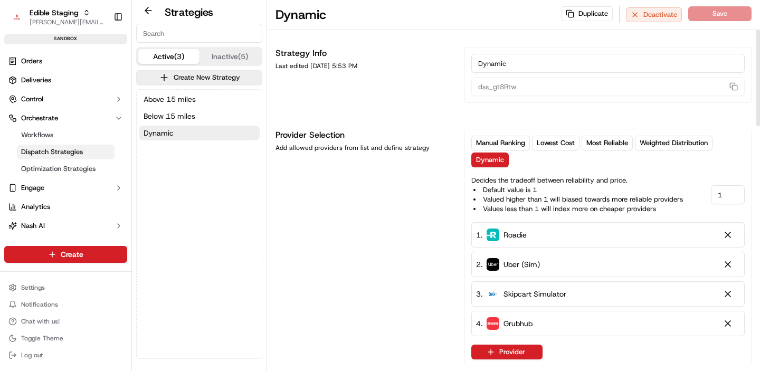
click at [489, 60] on input "Dynamic" at bounding box center [607, 63] width 273 height 19
click at [498, 60] on input "Dynamic" at bounding box center [607, 63] width 273 height 19
click at [415, 244] on div "Provider Selection Add allowed providers from list and define strategy" at bounding box center [363, 247] width 176 height 237
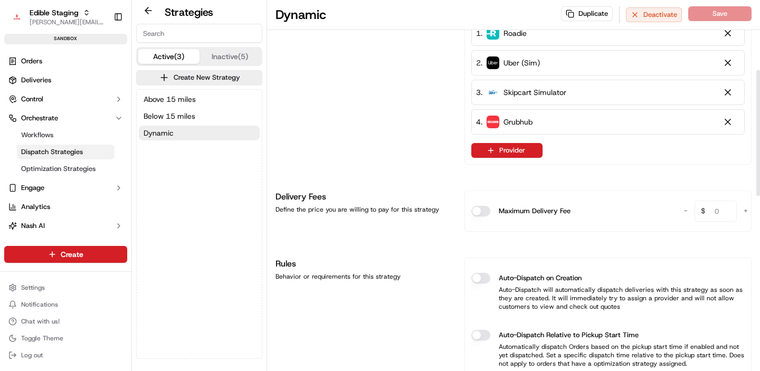
scroll to position [263, 0]
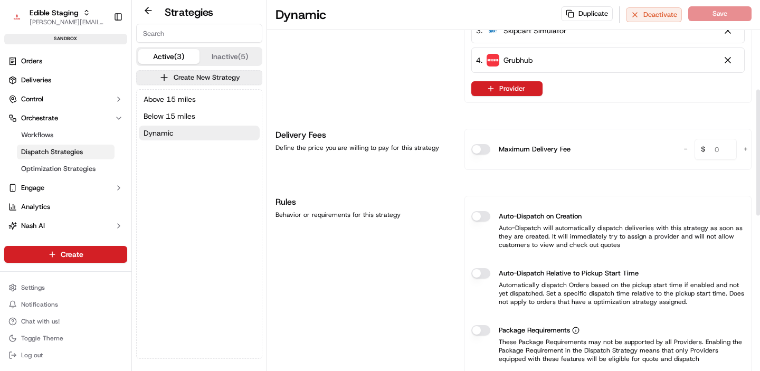
click at [474, 215] on button "Auto-Dispatch on Creation" at bounding box center [480, 216] width 19 height 11
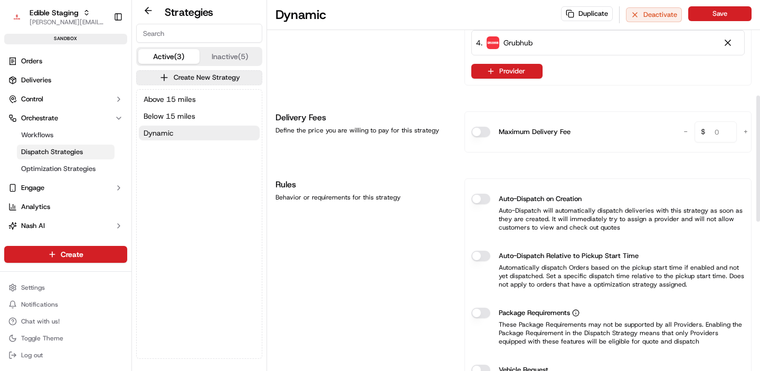
scroll to position [282, 0]
click at [484, 197] on button "Auto-Dispatch on Creation" at bounding box center [480, 198] width 19 height 11
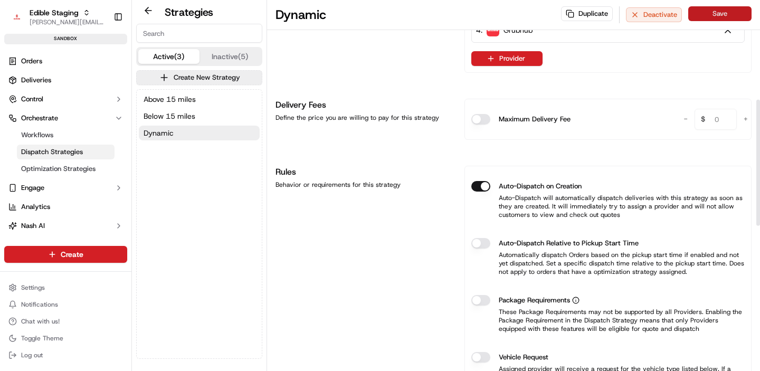
click at [712, 17] on button "Save" at bounding box center [719, 13] width 63 height 15
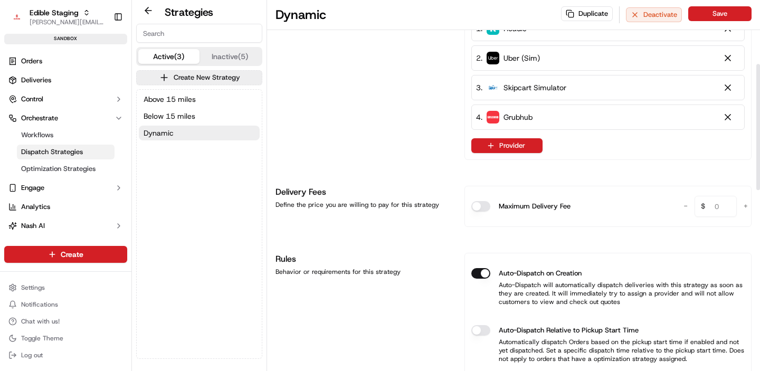
scroll to position [188, 0]
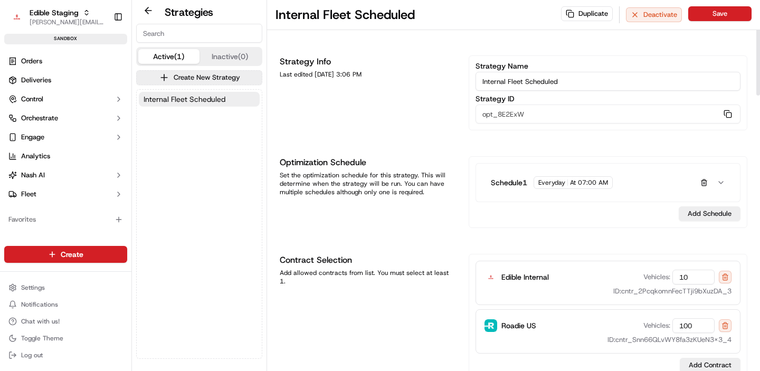
click at [548, 78] on input "Internal Fleet Scheduled" at bounding box center [607, 81] width 265 height 19
drag, startPoint x: 564, startPoint y: 78, endPoint x: 507, endPoint y: 82, distance: 57.6
click at [507, 82] on input "Internal Fleet Scheduled" at bounding box center [607, 81] width 265 height 19
type input "Internal Deliveries"
click at [704, 180] on button "button" at bounding box center [703, 182] width 13 height 13
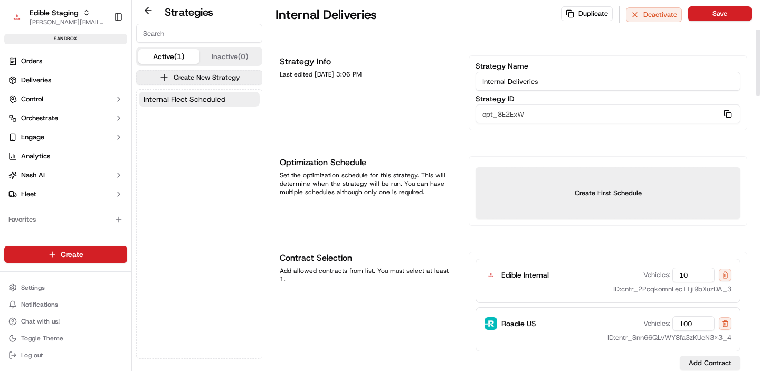
click at [730, 329] on div "Vehicles: 100" at bounding box center [687, 323] width 88 height 15
click at [724, 324] on button at bounding box center [724, 323] width 13 height 13
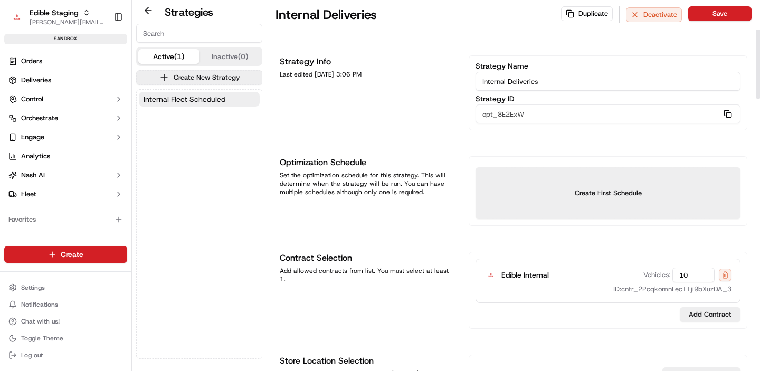
click at [690, 273] on input "10" at bounding box center [693, 274] width 42 height 15
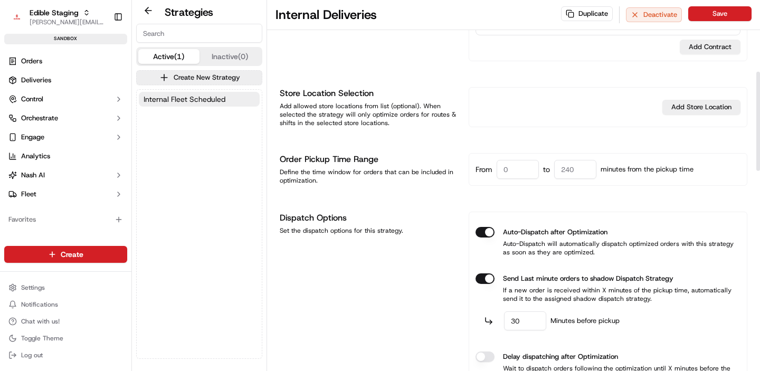
scroll to position [285, 0]
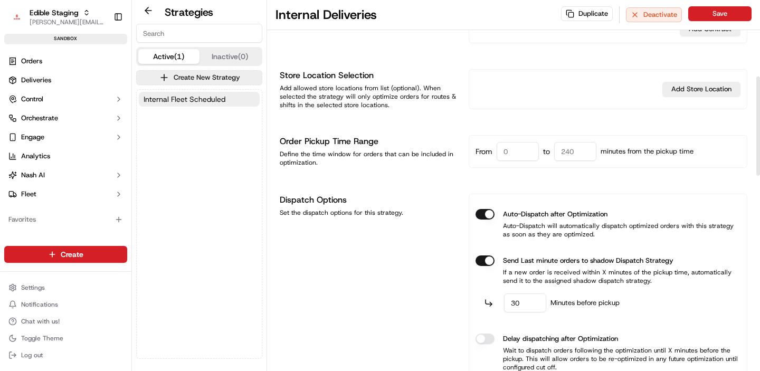
type input "1"
click at [483, 214] on button "Auto-Dispatch after Optimization" at bounding box center [484, 214] width 19 height 11
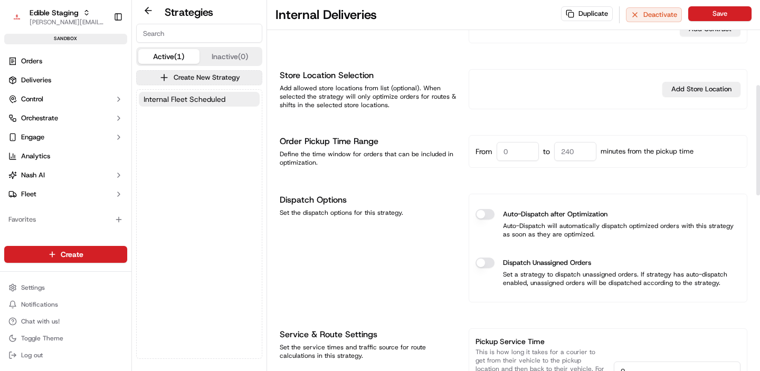
click at [486, 260] on button "Dispatch Unassigned Orders" at bounding box center [484, 262] width 19 height 11
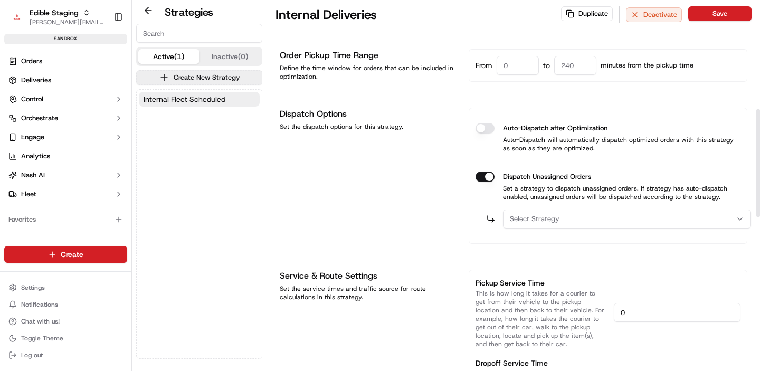
scroll to position [373, 0]
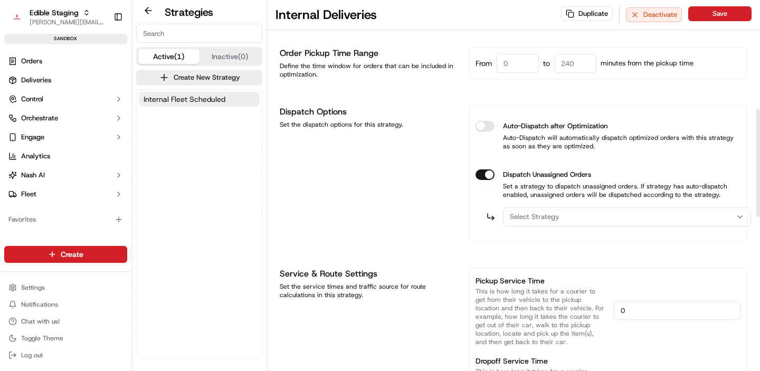
click at [581, 224] on button "Select Strategy" at bounding box center [627, 216] width 248 height 19
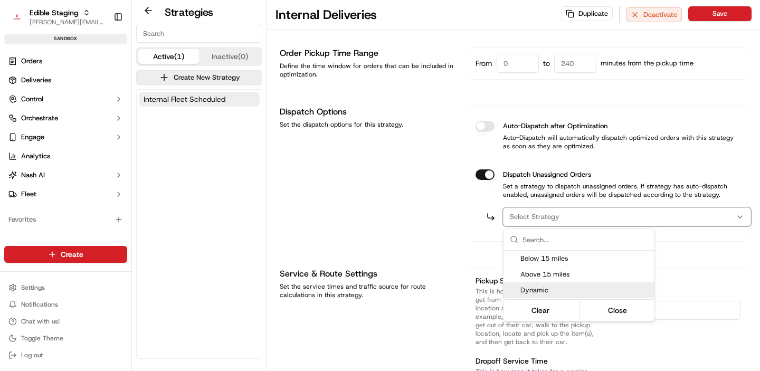
click at [541, 288] on span "Dynamic" at bounding box center [585, 289] width 130 height 9
click at [419, 248] on html "Edible Staging jake@usenash.com Toggle Sidebar sandbox Orders Deliveries Contro…" at bounding box center [380, 185] width 760 height 371
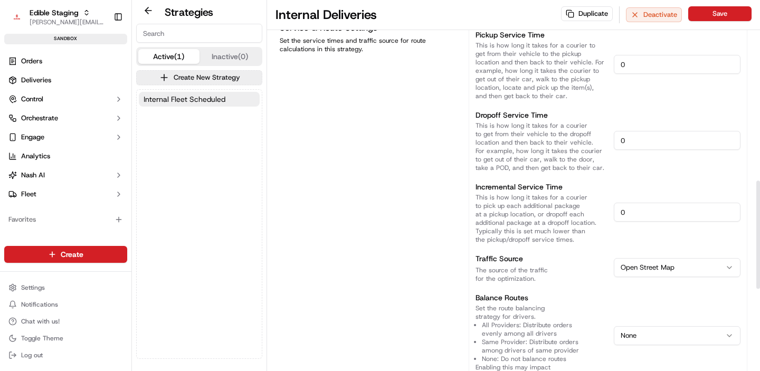
scroll to position [625, 0]
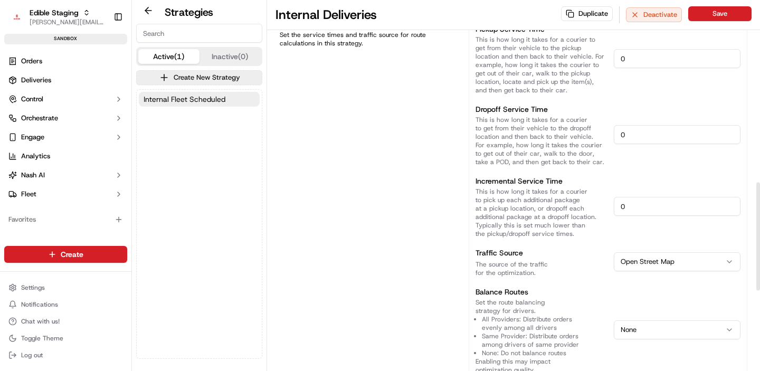
click at [631, 127] on input "0" at bounding box center [677, 134] width 127 height 19
type input "300"
click at [630, 61] on input "0" at bounding box center [677, 58] width 127 height 19
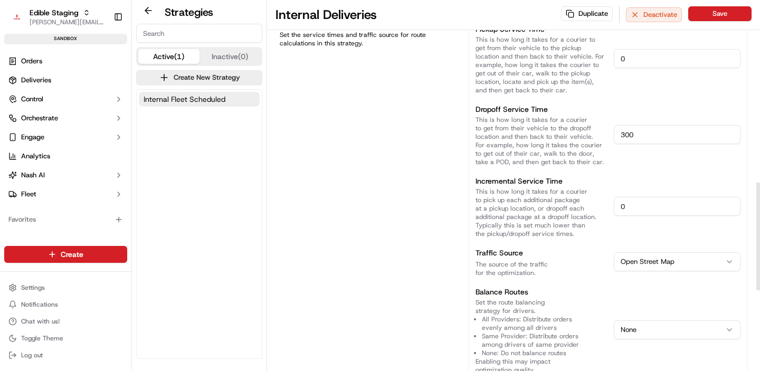
click at [630, 61] on input "0" at bounding box center [677, 58] width 127 height 19
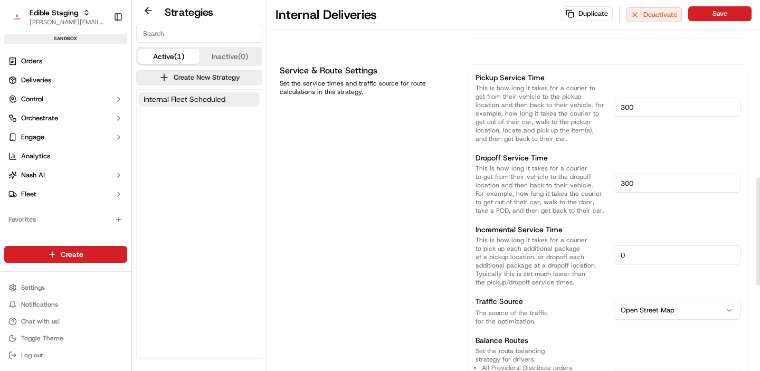
scroll to position [628, 0]
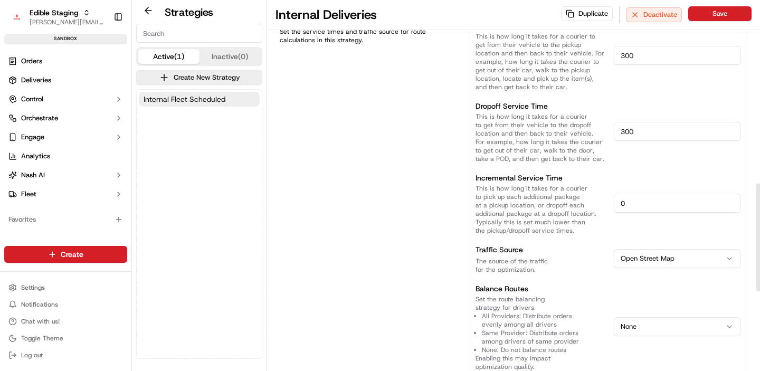
type input "300"
click at [631, 198] on input "0" at bounding box center [677, 203] width 127 height 19
type input "10"
click at [478, 200] on p "This is how long it takes for a courier to pick up each additional package at a…" at bounding box center [540, 209] width 130 height 51
click at [448, 207] on div "Service & Route Settings Set the service times and traffic source for route cal…" at bounding box center [368, 320] width 176 height 614
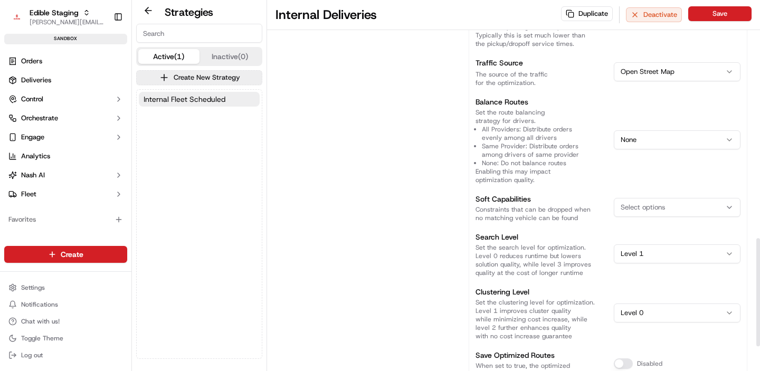
scroll to position [822, 0]
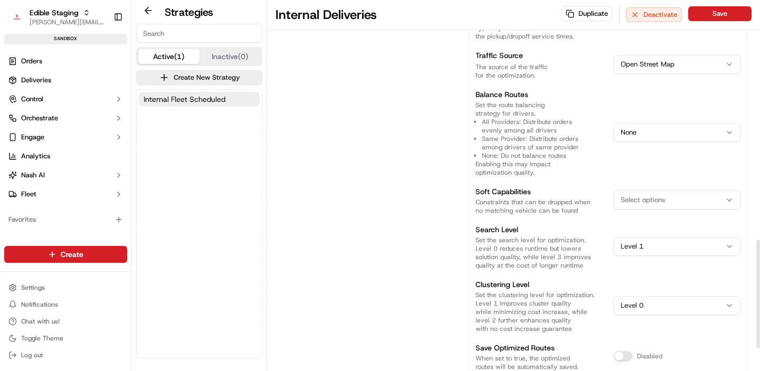
click at [648, 238] on html "Edible Staging jake@usenash.com Toggle Sidebar sandbox Orders Deliveries Contro…" at bounding box center [380, 185] width 760 height 371
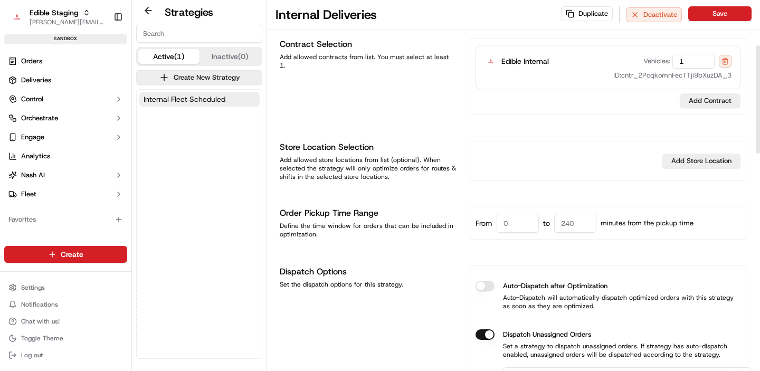
scroll to position [0, 0]
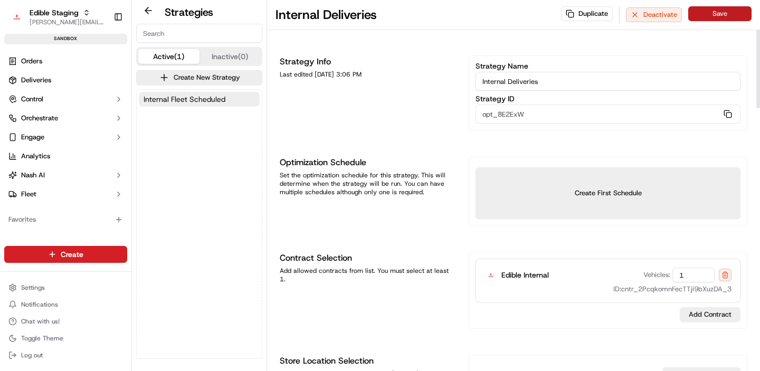
click at [725, 15] on button "Save" at bounding box center [719, 13] width 63 height 15
click at [44, 50] on div "Orders Deliveries Control Orchestrate Engage Analytics Nash AI Fleet" at bounding box center [65, 128] width 131 height 158
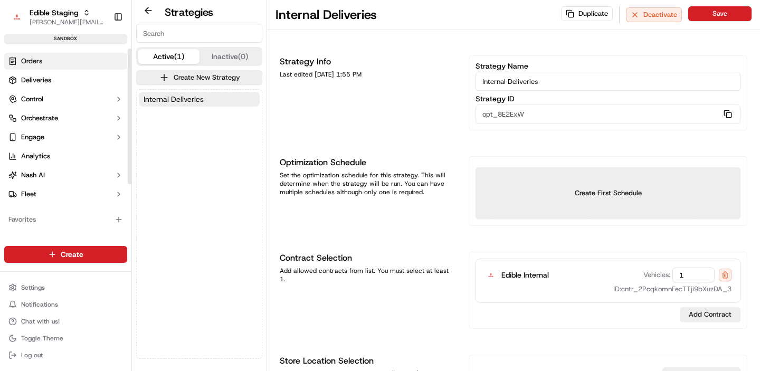
click at [36, 67] on link "Orders" at bounding box center [65, 61] width 123 height 17
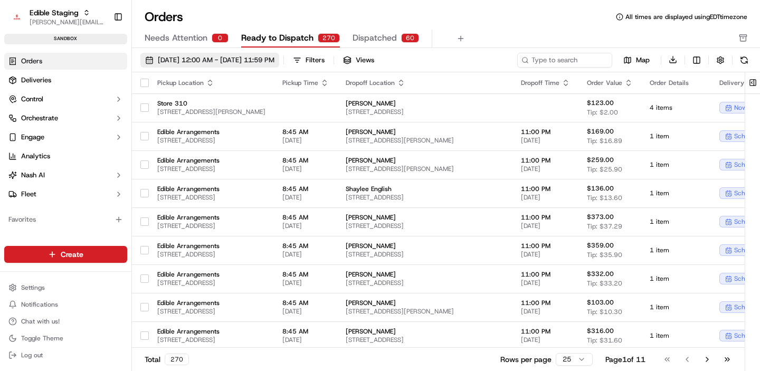
click at [224, 60] on span "09/01/2025 12:00 AM - 09/30/2025 11:59 PM" at bounding box center [216, 59] width 117 height 9
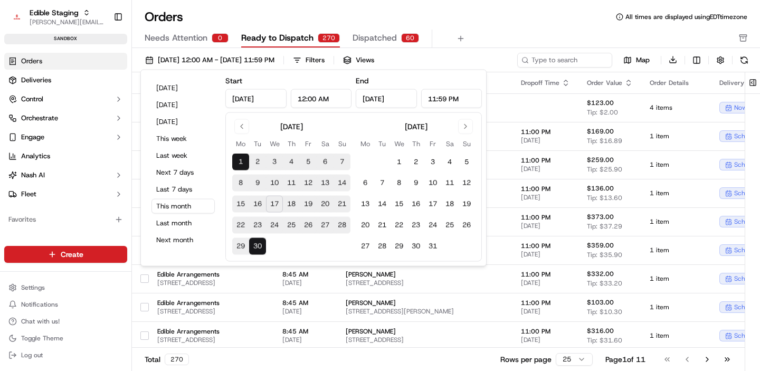
click at [294, 204] on button "18" at bounding box center [291, 204] width 17 height 17
type input "Sep 18, 2025"
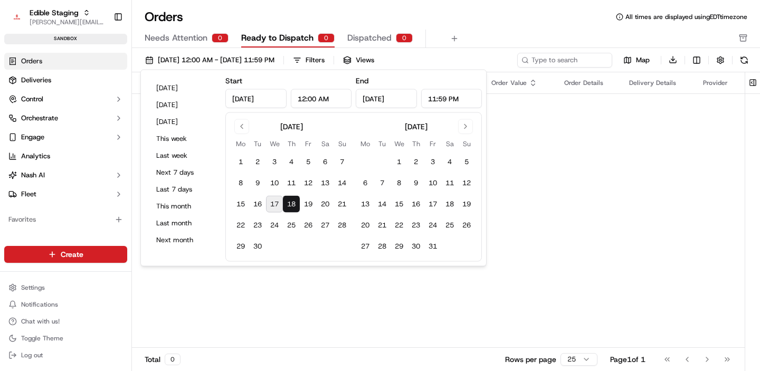
click at [279, 204] on button "17" at bounding box center [274, 204] width 17 height 17
click at [261, 204] on button "16" at bounding box center [257, 204] width 17 height 17
type input "Sep 16, 2025"
click at [248, 204] on button "15" at bounding box center [240, 204] width 17 height 17
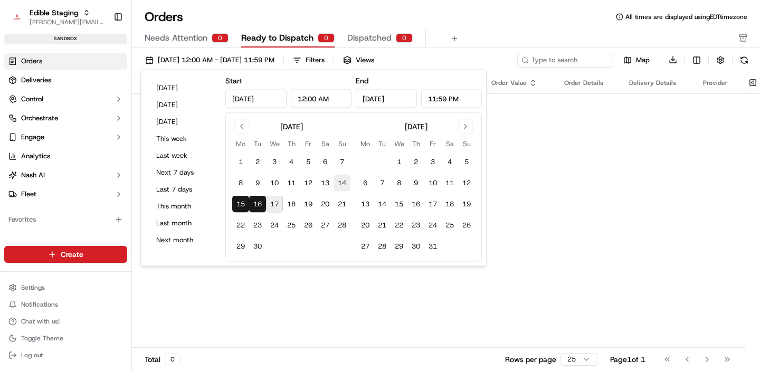
click at [337, 185] on button "14" at bounding box center [341, 183] width 17 height 17
type input "Sep 14, 2025"
click at [325, 185] on button "13" at bounding box center [325, 183] width 17 height 17
click at [306, 185] on button "12" at bounding box center [308, 183] width 17 height 17
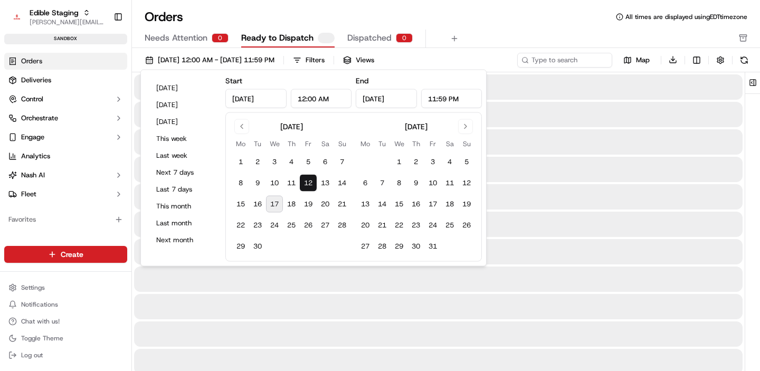
type input "Sep 12, 2025"
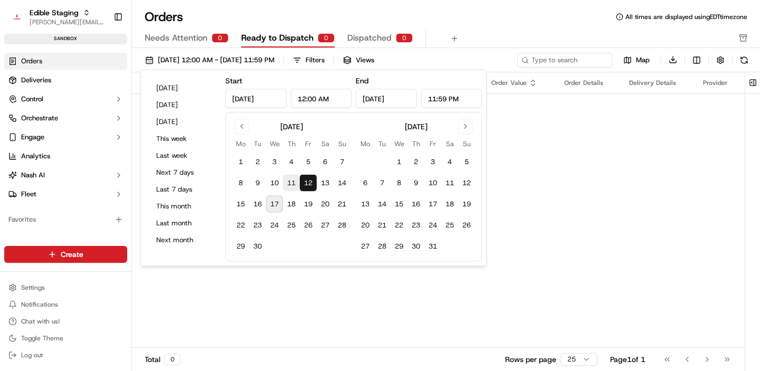
click at [289, 185] on button "11" at bounding box center [291, 183] width 17 height 17
click at [275, 184] on button "10" at bounding box center [274, 183] width 17 height 17
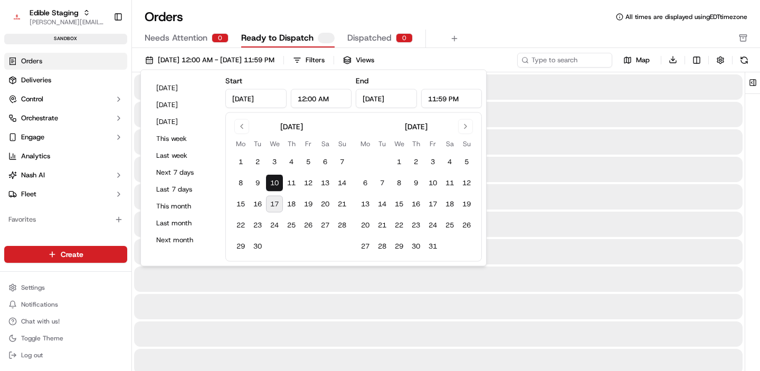
type input "Sep 10, 2025"
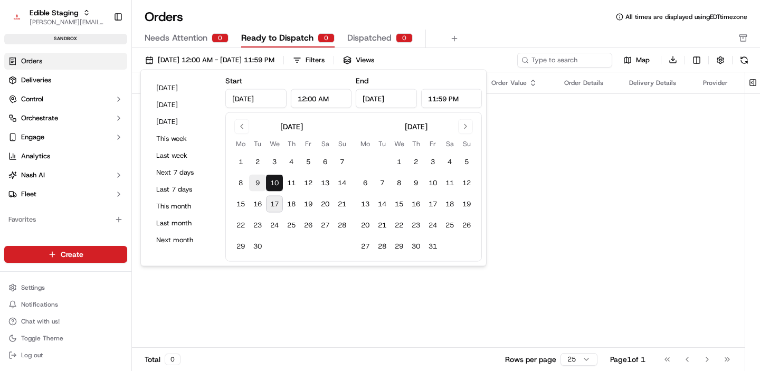
click at [257, 184] on button "9" at bounding box center [257, 183] width 17 height 17
click at [298, 206] on button "18" at bounding box center [291, 204] width 17 height 17
type input "Sep 18, 2025"
click at [306, 206] on button "19" at bounding box center [308, 204] width 17 height 17
type input "Sep 19, 2025"
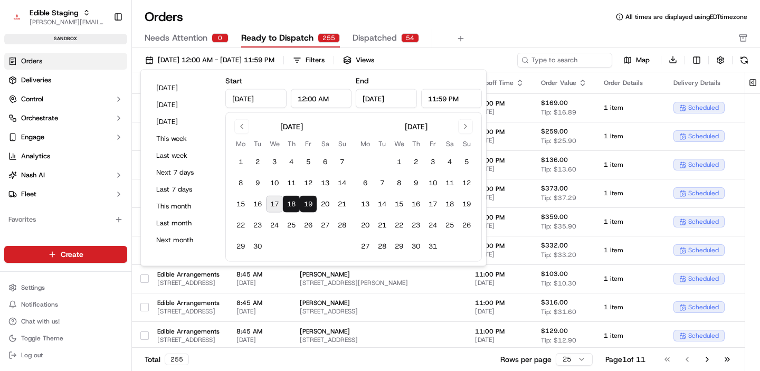
click at [600, 18] on div "Orders All times are displayed using EDT timezone" at bounding box center [446, 16] width 628 height 17
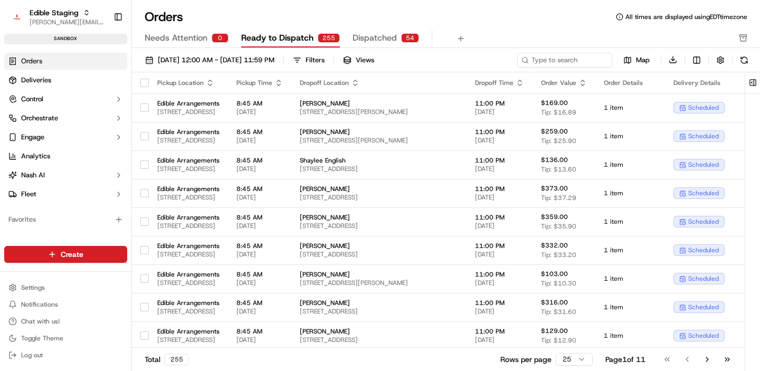
click at [140, 83] on button "button" at bounding box center [144, 83] width 8 height 8
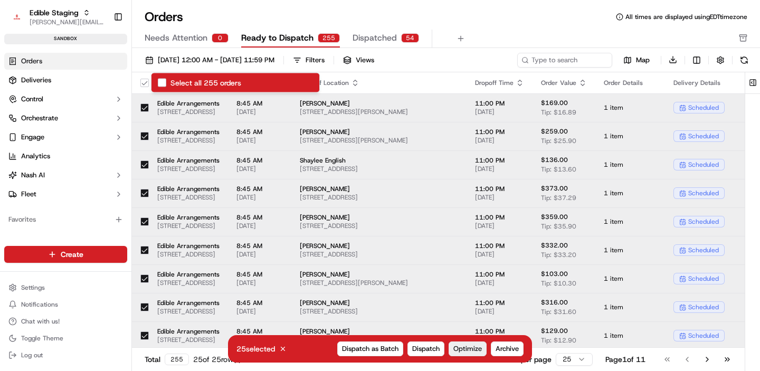
click at [465, 348] on span "Optimize" at bounding box center [467, 348] width 28 height 9
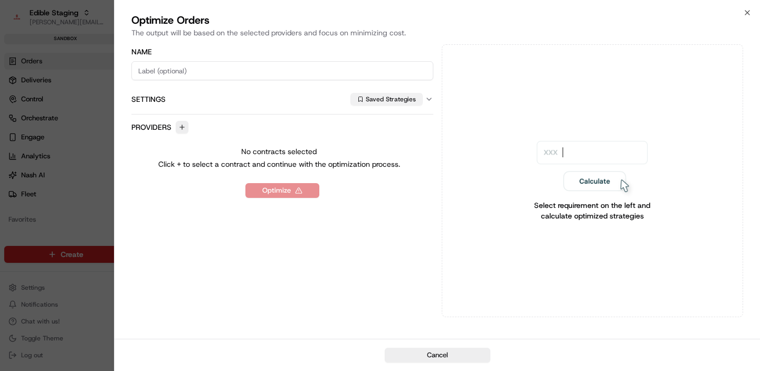
click at [388, 102] on button "Saved Strategies" at bounding box center [386, 99] width 72 height 13
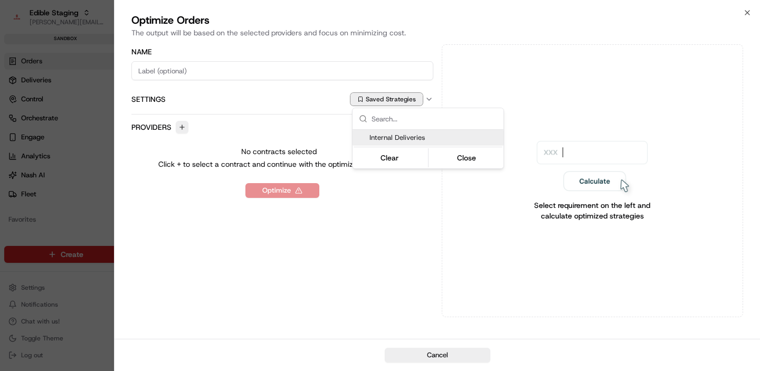
click at [396, 138] on span "Internal Deliveries" at bounding box center [434, 137] width 130 height 9
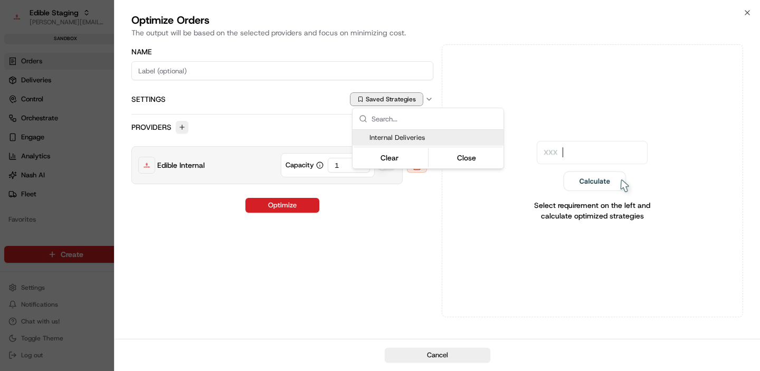
click at [292, 131] on div at bounding box center [380, 185] width 760 height 371
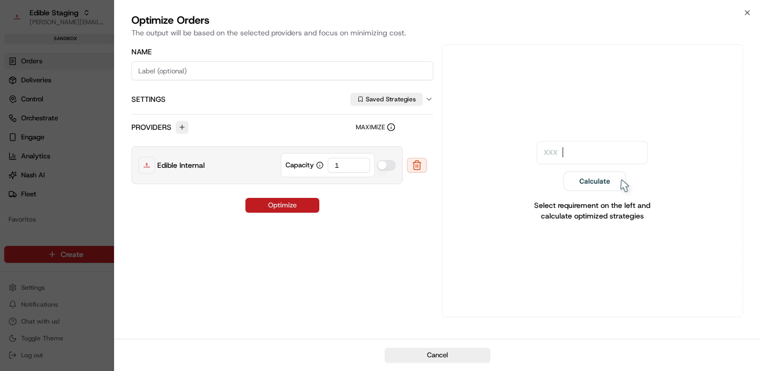
click at [291, 205] on button "Optimize" at bounding box center [282, 205] width 74 height 15
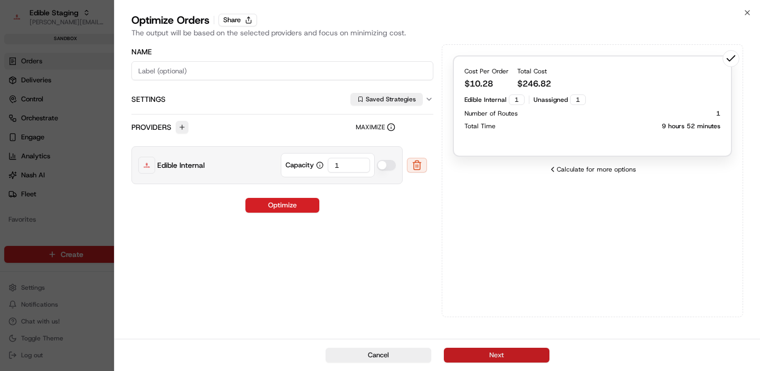
click at [496, 354] on button "Next" at bounding box center [497, 355] width 106 height 15
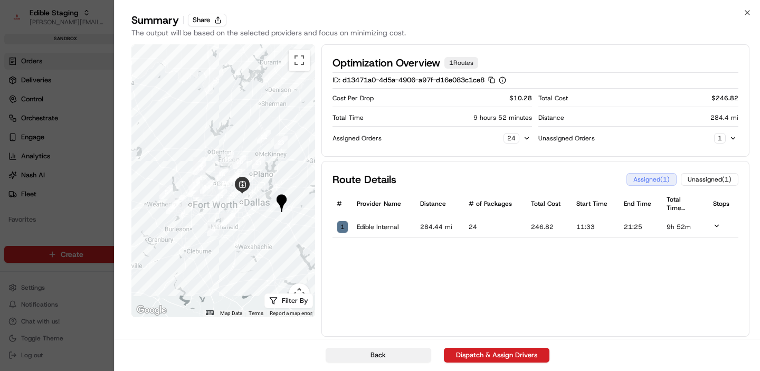
click at [381, 351] on button "Back" at bounding box center [378, 355] width 106 height 15
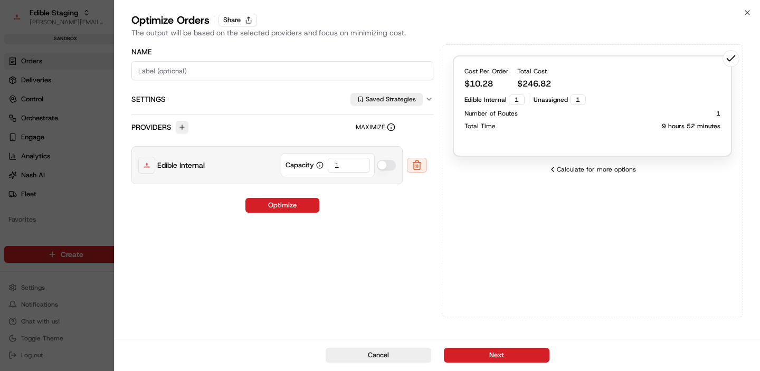
click at [86, 147] on div at bounding box center [380, 185] width 760 height 371
click at [347, 355] on button "Cancel" at bounding box center [378, 355] width 106 height 15
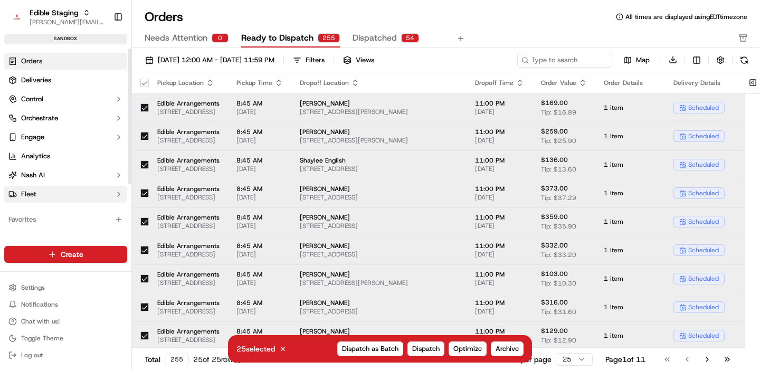
click at [66, 196] on button "Fleet" at bounding box center [65, 194] width 123 height 17
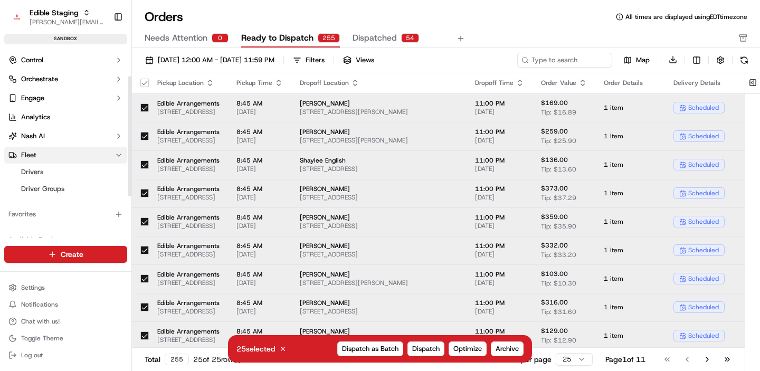
scroll to position [43, 0]
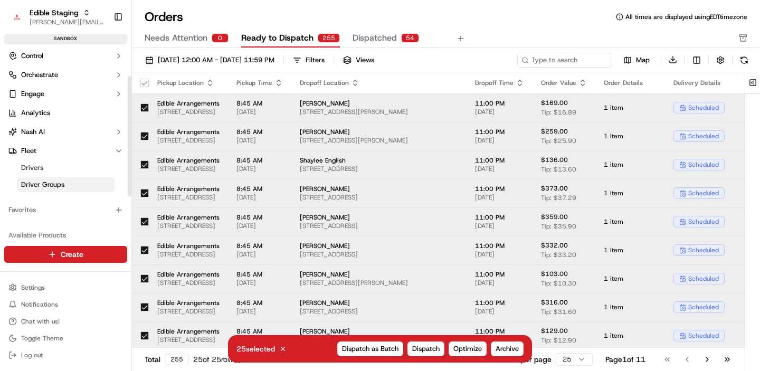
click at [54, 179] on link "Driver Groups" at bounding box center [66, 184] width 98 height 15
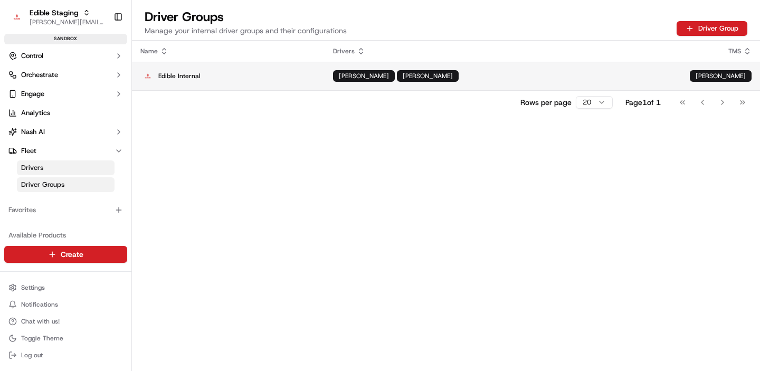
click at [316, 79] on p "Edible Internal" at bounding box center [228, 76] width 176 height 15
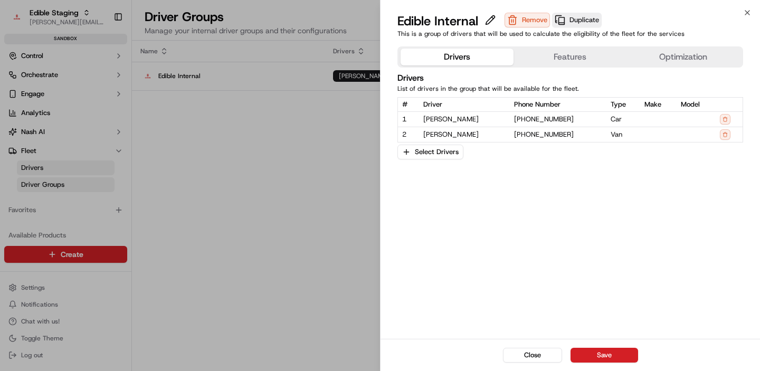
click at [656, 59] on button "Optimization" at bounding box center [683, 57] width 113 height 17
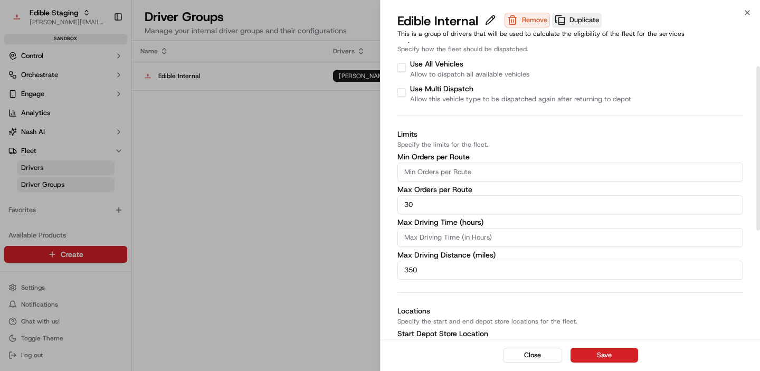
scroll to position [44, 0]
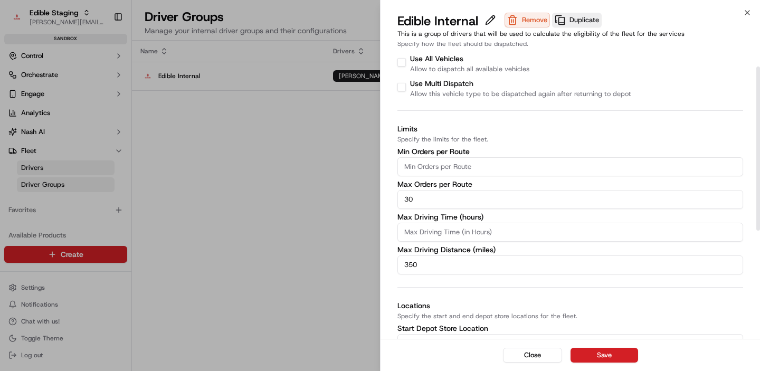
click at [428, 161] on input "Min Orders per Route" at bounding box center [570, 166] width 346 height 19
click at [427, 169] on input "-0.24" at bounding box center [570, 166] width 346 height 19
type input "-0"
click at [462, 201] on input "30" at bounding box center [570, 199] width 346 height 19
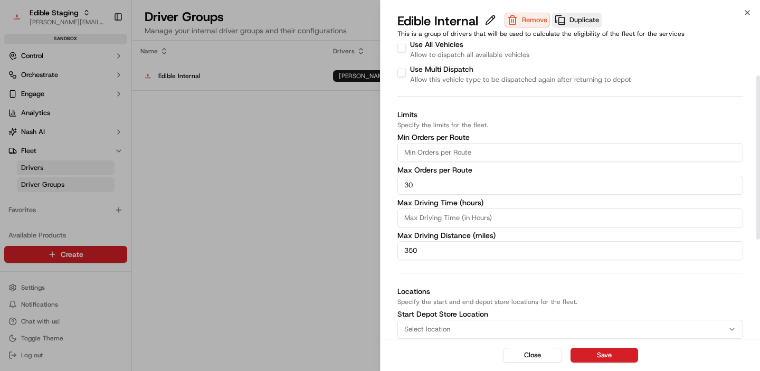
scroll to position [60, 0]
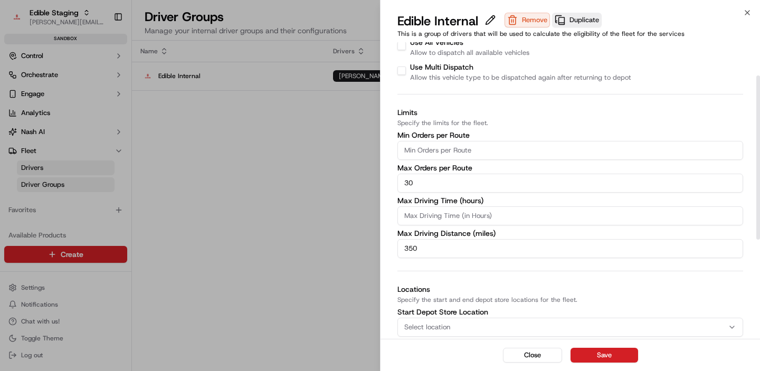
click at [429, 253] on input "350" at bounding box center [570, 248] width 346 height 19
click at [420, 247] on input "15" at bounding box center [570, 248] width 346 height 19
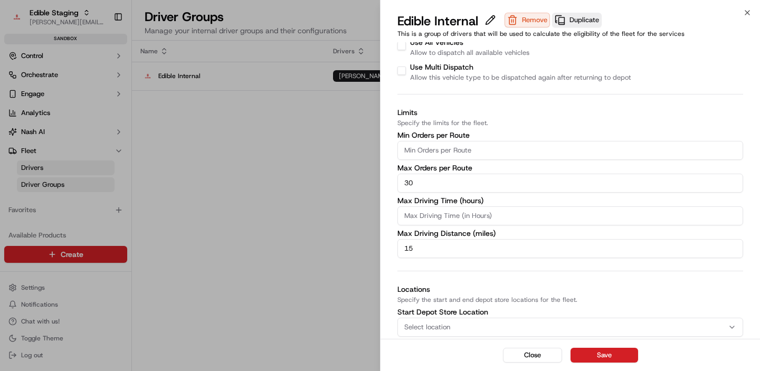
click at [420, 247] on input "15" at bounding box center [570, 248] width 346 height 19
type input "7"
click at [392, 261] on div "Drivers Features Optimization Dispatch Specify how the fleet should be dispatch…" at bounding box center [569, 249] width 379 height 535
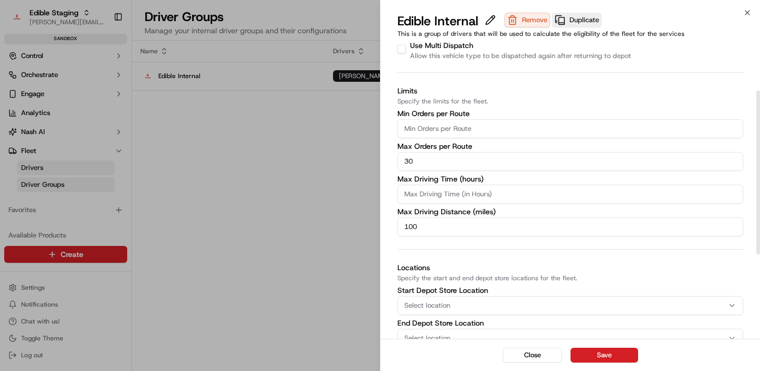
scroll to position [87, 0]
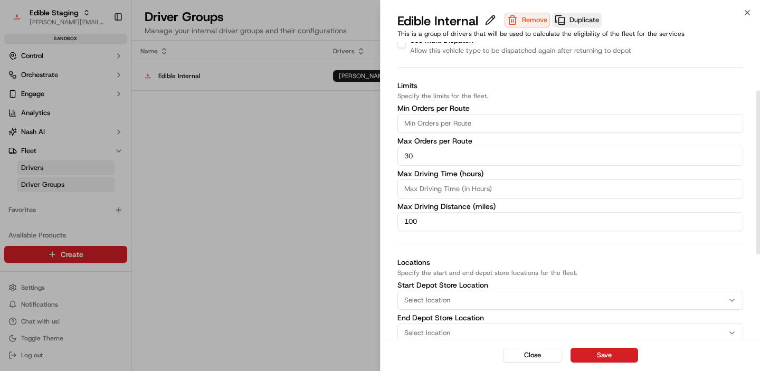
click at [421, 219] on input "100" at bounding box center [570, 221] width 346 height 19
click at [420, 229] on input "99.86" at bounding box center [570, 221] width 346 height 19
click at [415, 223] on input "99.86" at bounding box center [570, 221] width 346 height 19
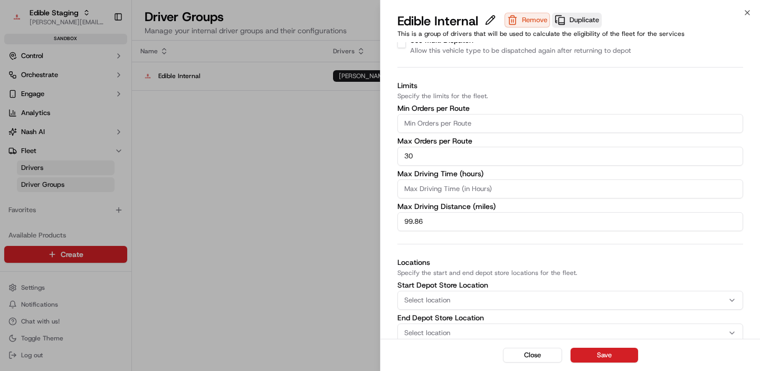
click at [415, 223] on input "99.86" at bounding box center [570, 221] width 346 height 19
type input "100"
click at [467, 248] on div "Dispatch Specify how the fleet should be dispatched. Use All Vehicles Allow to …" at bounding box center [570, 236] width 346 height 502
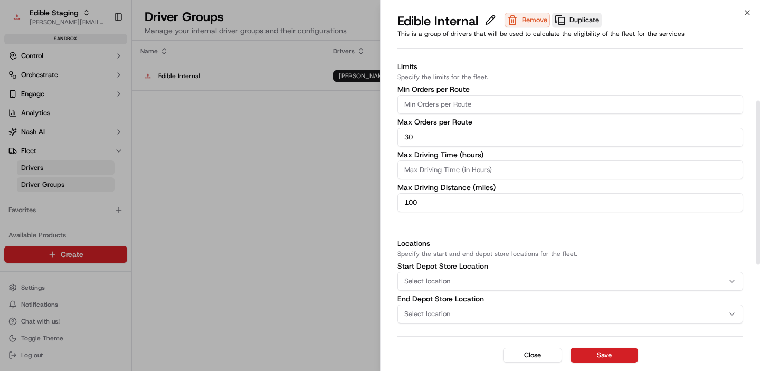
scroll to position [105, 0]
click at [590, 354] on button "Save" at bounding box center [604, 355] width 68 height 15
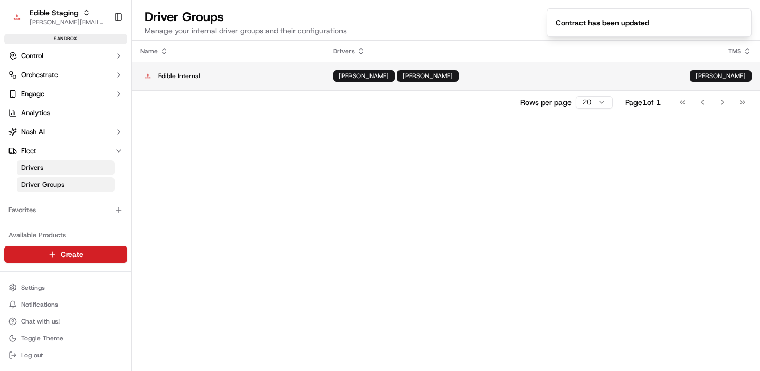
click at [564, 83] on td "Jake Holt John Smith" at bounding box center [502, 76] width 357 height 28
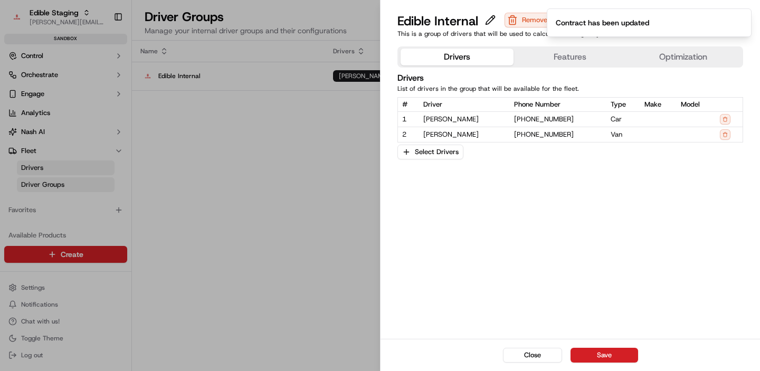
click at [571, 60] on button "Features" at bounding box center [569, 57] width 113 height 17
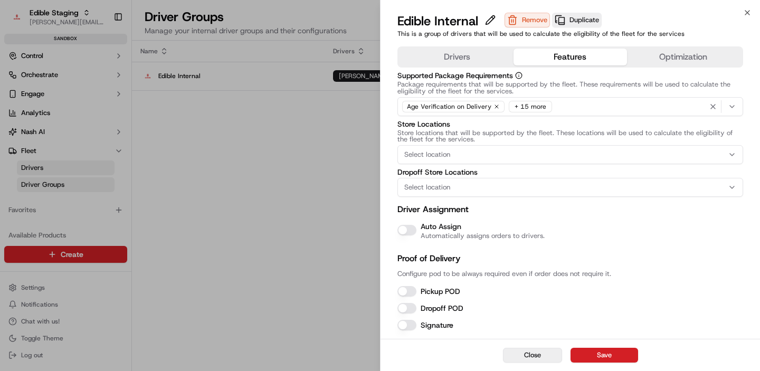
click at [525, 353] on button "Close" at bounding box center [532, 355] width 59 height 15
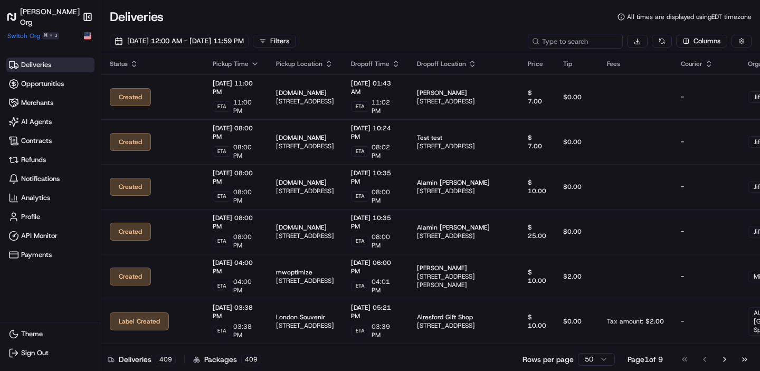
click at [567, 33] on div "Deliveries All times are displayed using EDT timezone [DATE] 12:00 AM - [DATE] …" at bounding box center [430, 30] width 658 height 45
click at [565, 39] on input at bounding box center [559, 41] width 127 height 15
type input "edible"
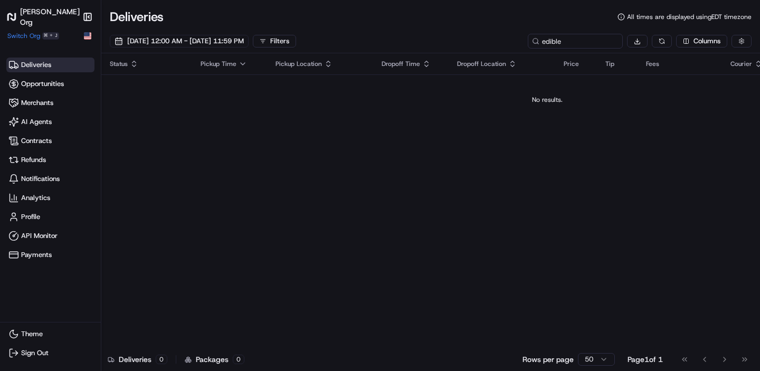
click at [35, 12] on h1 "[PERSON_NAME] Org" at bounding box center [50, 16] width 60 height 21
click at [29, 35] on span "Switch Org" at bounding box center [23, 36] width 33 height 8
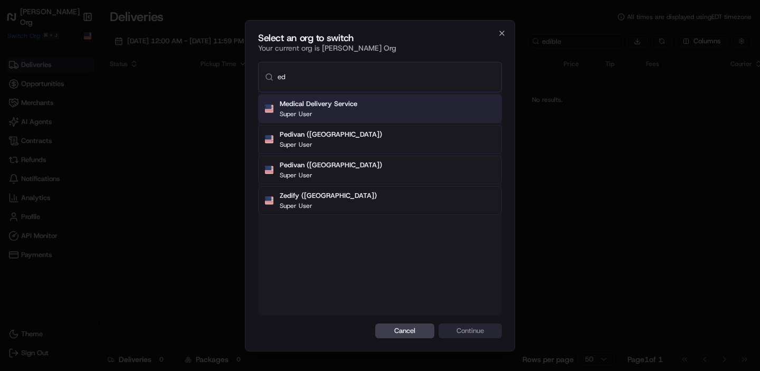
scroll to position [3, 0]
type input "e"
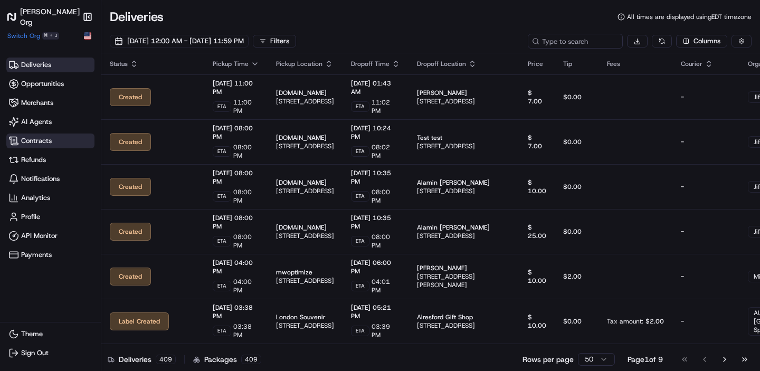
click at [40, 145] on span "Contracts" at bounding box center [36, 140] width 31 height 9
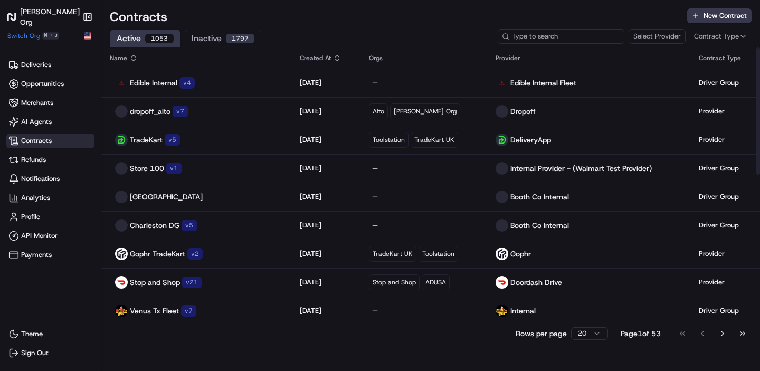
click at [595, 37] on input at bounding box center [560, 36] width 127 height 15
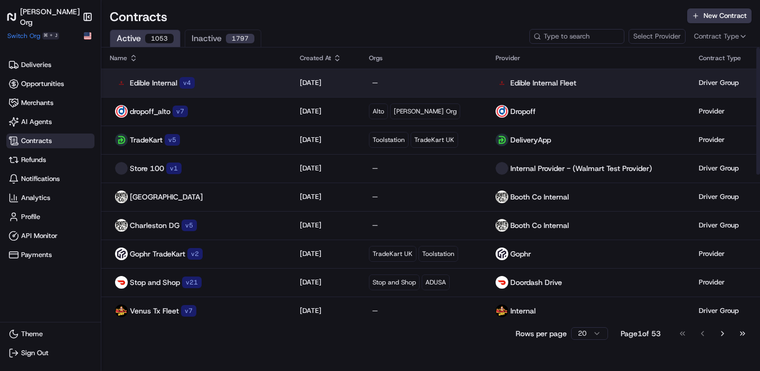
click at [531, 85] on p "Edible Internal Fleet" at bounding box center [543, 83] width 66 height 11
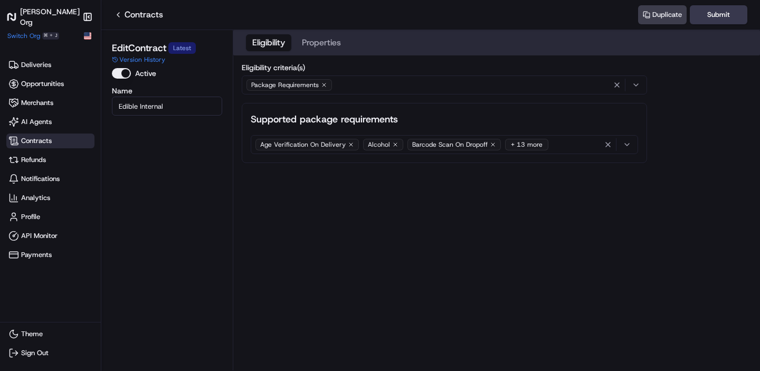
click at [319, 47] on button "Properties" at bounding box center [321, 42] width 52 height 17
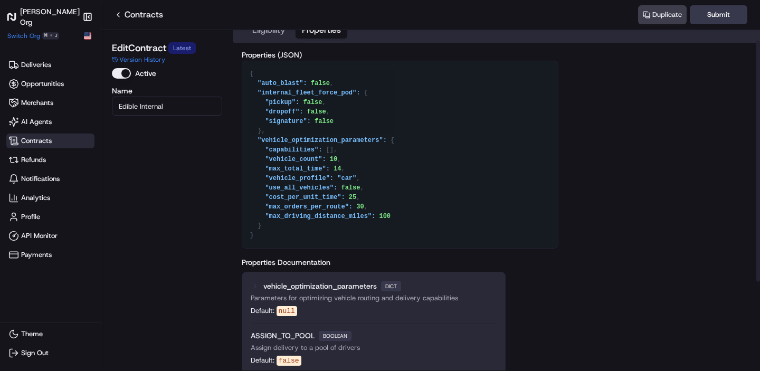
scroll to position [10, 0]
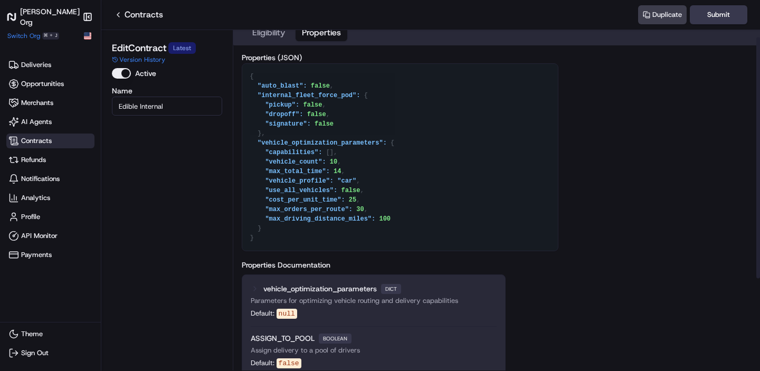
click at [337, 159] on textarea "{ "auto_blast": false, "internal_fleet_force_pod": { "pickup": false, "dropoff"…" at bounding box center [399, 157] width 315 height 187
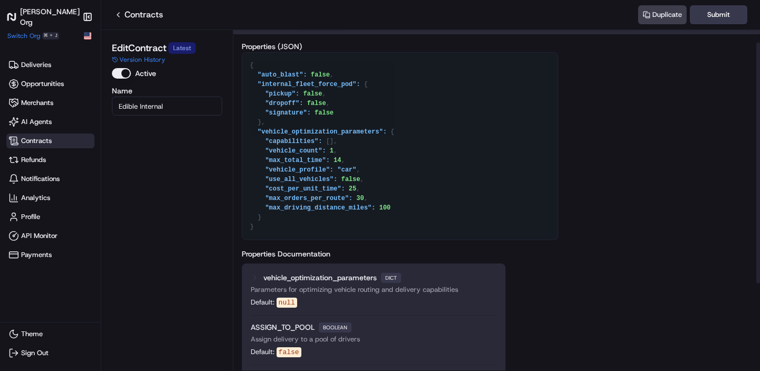
scroll to position [23, 0]
click at [355, 185] on textarea "{ "auto_blast": false, "internal_fleet_force_pod": { "pickup": false, "dropoff"…" at bounding box center [399, 144] width 315 height 187
click at [363, 194] on textarea "{ "auto_blast": false, "internal_fleet_force_pod": { "pickup": false, "dropoff"…" at bounding box center [399, 144] width 315 height 187
click at [356, 187] on textarea "{ "auto_blast": false, "internal_fleet_force_pod": { "pickup": false, "dropoff"…" at bounding box center [399, 144] width 315 height 187
click at [354, 188] on textarea "{ "auto_blast": false, "internal_fleet_force_pod": { "pickup": false, "dropoff"…" at bounding box center [399, 144] width 315 height 187
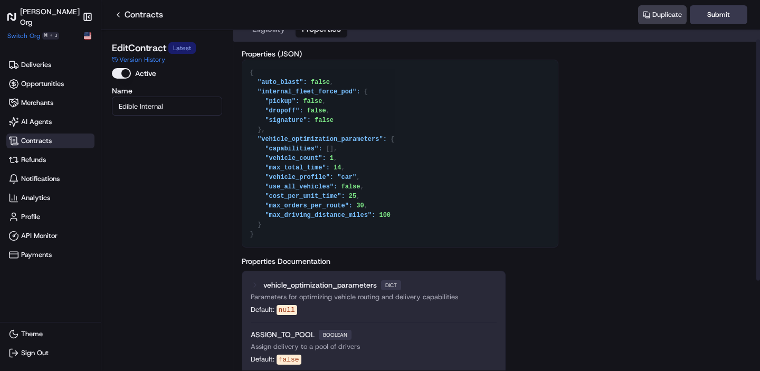
scroll to position [16, 0]
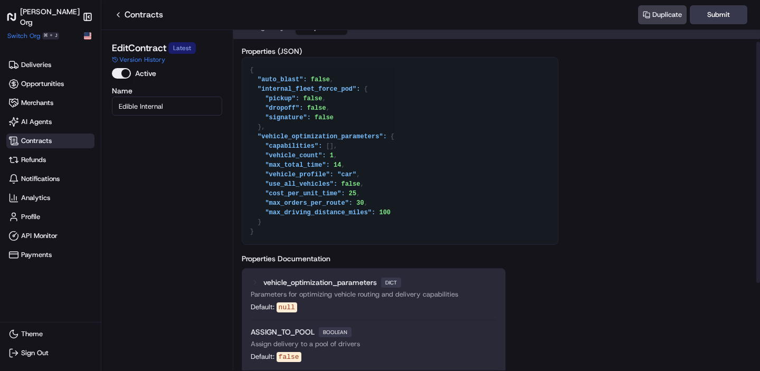
click at [340, 164] on textarea "{ "auto_blast": false, "internal_fleet_force_pod": { "pickup": false, "dropoff"…" at bounding box center [399, 151] width 315 height 187
type textarea "{ "auto_blast": false, "internal_fleet_force_pod": { "pickup": false, "dropoff"…"
click at [706, 18] on button "Submit" at bounding box center [718, 14] width 58 height 19
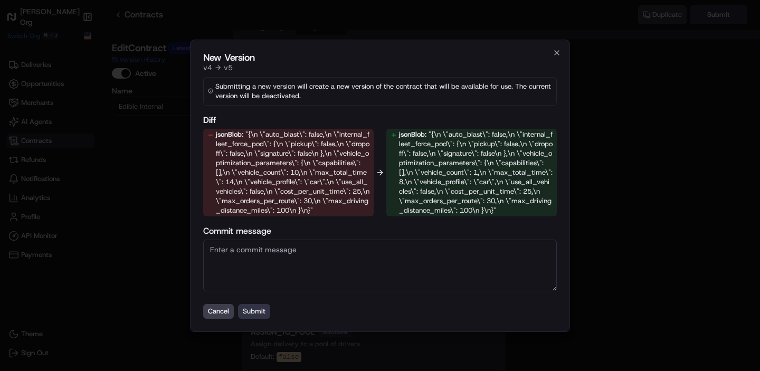
click at [248, 311] on button "Submit" at bounding box center [254, 311] width 32 height 15
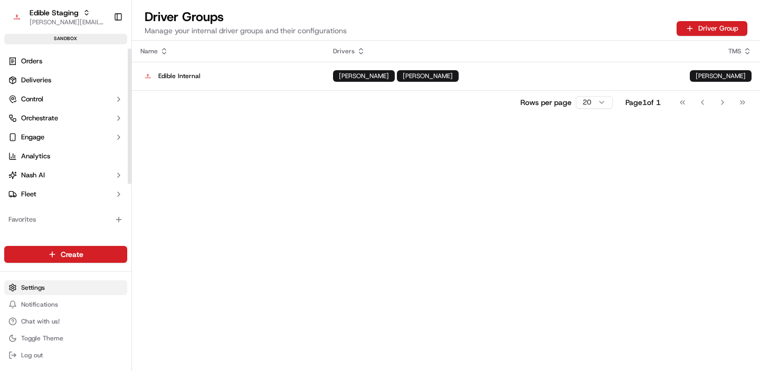
click at [27, 285] on html "Edible Staging [EMAIL_ADDRESS][DOMAIN_NAME] Toggle Sidebar sandbox Orders Deliv…" at bounding box center [380, 185] width 760 height 371
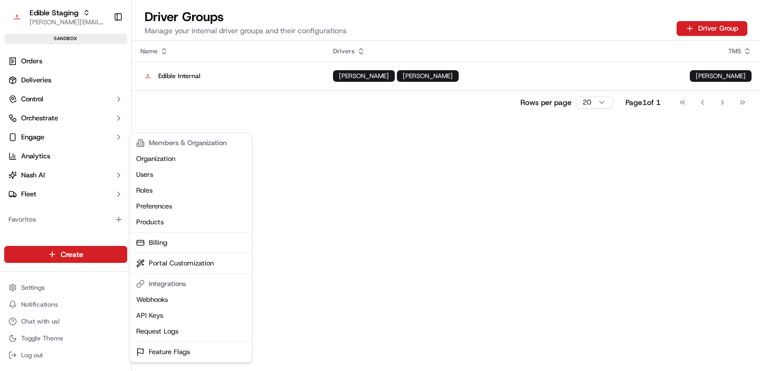
click at [34, 147] on html "Edible Staging [EMAIL_ADDRESS][DOMAIN_NAME] Toggle Sidebar sandbox Orders Deliv…" at bounding box center [380, 185] width 760 height 371
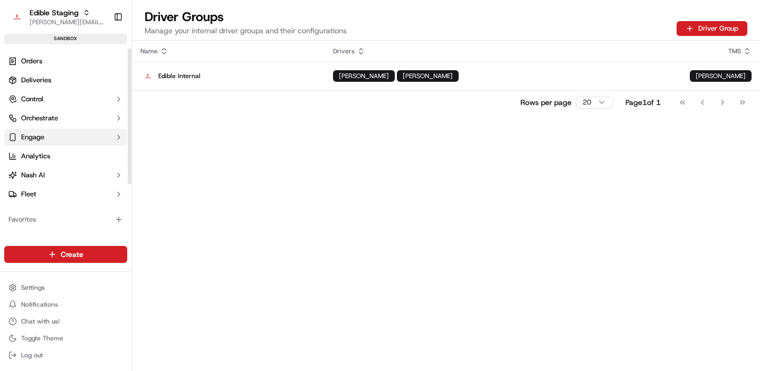
click at [41, 138] on span "Engage" at bounding box center [32, 136] width 23 height 9
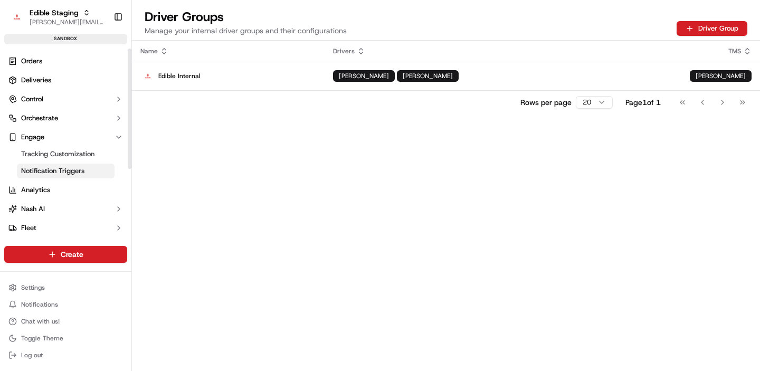
click at [44, 168] on span "Notification Triggers" at bounding box center [52, 170] width 63 height 9
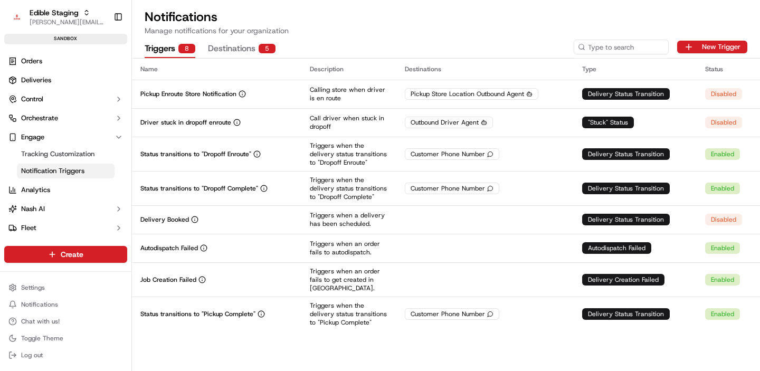
click at [232, 45] on button "Destinations 5" at bounding box center [242, 49] width 68 height 18
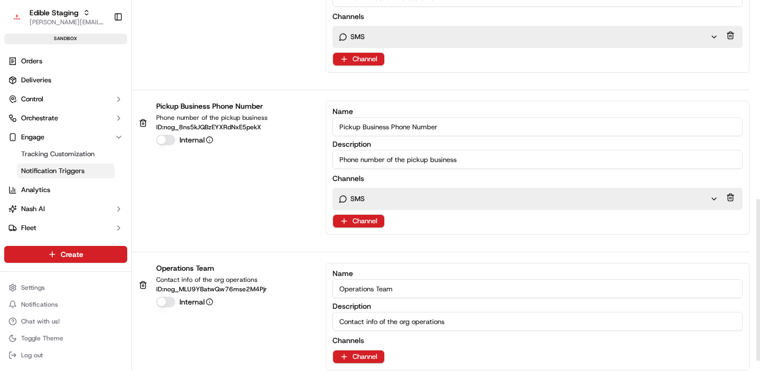
scroll to position [451, 0]
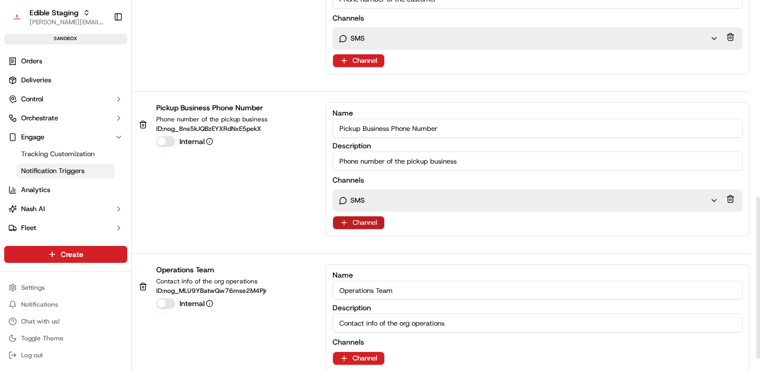
click at [377, 221] on html "Edible Staging [EMAIL_ADDRESS][DOMAIN_NAME] Toggle Sidebar sandbox Orders Deliv…" at bounding box center [380, 185] width 760 height 371
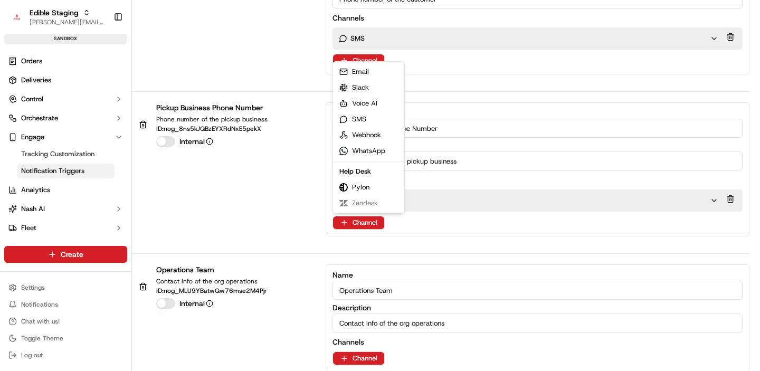
click at [293, 193] on html "Edible Staging [EMAIL_ADDRESS][DOMAIN_NAME] Toggle Sidebar sandbox Orders Deliv…" at bounding box center [380, 185] width 760 height 371
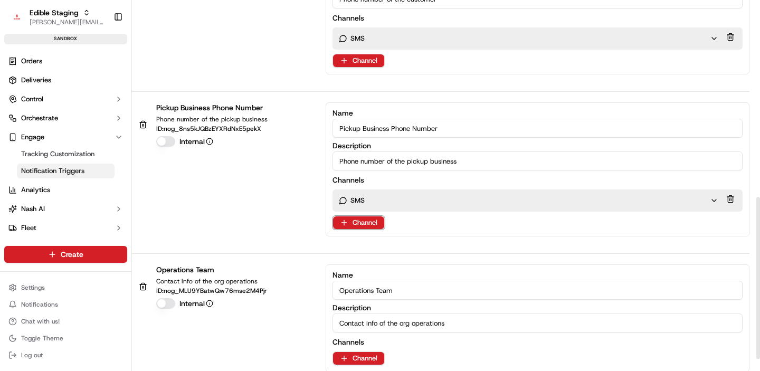
scroll to position [0, 0]
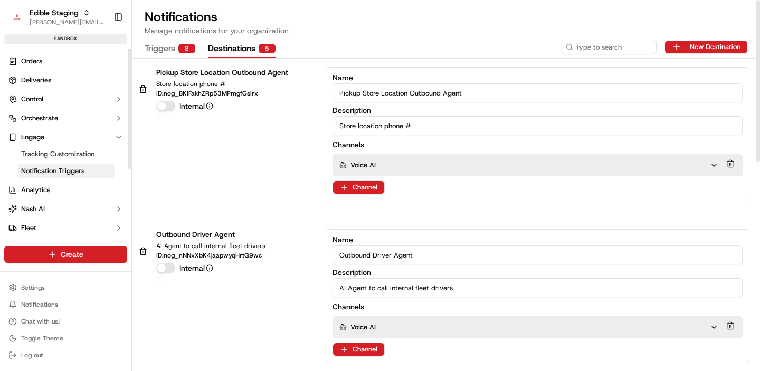
click at [169, 53] on button "Triggers 8" at bounding box center [170, 49] width 51 height 18
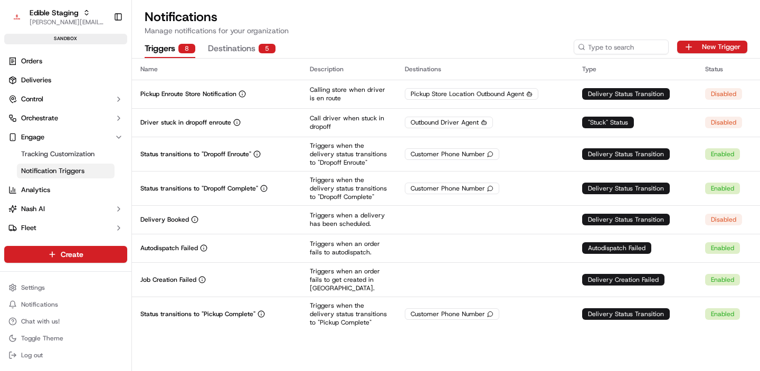
click at [707, 36] on div "Triggers 8 Destinations 5 New Trigger" at bounding box center [446, 47] width 628 height 22
click at [699, 46] on button "New Trigger" at bounding box center [712, 47] width 70 height 13
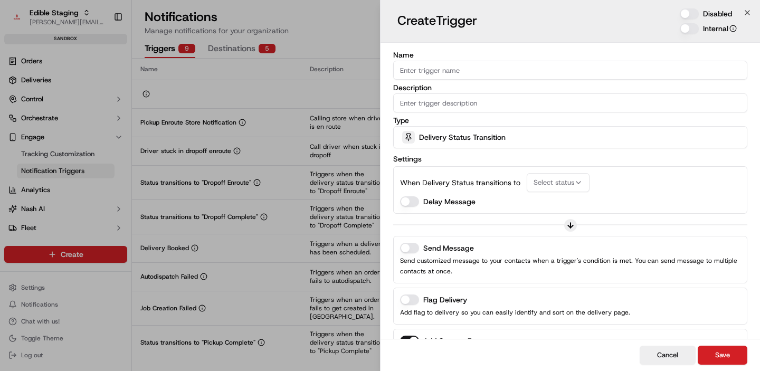
click at [436, 140] on span "Delivery Status Transition" at bounding box center [462, 137] width 87 height 11
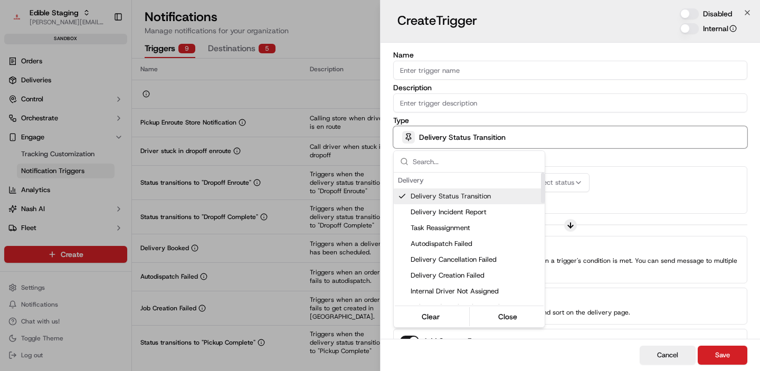
click at [577, 161] on div at bounding box center [380, 185] width 760 height 371
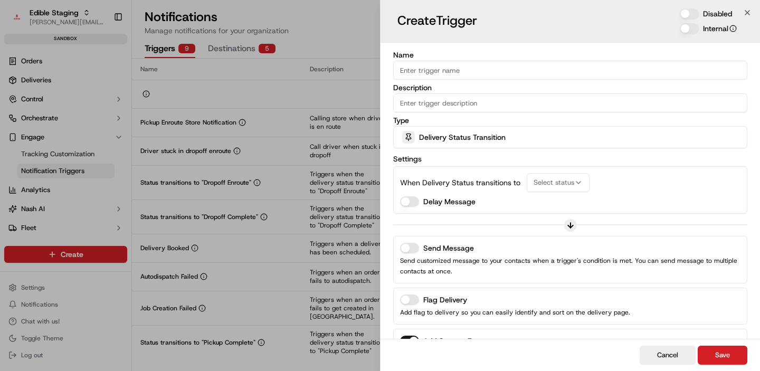
click at [554, 184] on span "Select status" at bounding box center [553, 182] width 41 height 9
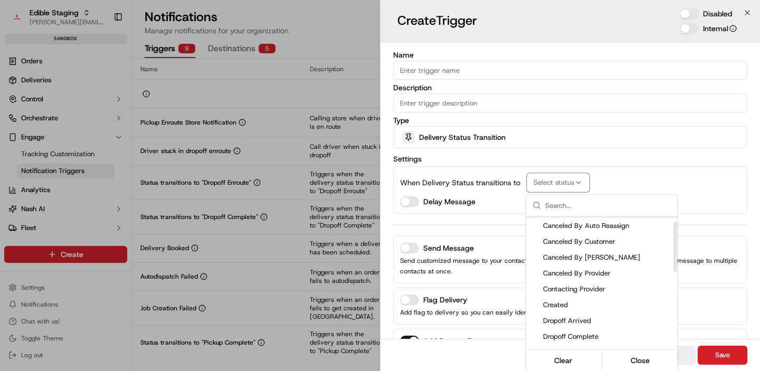
scroll to position [15, 0]
click at [552, 303] on span "Created" at bounding box center [608, 304] width 130 height 9
click at [488, 211] on div at bounding box center [380, 185] width 760 height 371
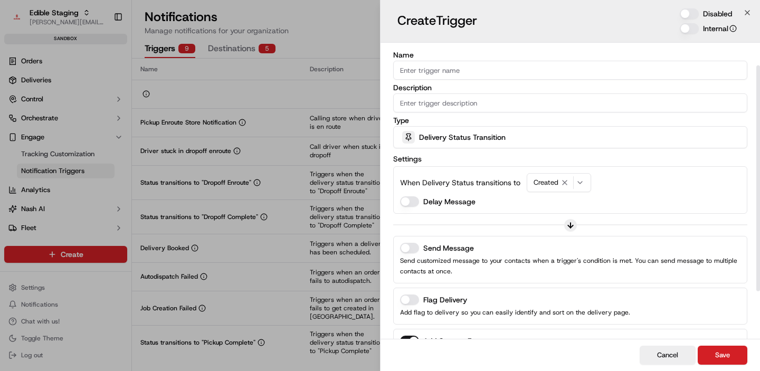
scroll to position [81, 0]
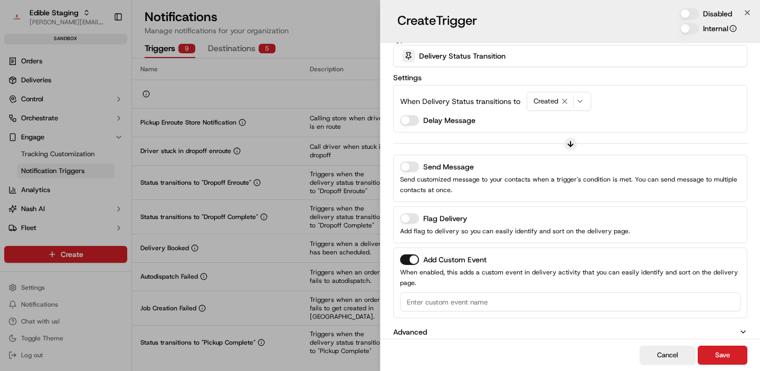
click at [578, 105] on icon "button" at bounding box center [580, 101] width 8 height 8
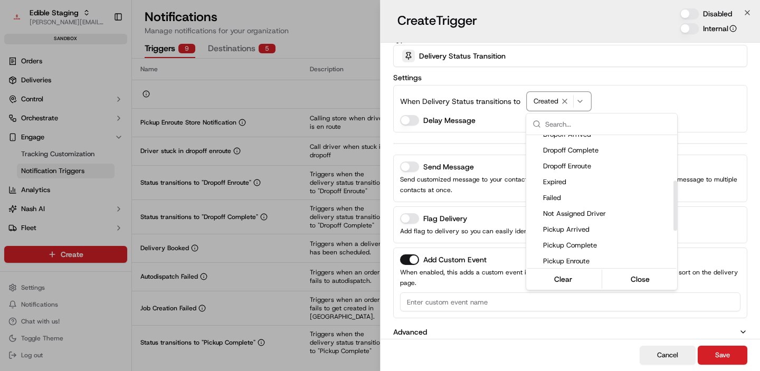
scroll to position [121, 0]
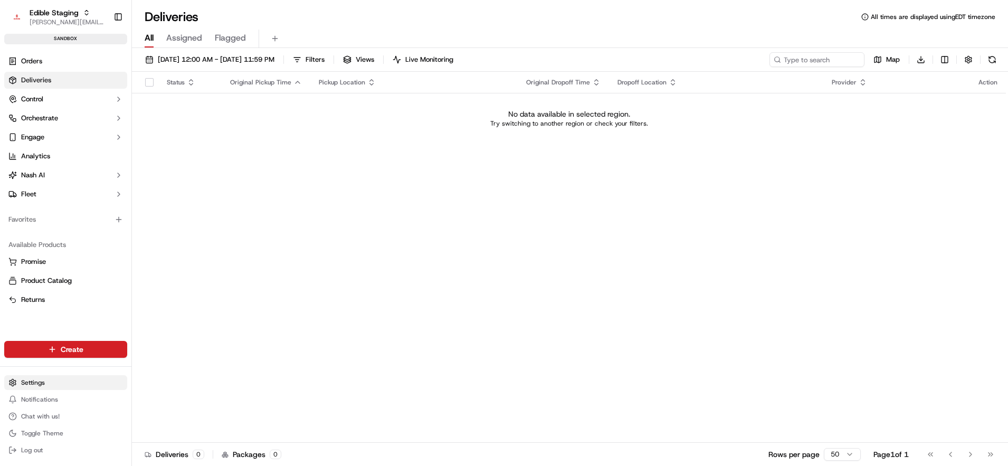
click at [28, 376] on html "Edible Staging [EMAIL_ADDRESS][DOMAIN_NAME] Toggle Sidebar sandbox Orders Deliv…" at bounding box center [504, 233] width 1008 height 466
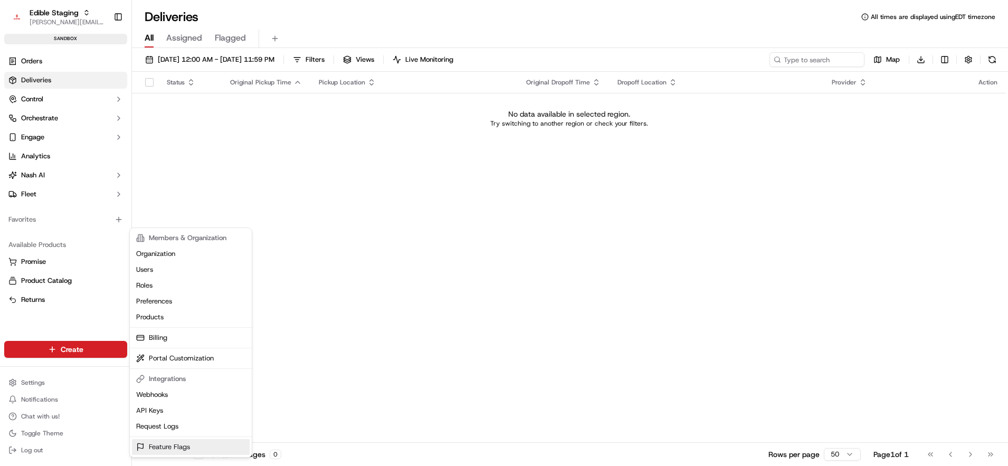
click at [164, 448] on link "Feature Flags" at bounding box center [191, 447] width 118 height 16
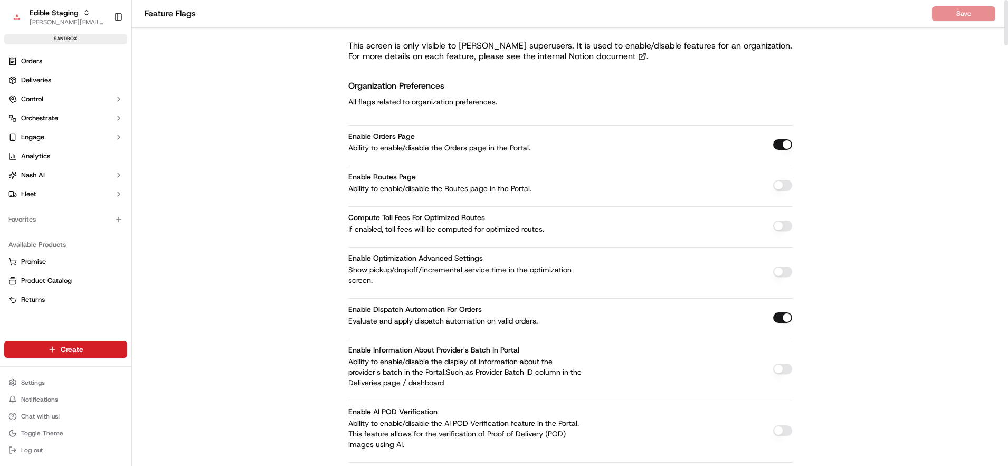
click at [56, 139] on button "Engage" at bounding box center [65, 137] width 123 height 17
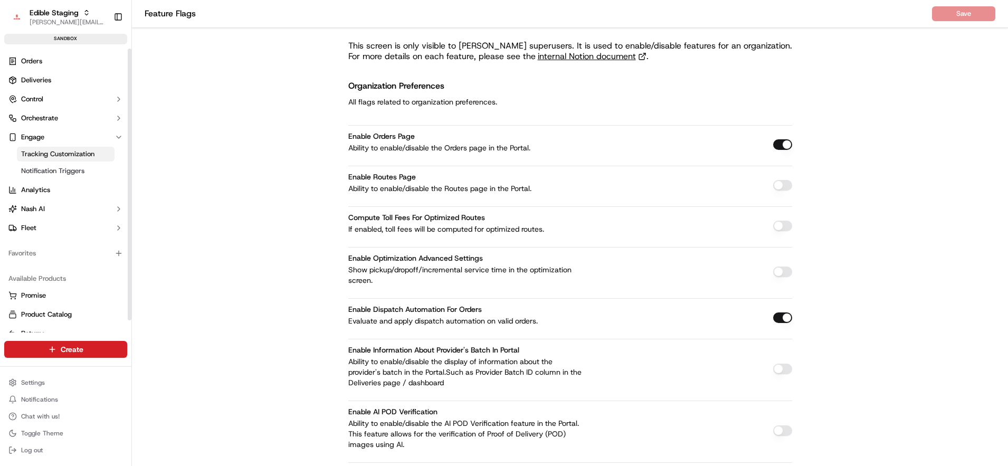
click at [58, 148] on link "Tracking Customization" at bounding box center [66, 154] width 98 height 15
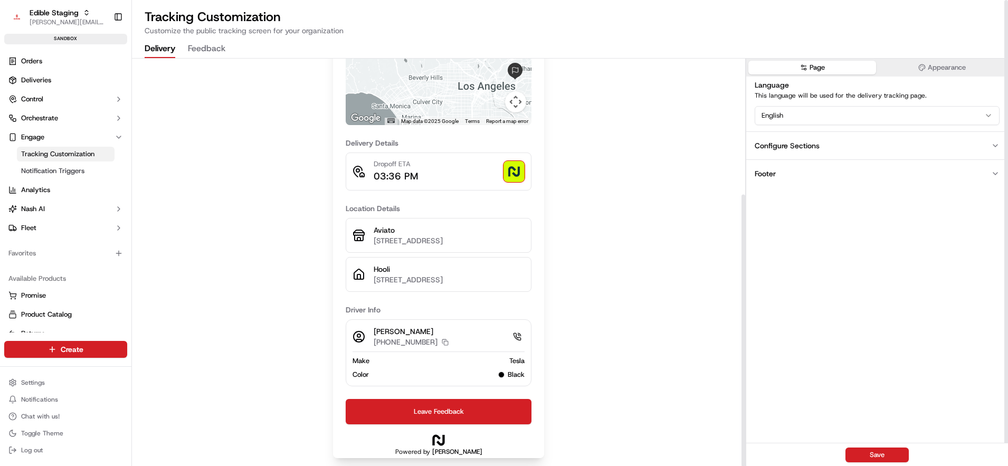
scroll to position [1, 0]
click at [819, 146] on button "Configure Sections" at bounding box center [877, 145] width 262 height 28
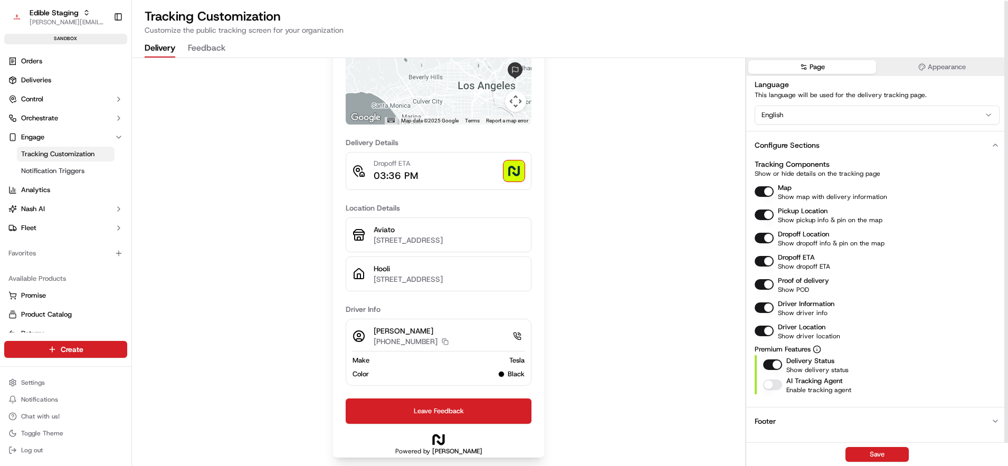
click at [793, 414] on button "Footer" at bounding box center [877, 421] width 262 height 28
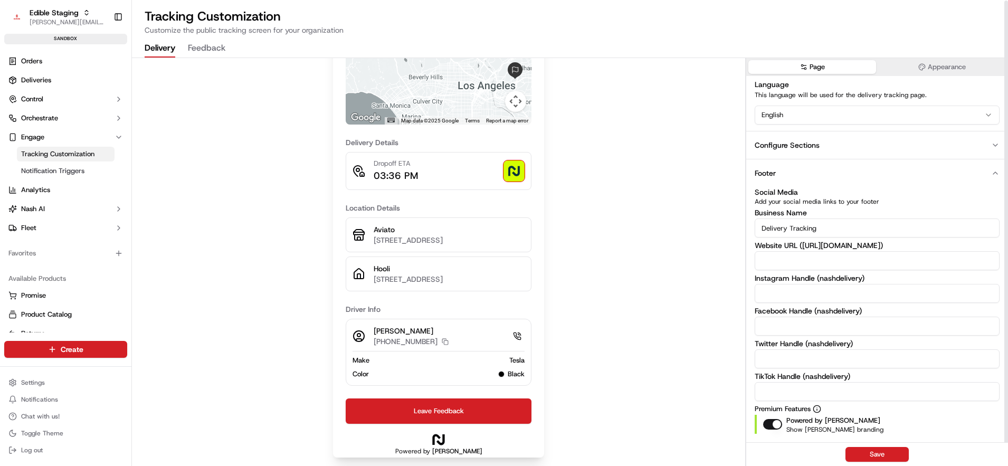
scroll to position [0, 0]
click at [826, 178] on button "Footer" at bounding box center [877, 173] width 262 height 28
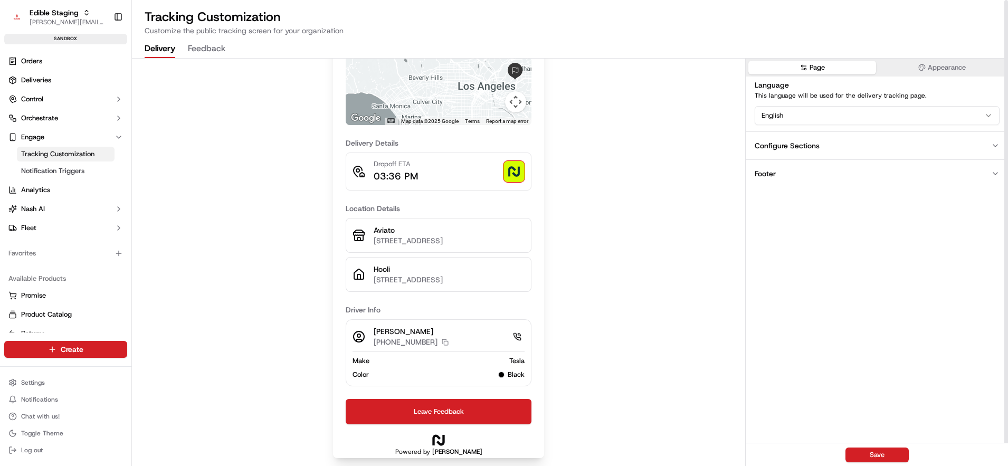
click at [909, 68] on button "Appearance" at bounding box center [942, 68] width 128 height 14
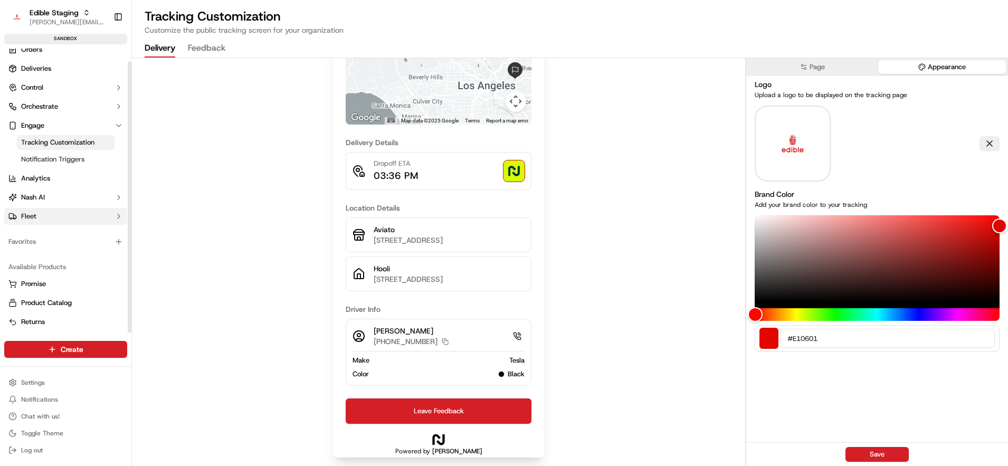
scroll to position [13, 0]
click at [39, 293] on button "Product Catalog" at bounding box center [65, 301] width 123 height 17
click at [40, 303] on span "Product Catalog" at bounding box center [46, 300] width 51 height 9
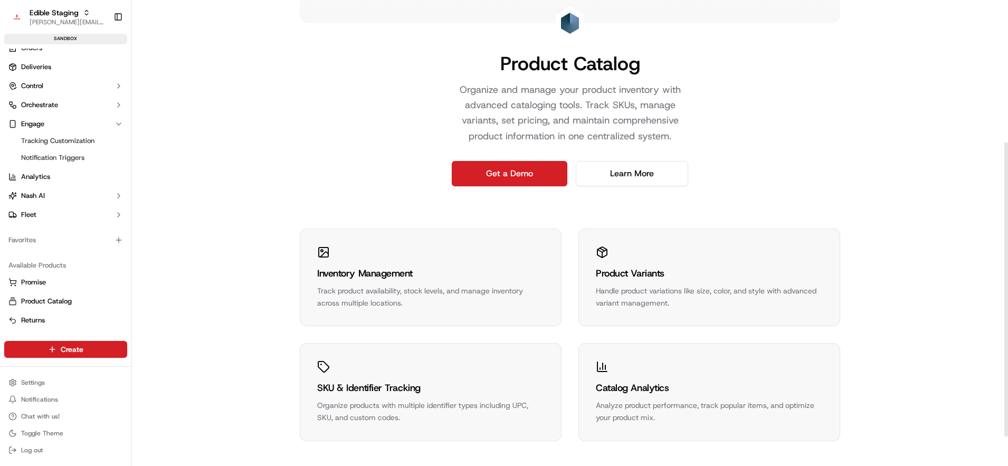
scroll to position [271, 0]
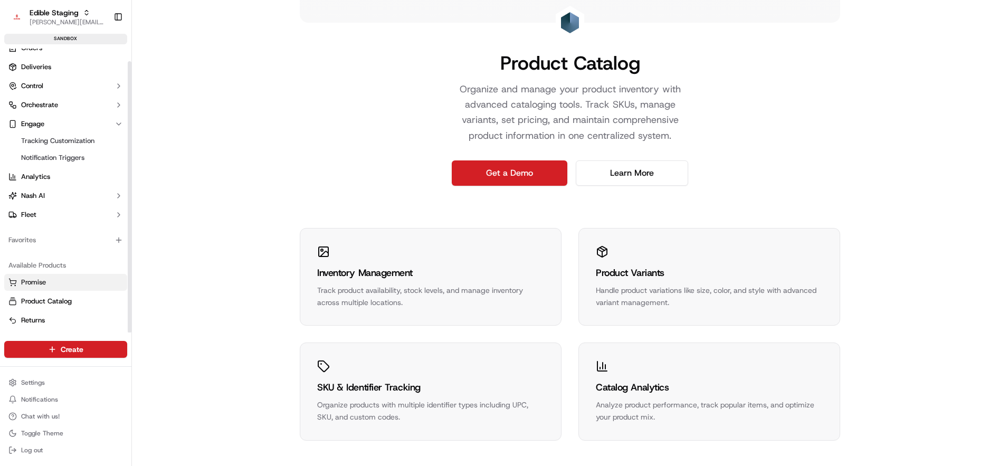
click at [46, 285] on link "Promise" at bounding box center [65, 281] width 114 height 9
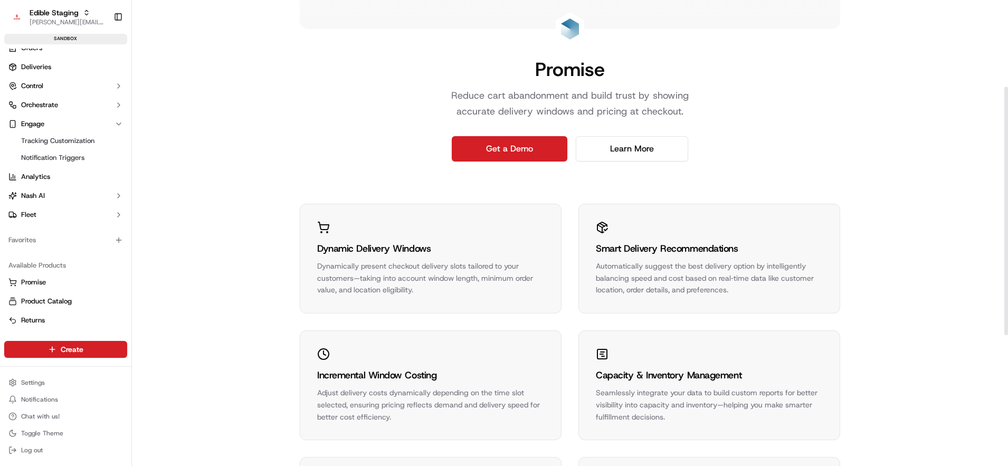
scroll to position [407, 0]
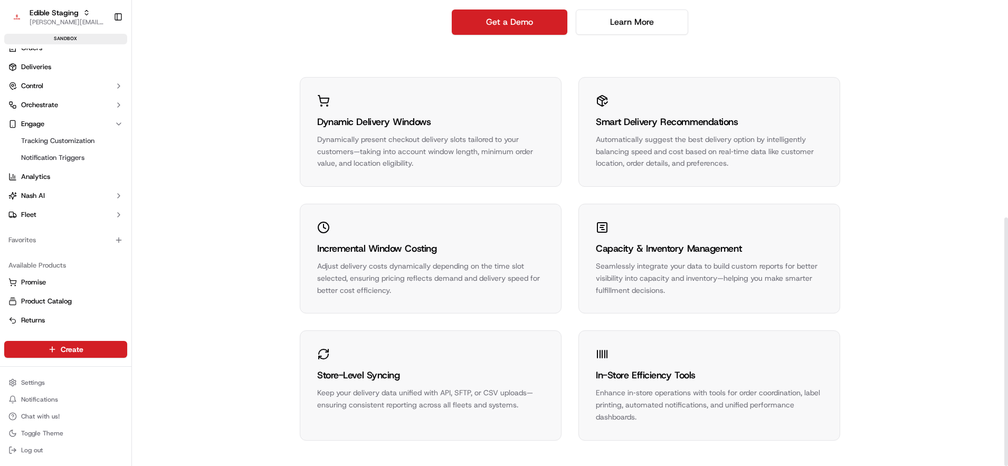
click at [605, 365] on div "In-Store Efficiency Tools Enhance in‑store operations with tools for order coor…" at bounding box center [709, 385] width 261 height 109
click at [518, 317] on div "Dynamic Delivery Windows Dynamically present checkout delivery slots tailored t…" at bounding box center [570, 258] width 540 height 363
click at [614, 352] on div "In-Store Efficiency Tools Enhance in‑store operations with tools for order coor…" at bounding box center [709, 385] width 261 height 109
click at [614, 372] on div "In-Store Efficiency Tools" at bounding box center [709, 375] width 227 height 15
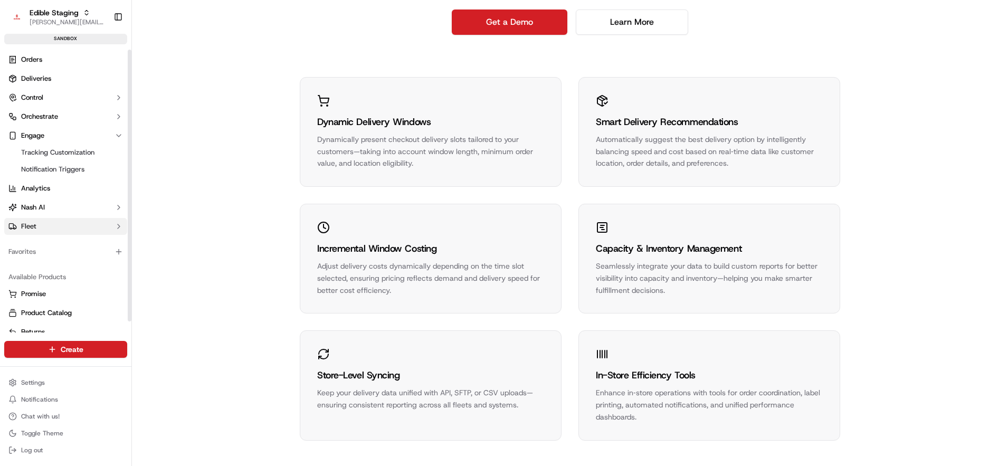
scroll to position [0, 0]
click at [627, 373] on div "In-Store Efficiency Tools" at bounding box center [709, 375] width 227 height 15
click at [603, 352] on icon at bounding box center [602, 354] width 13 height 13
click at [607, 376] on div "In-Store Efficiency Tools" at bounding box center [709, 375] width 227 height 15
click at [631, 362] on div "In-Store Efficiency Tools Enhance in‑store operations with tools for order coor…" at bounding box center [709, 385] width 261 height 109
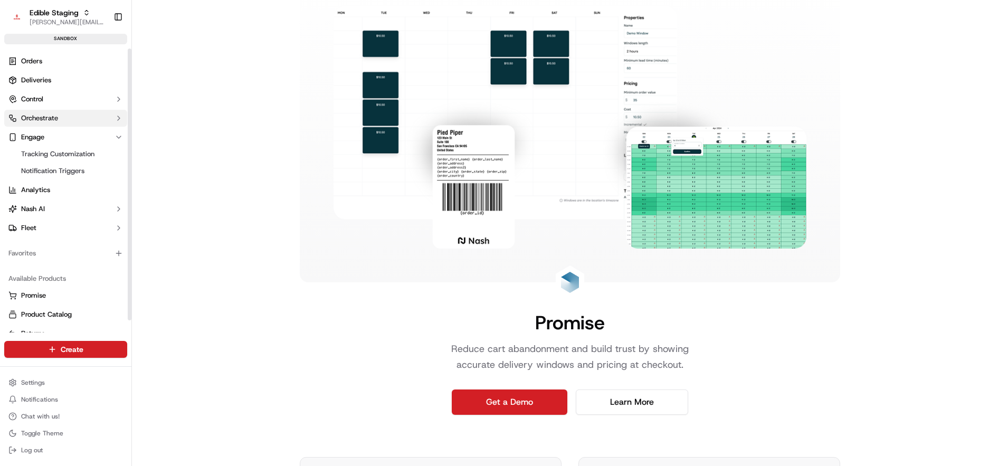
click at [54, 113] on span "Orchestrate" at bounding box center [39, 117] width 37 height 9
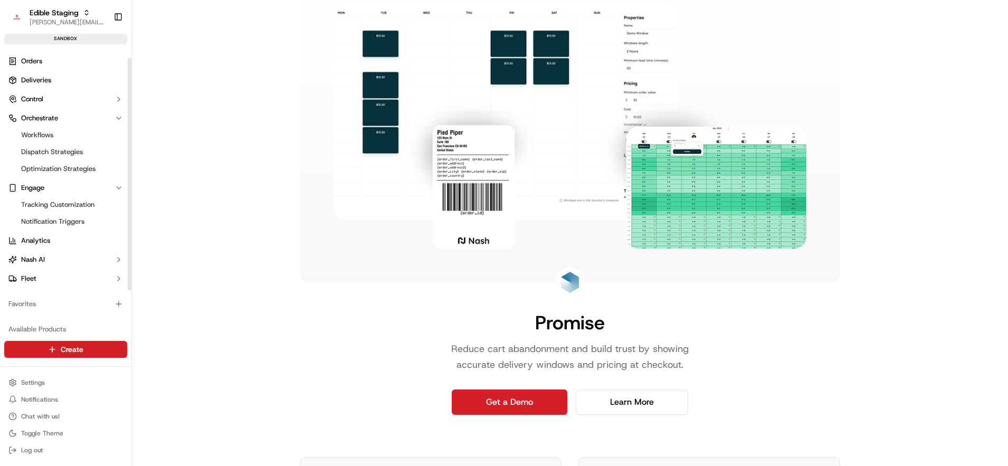
scroll to position [43, 0]
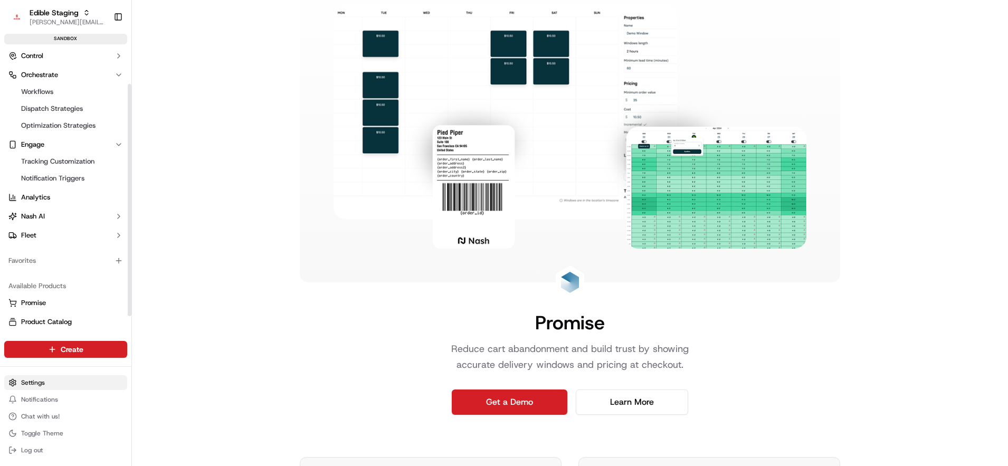
click at [28, 387] on html "Edible Staging jake@usenash.com Toggle Sidebar sandbox Orders Deliveries Contro…" at bounding box center [504, 233] width 1008 height 466
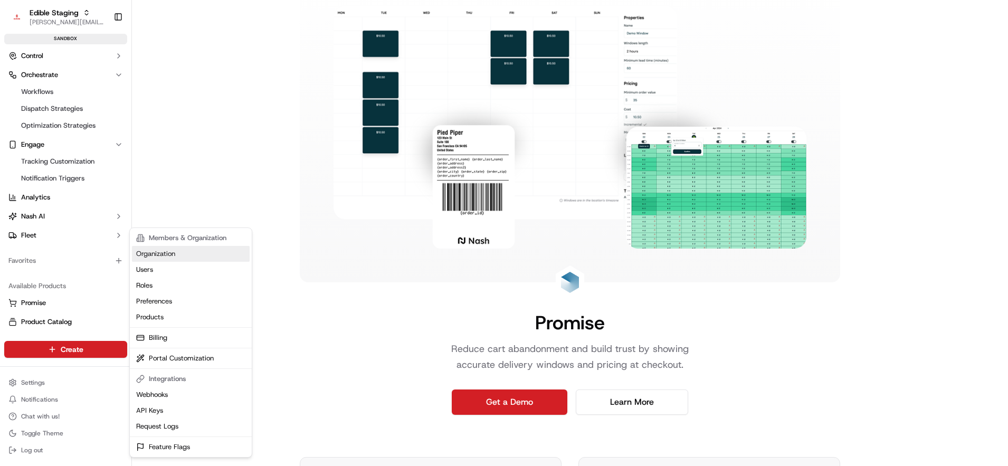
click at [157, 260] on link "Organization" at bounding box center [191, 254] width 118 height 16
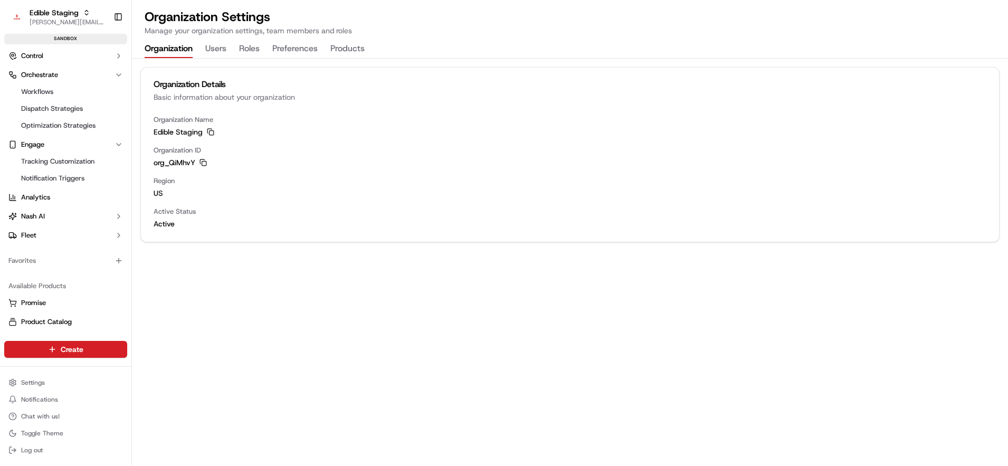
click at [343, 49] on button "Products" at bounding box center [347, 49] width 34 height 18
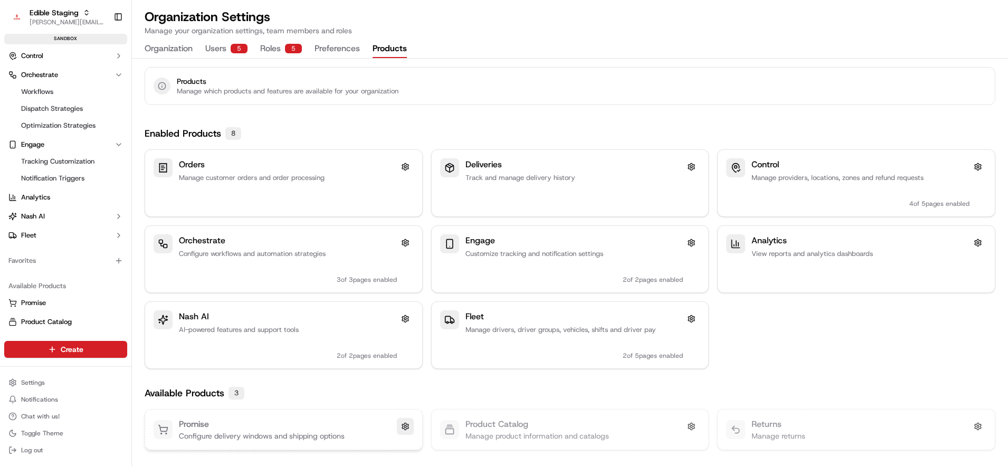
click at [398, 423] on button at bounding box center [405, 426] width 17 height 17
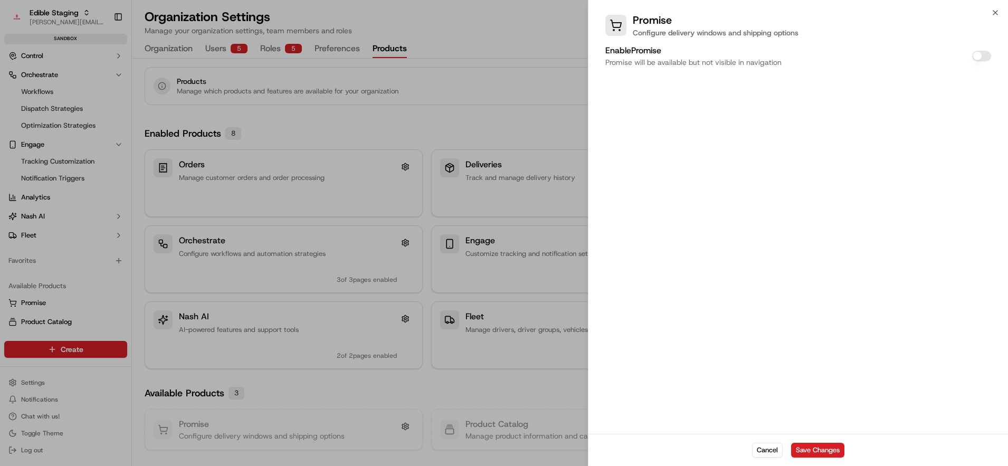
click at [986, 53] on button "Enable Promise" at bounding box center [981, 56] width 19 height 11
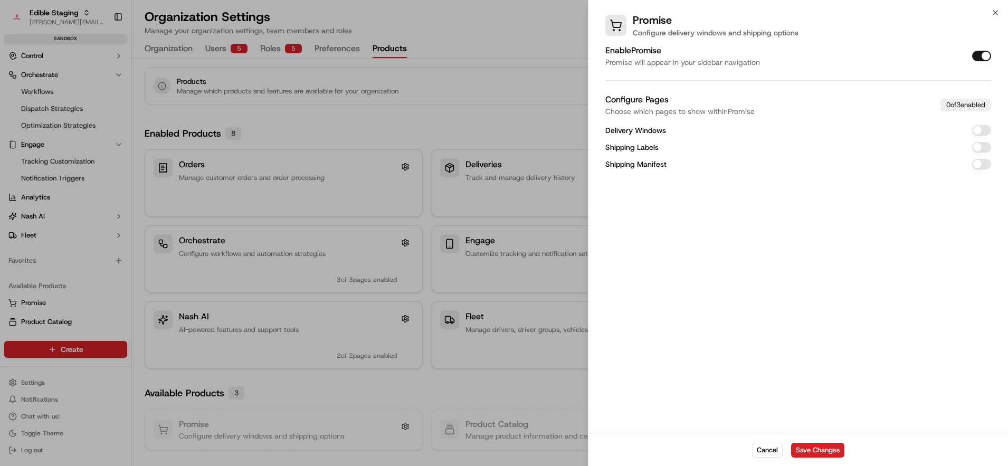
click at [978, 145] on button "Shipping Labels" at bounding box center [981, 147] width 19 height 11
click at [980, 126] on button "Delivery Windows" at bounding box center [981, 130] width 19 height 11
click at [984, 165] on button "Shipping Manifest" at bounding box center [981, 164] width 19 height 11
click at [827, 451] on button "Save Changes" at bounding box center [817, 450] width 53 height 15
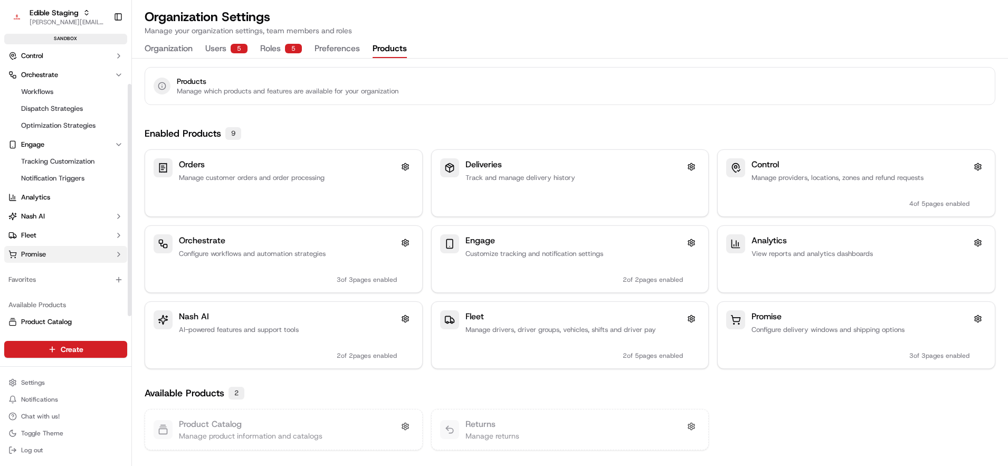
click at [73, 253] on button "Promise" at bounding box center [65, 254] width 123 height 17
click at [65, 268] on span "Shipping Labels" at bounding box center [46, 270] width 50 height 9
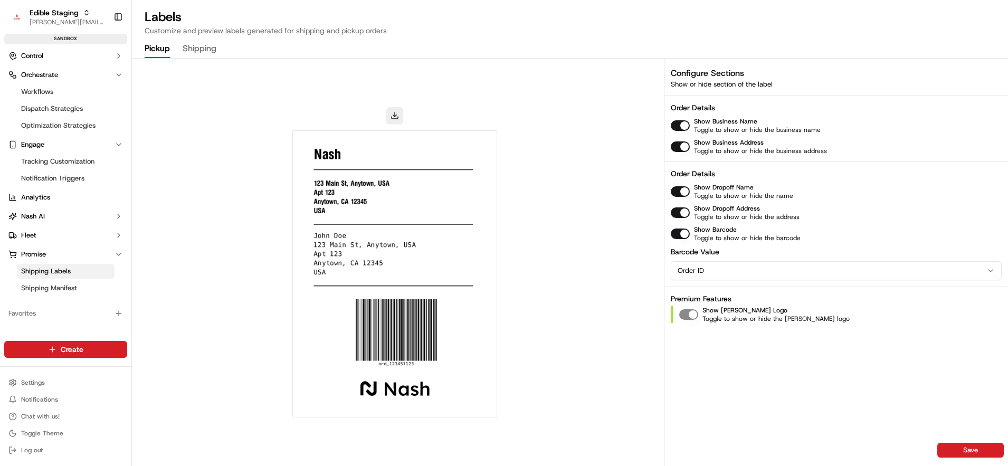
click at [197, 51] on button "Shipping" at bounding box center [200, 49] width 34 height 18
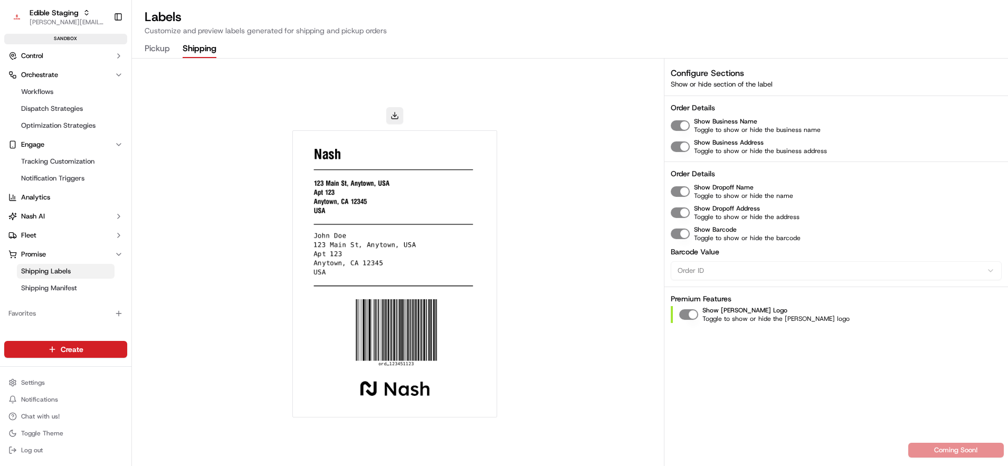
click at [166, 53] on button "Pickup" at bounding box center [157, 49] width 25 height 18
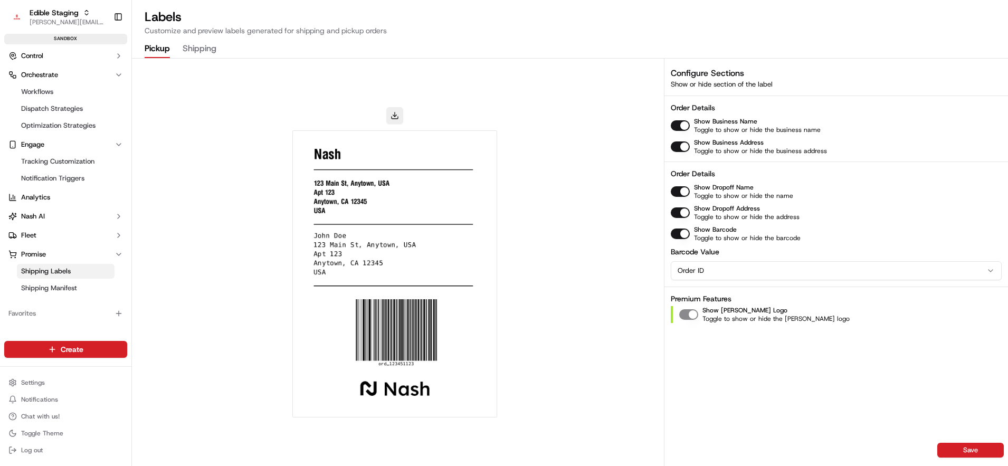
click at [806, 275] on html "Edible Staging jake@usenash.com Toggle Sidebar sandbox Orders Deliveries Contro…" at bounding box center [504, 233] width 1008 height 466
click at [821, 242] on html "Edible Staging jake@usenash.com Toggle Sidebar sandbox Orders Deliveries Contro…" at bounding box center [504, 233] width 1008 height 466
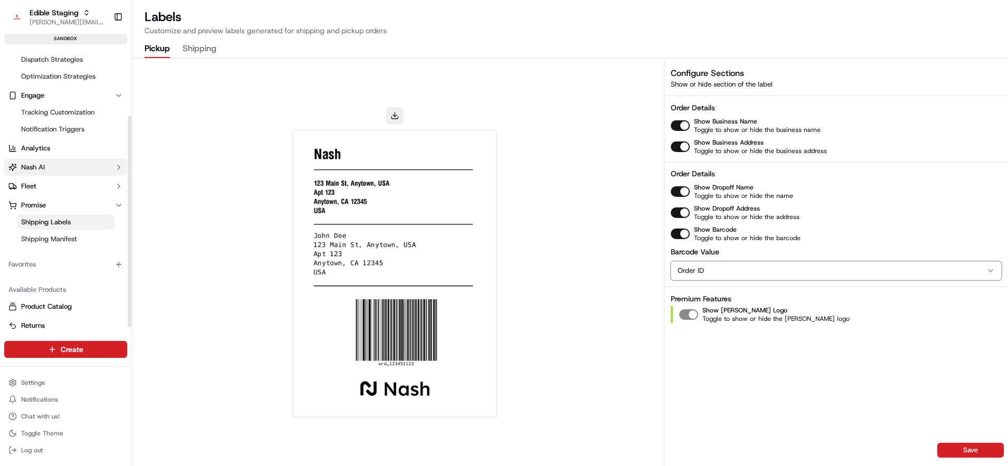
scroll to position [95, 0]
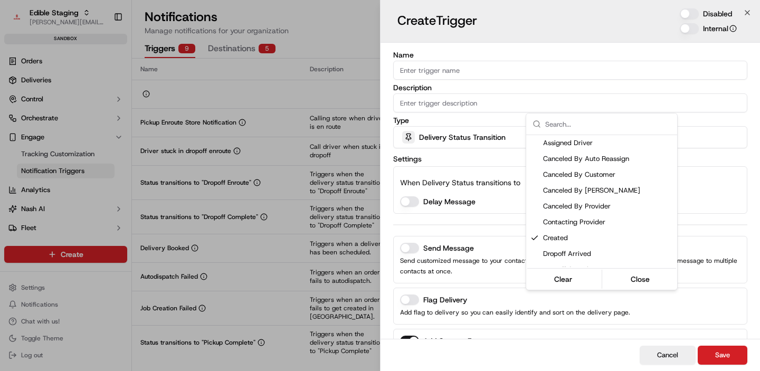
scroll to position [121, 0]
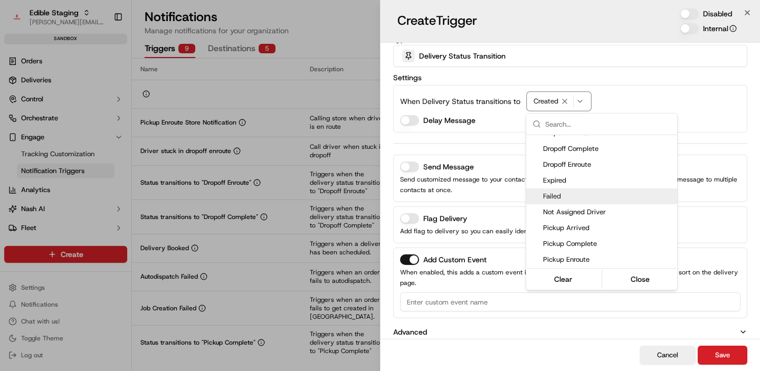
click at [33, 83] on div at bounding box center [380, 185] width 760 height 371
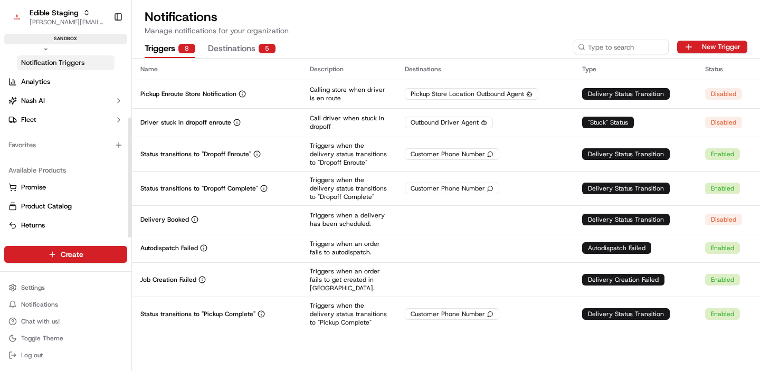
scroll to position [0, 0]
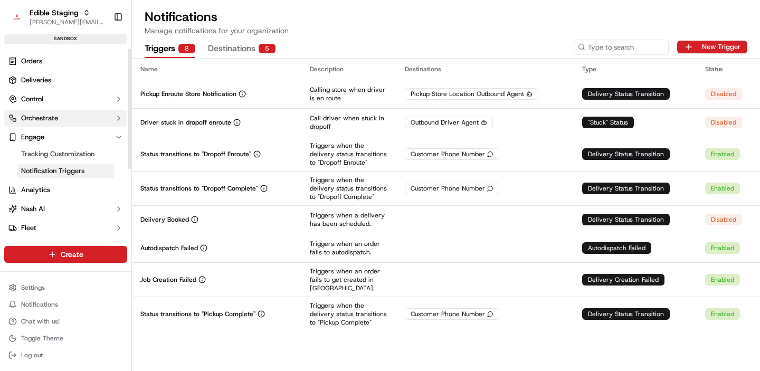
click at [49, 121] on span "Orchestrate" at bounding box center [39, 117] width 37 height 9
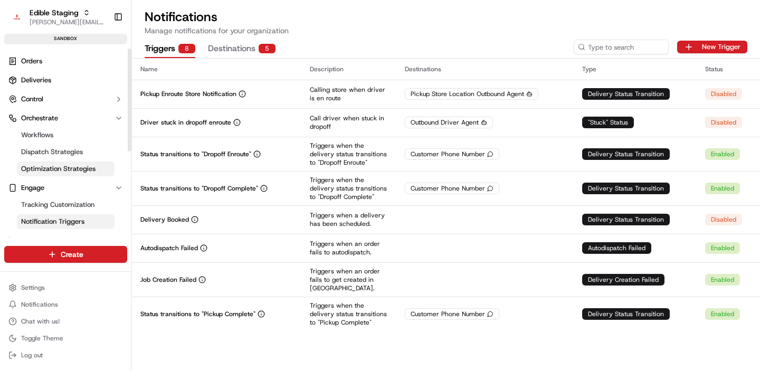
click at [50, 175] on link "Optimization Strategies" at bounding box center [66, 168] width 98 height 15
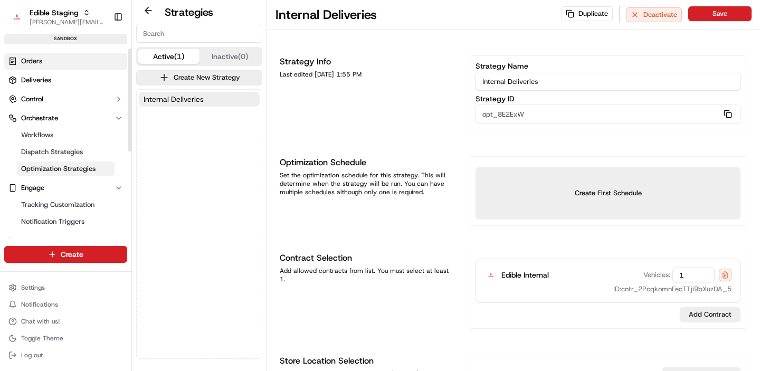
click at [38, 64] on span "Orders" at bounding box center [31, 60] width 21 height 9
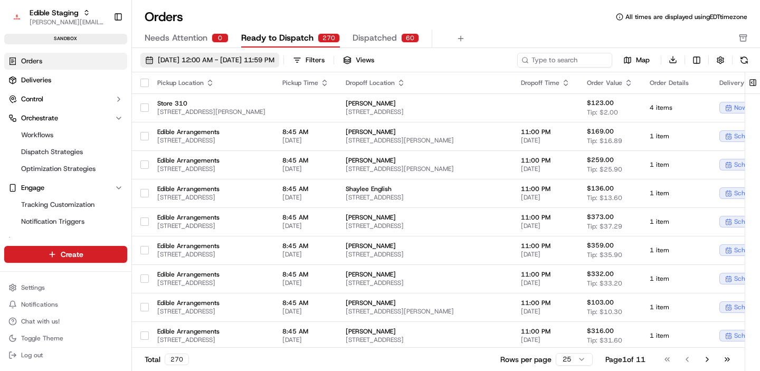
click at [232, 58] on span "[DATE] 12:00 AM - [DATE] 11:59 PM" at bounding box center [216, 59] width 117 height 9
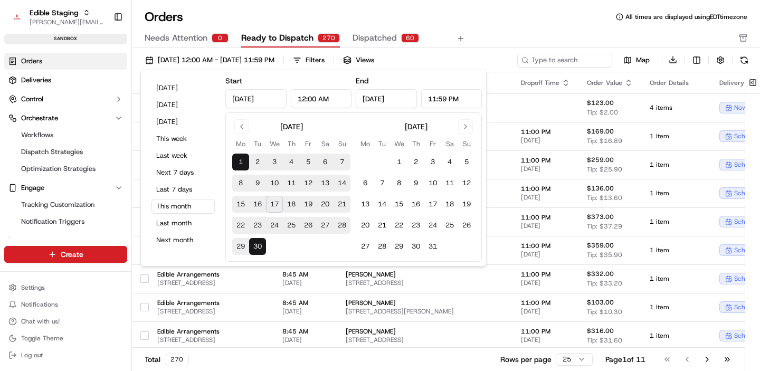
click at [309, 209] on button "19" at bounding box center [308, 204] width 17 height 17
type input "[DATE]"
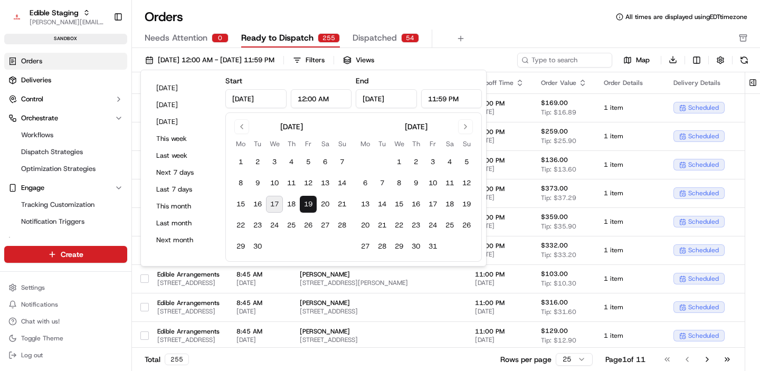
click at [497, 22] on div "Orders All times are displayed using EDT timezone" at bounding box center [446, 16] width 628 height 17
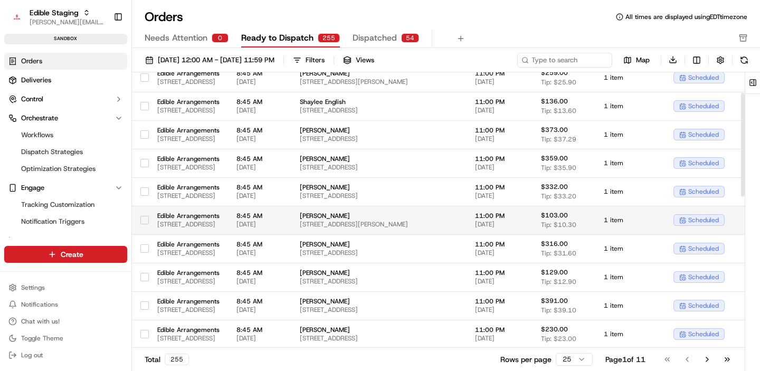
scroll to position [69, 0]
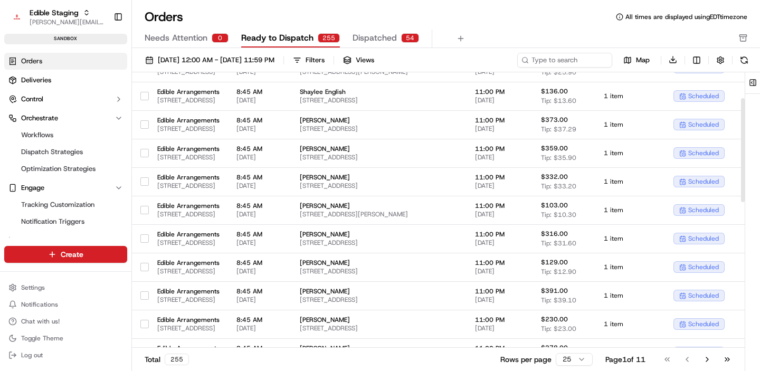
click at [566, 356] on html "Edible Staging [EMAIL_ADDRESS][DOMAIN_NAME] Toggle Sidebar sandbox Orders Deliv…" at bounding box center [380, 185] width 760 height 371
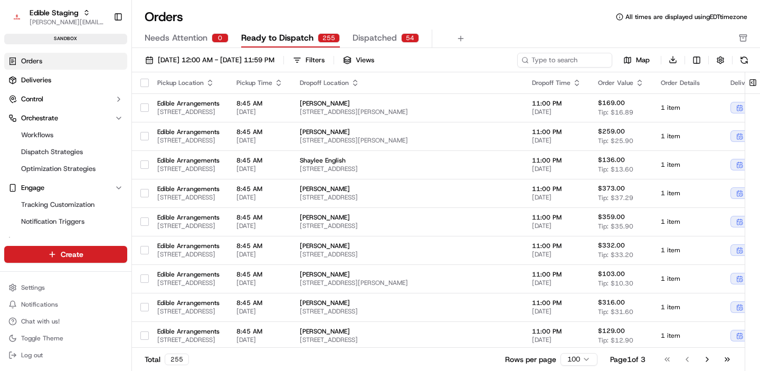
click at [146, 84] on button "button" at bounding box center [144, 83] width 8 height 8
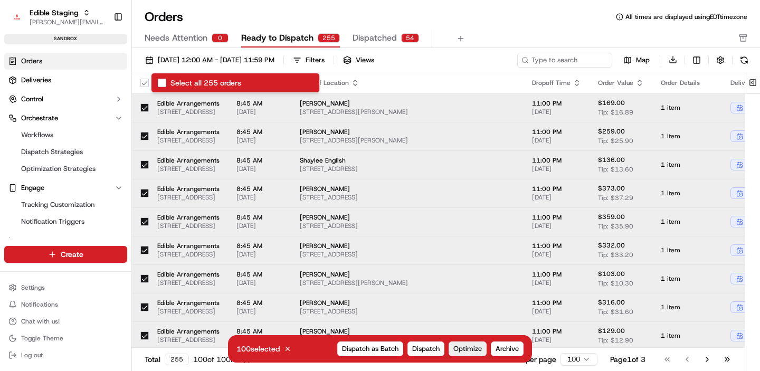
click at [461, 346] on span "Optimize" at bounding box center [467, 348] width 28 height 9
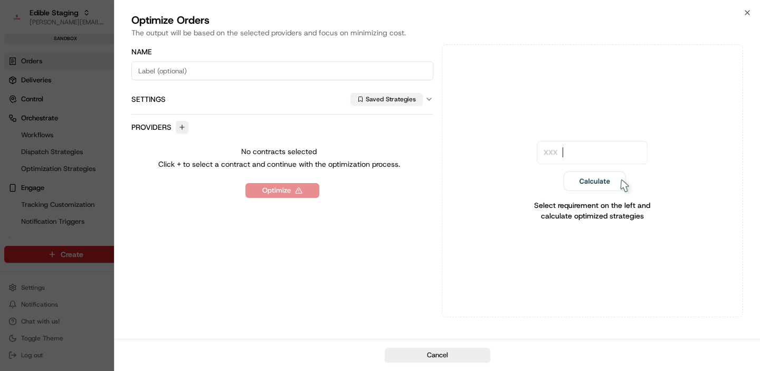
click at [392, 100] on button "Saved Strategies" at bounding box center [386, 99] width 72 height 13
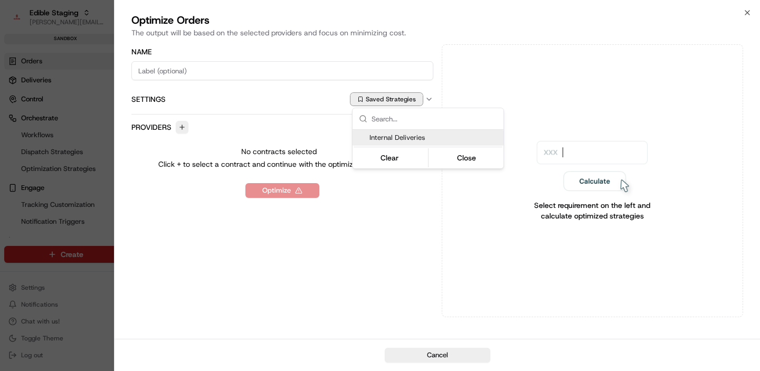
click at [392, 136] on span "Internal Deliveries" at bounding box center [434, 137] width 130 height 9
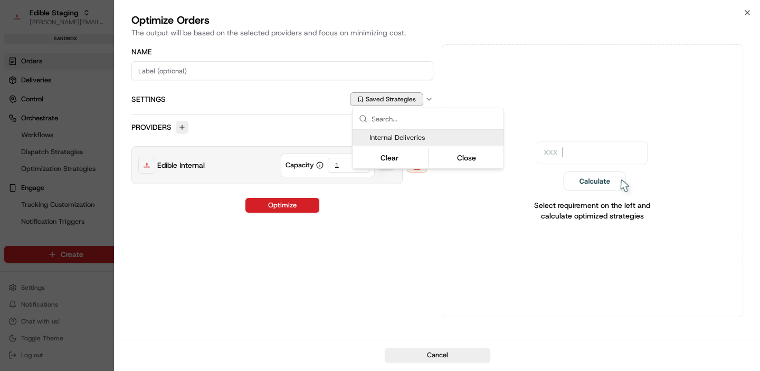
click at [276, 129] on div at bounding box center [380, 185] width 760 height 371
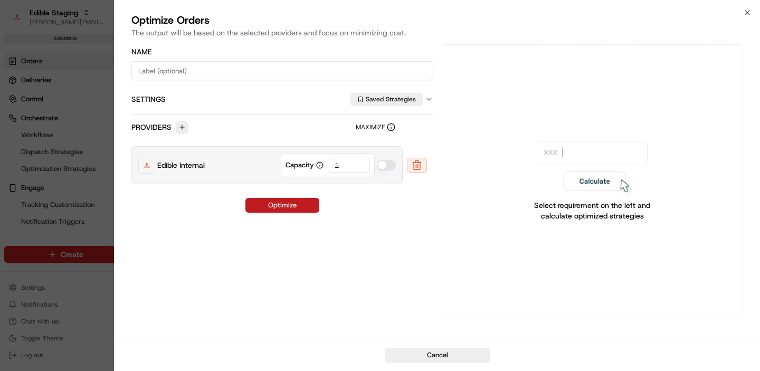
click at [279, 210] on button "Optimize" at bounding box center [282, 205] width 74 height 15
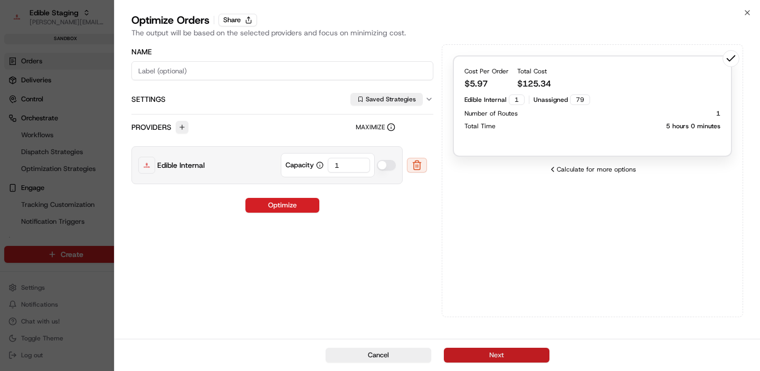
click at [479, 354] on button "Next" at bounding box center [497, 355] width 106 height 15
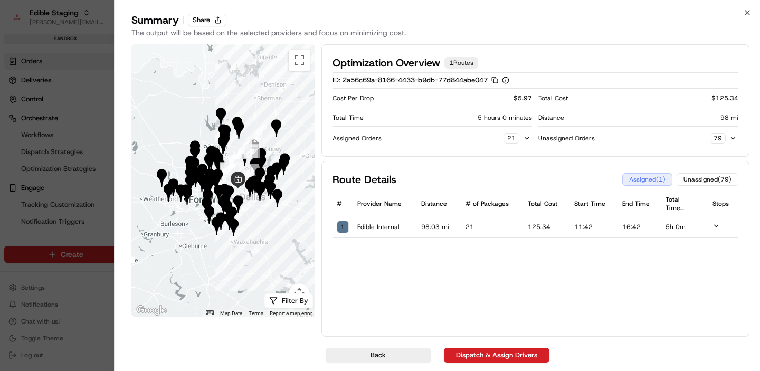
click at [712, 224] on icon at bounding box center [715, 225] width 7 height 7
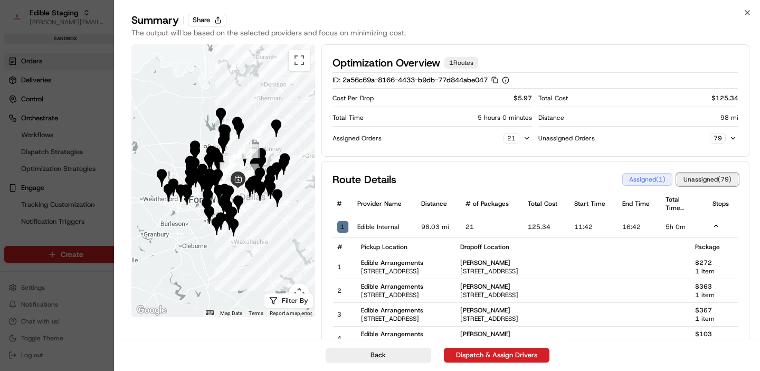
click at [704, 181] on button "Unassigned ( 79 )" at bounding box center [707, 179] width 62 height 13
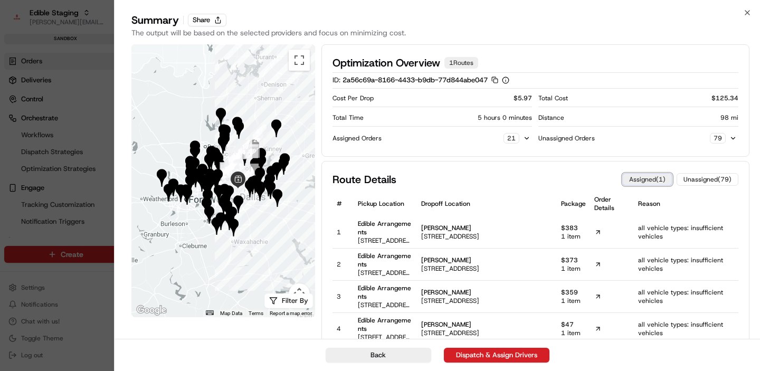
click at [644, 180] on button "Assigned ( 1 )" at bounding box center [647, 179] width 50 height 13
